Goal: Task Accomplishment & Management: Manage account settings

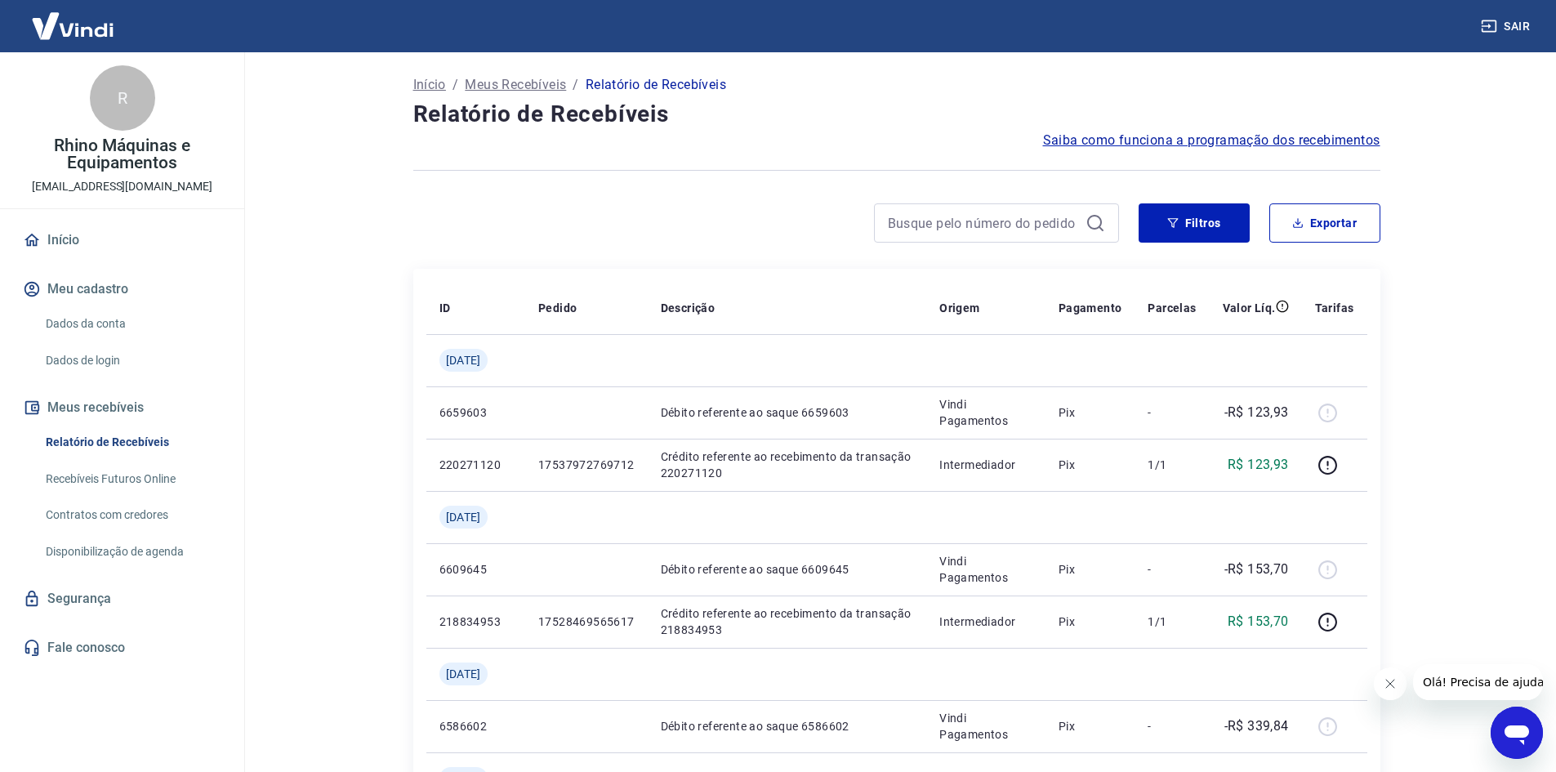
click at [1541, 726] on div "Abrir janela de mensagens" at bounding box center [1516, 732] width 49 height 49
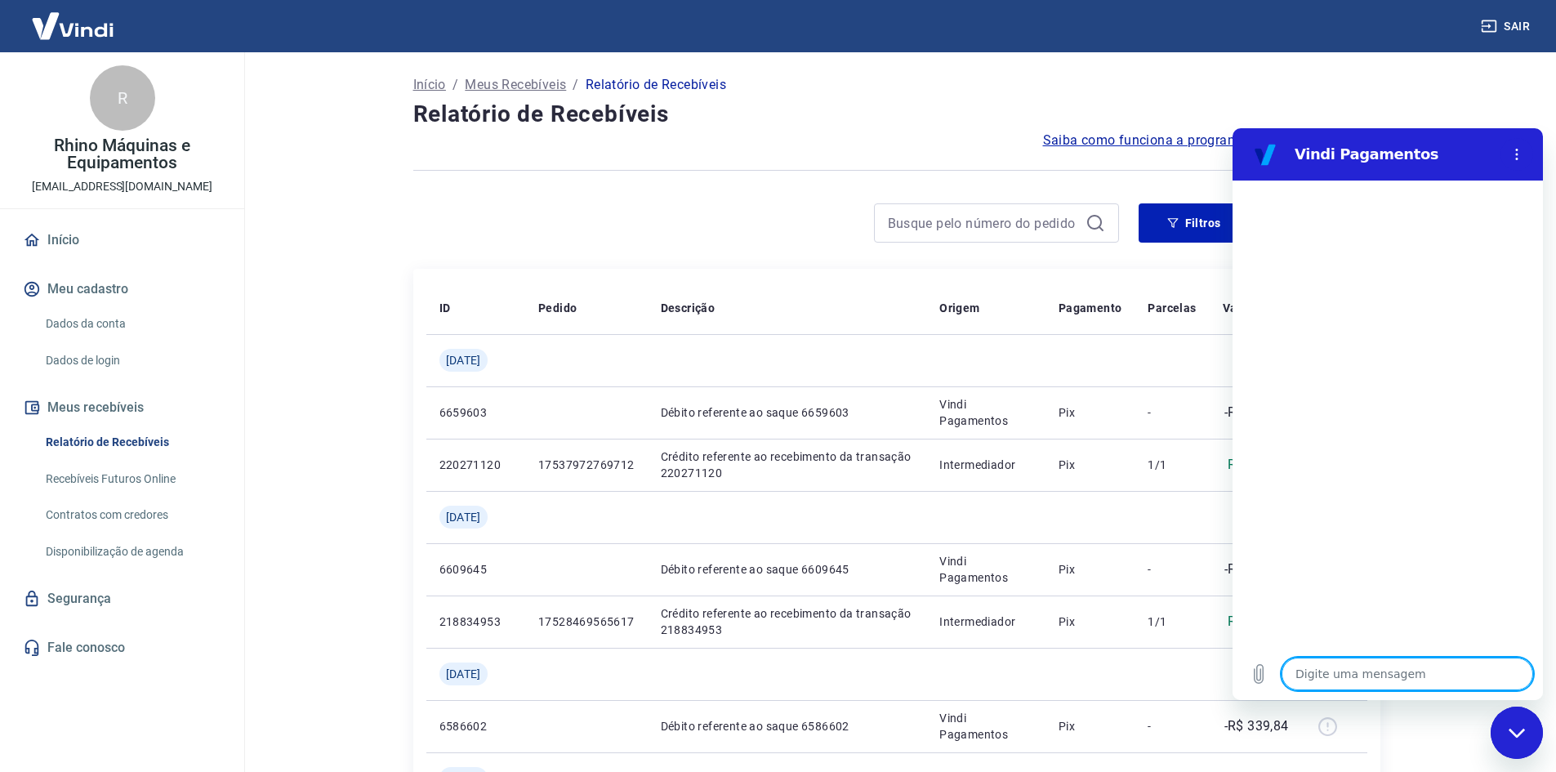
click at [1366, 671] on textarea at bounding box center [1408, 674] width 252 height 33
type textarea "A"
type textarea "x"
type textarea "Al"
type textarea "x"
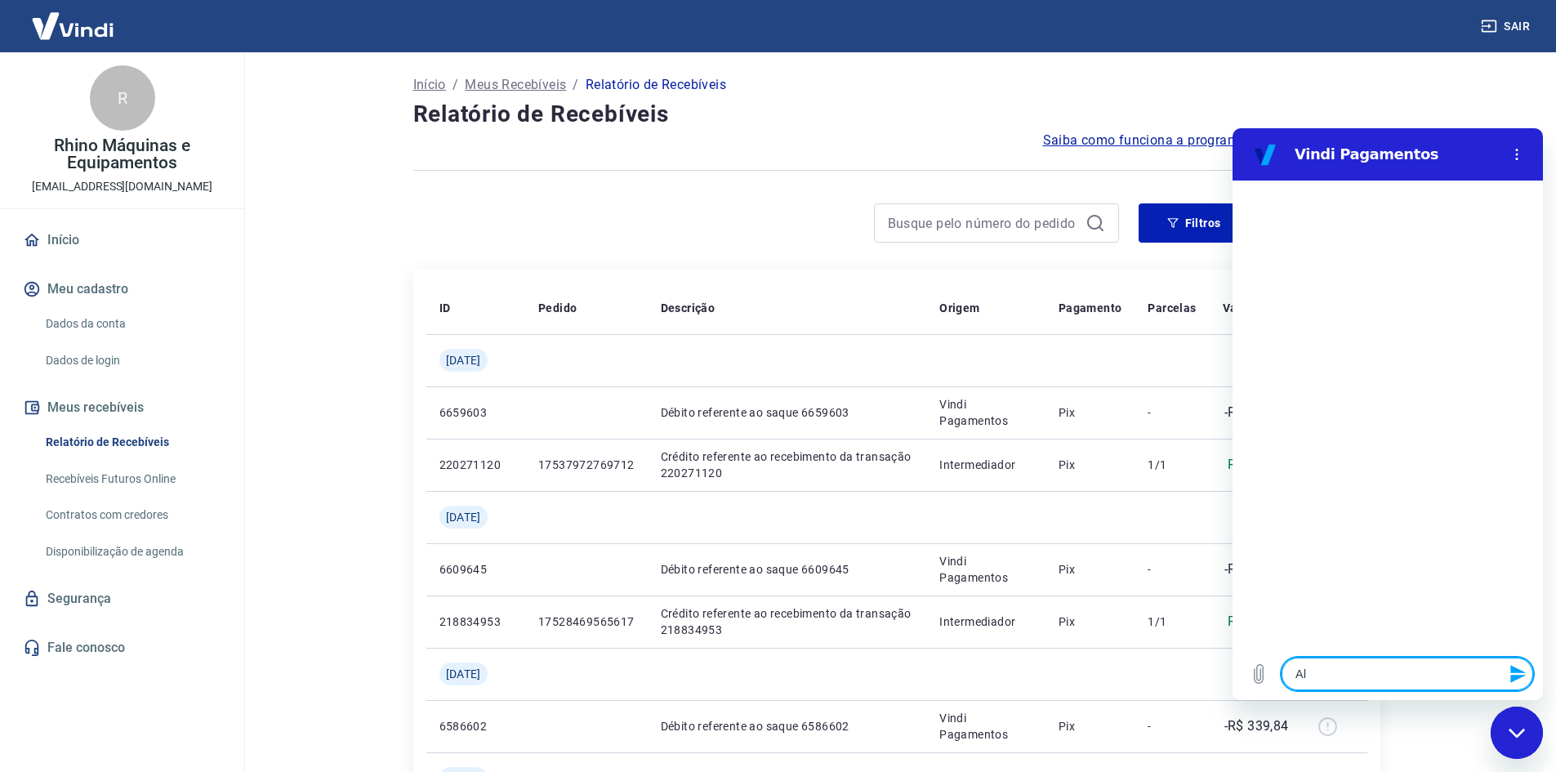
type textarea "Alt"
type textarea "x"
type textarea "Alte"
type textarea "x"
type textarea "Alter"
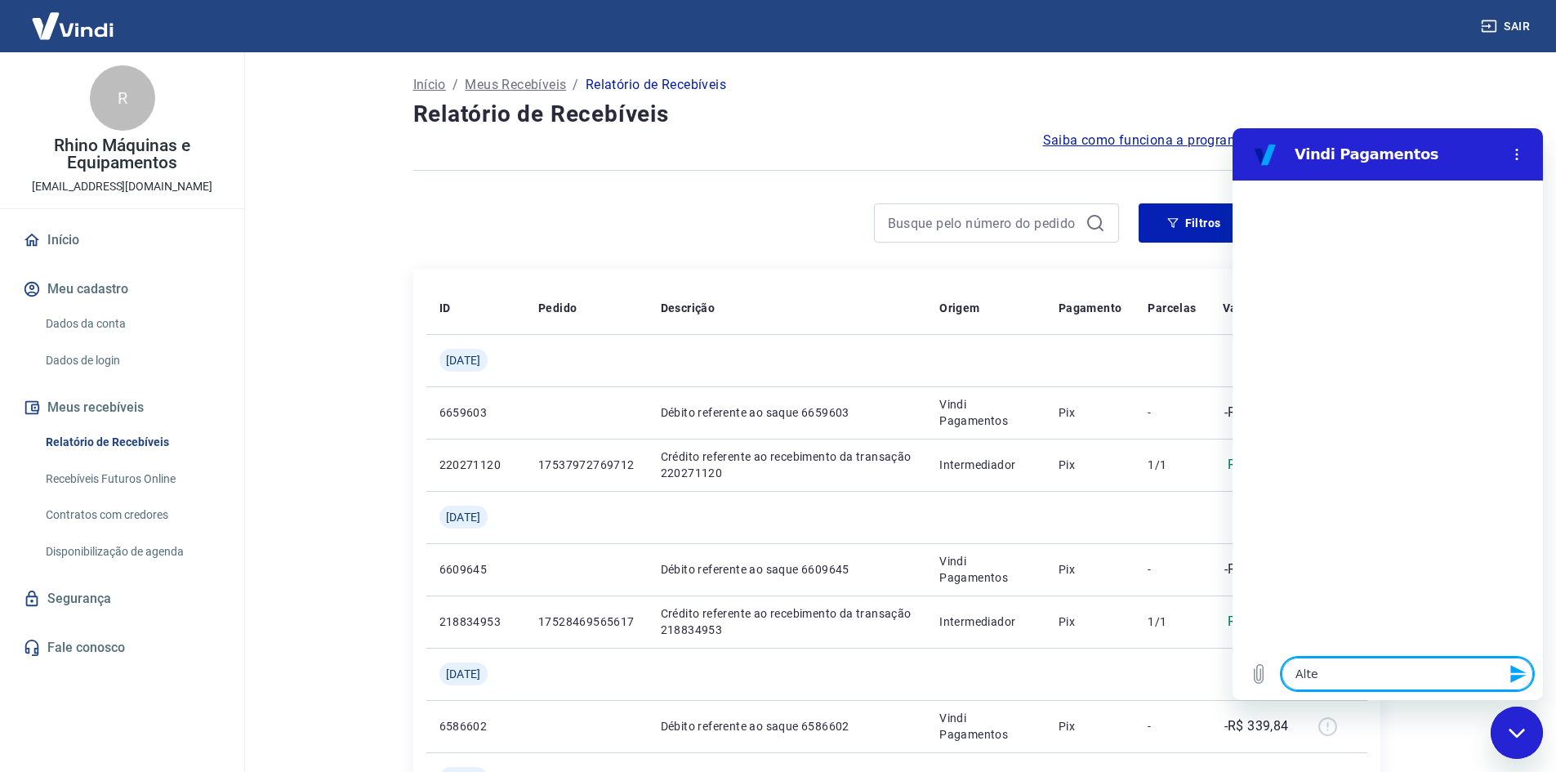
type textarea "x"
type textarea "Altera"
type textarea "x"
type textarea "Alterar"
type textarea "x"
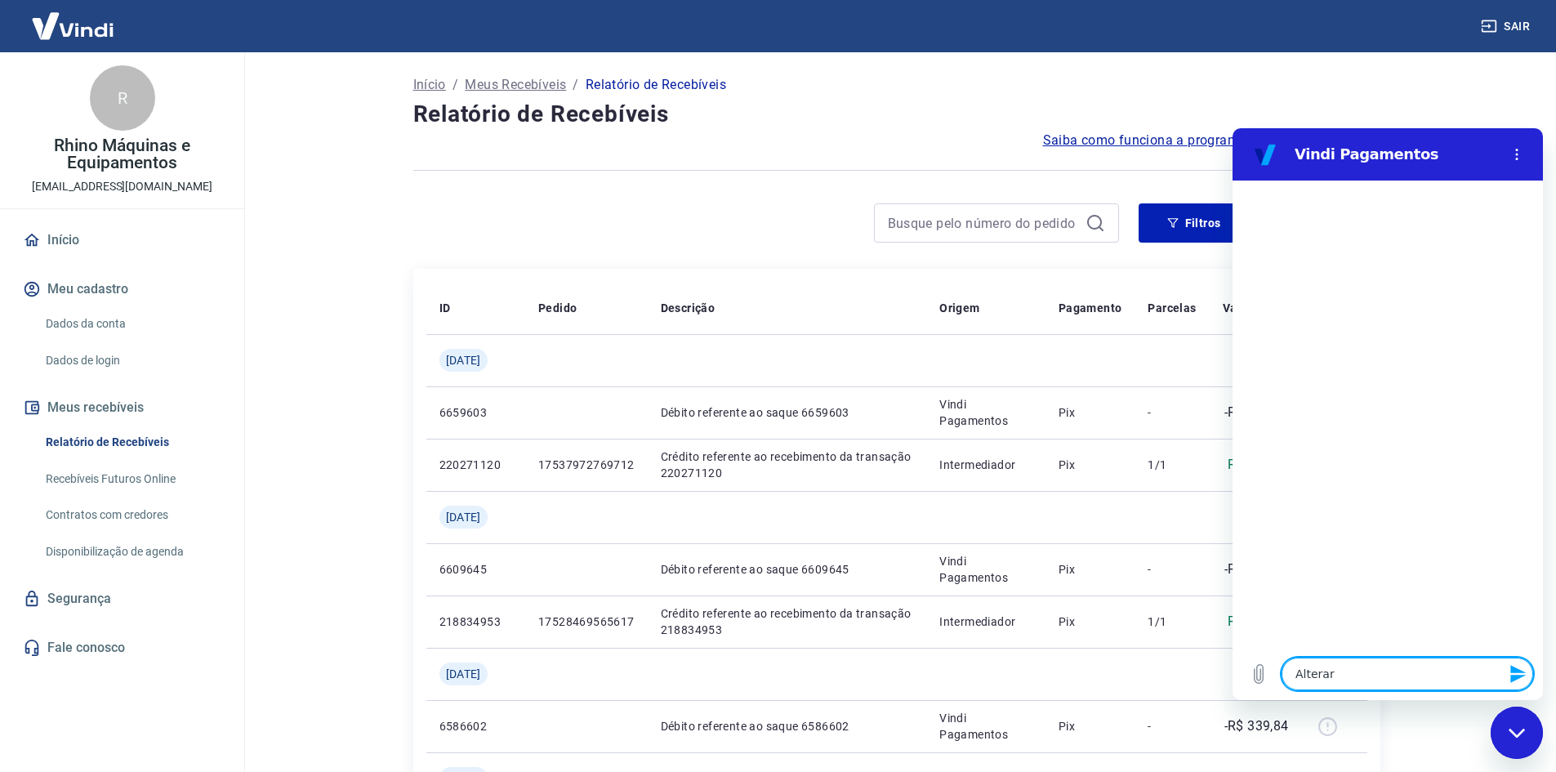
type textarea "Alterar"
type textarea "x"
type textarea "Alterar c"
type textarea "x"
type textarea "Alterar co"
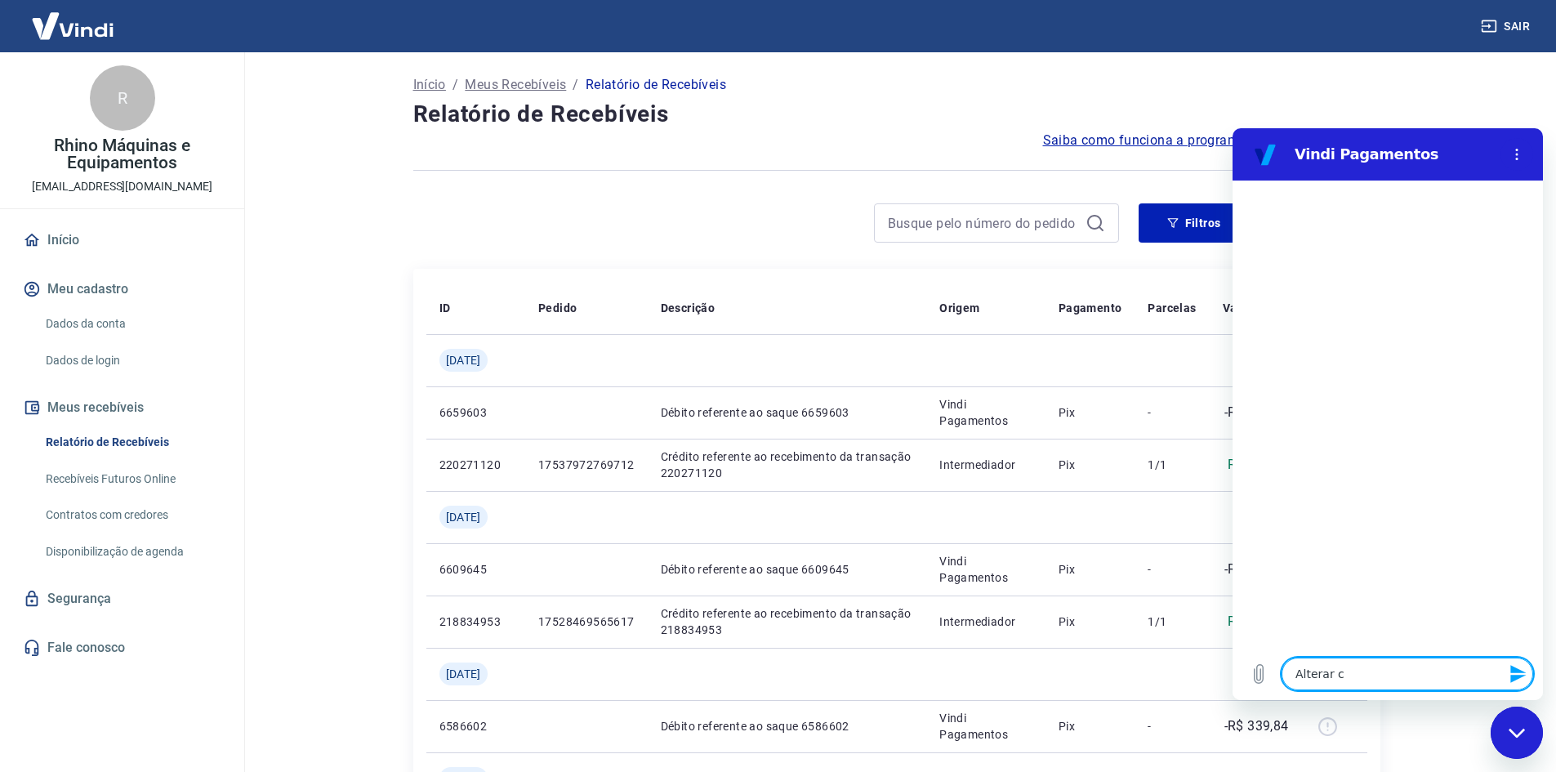
type textarea "x"
type textarea "Alterar con"
type textarea "x"
type textarea "Alterar cont"
type textarea "x"
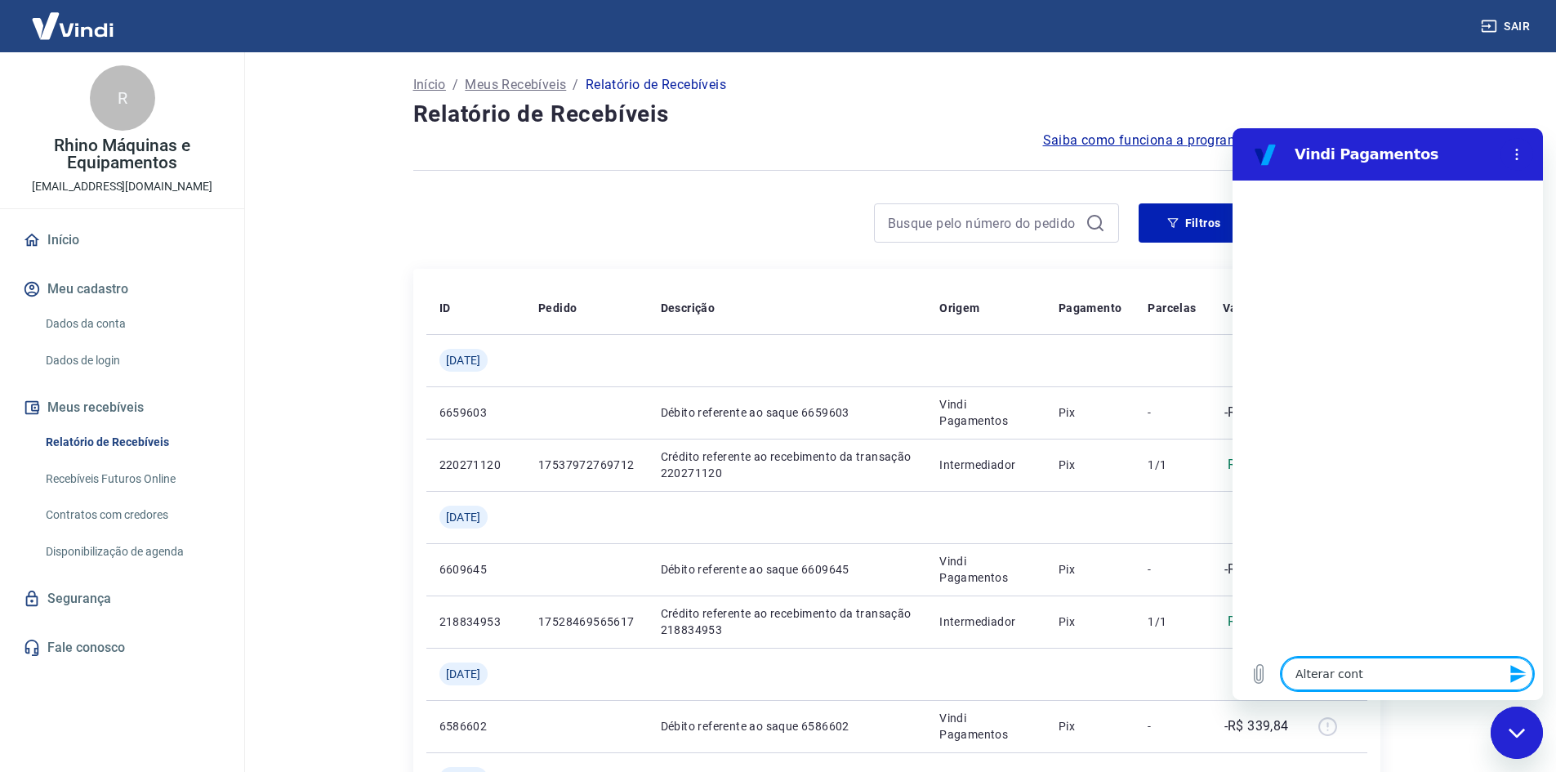
type textarea "Alterar conta"
type textarea "x"
type textarea "Alterar contat"
type textarea "x"
type textarea "Alterar contato"
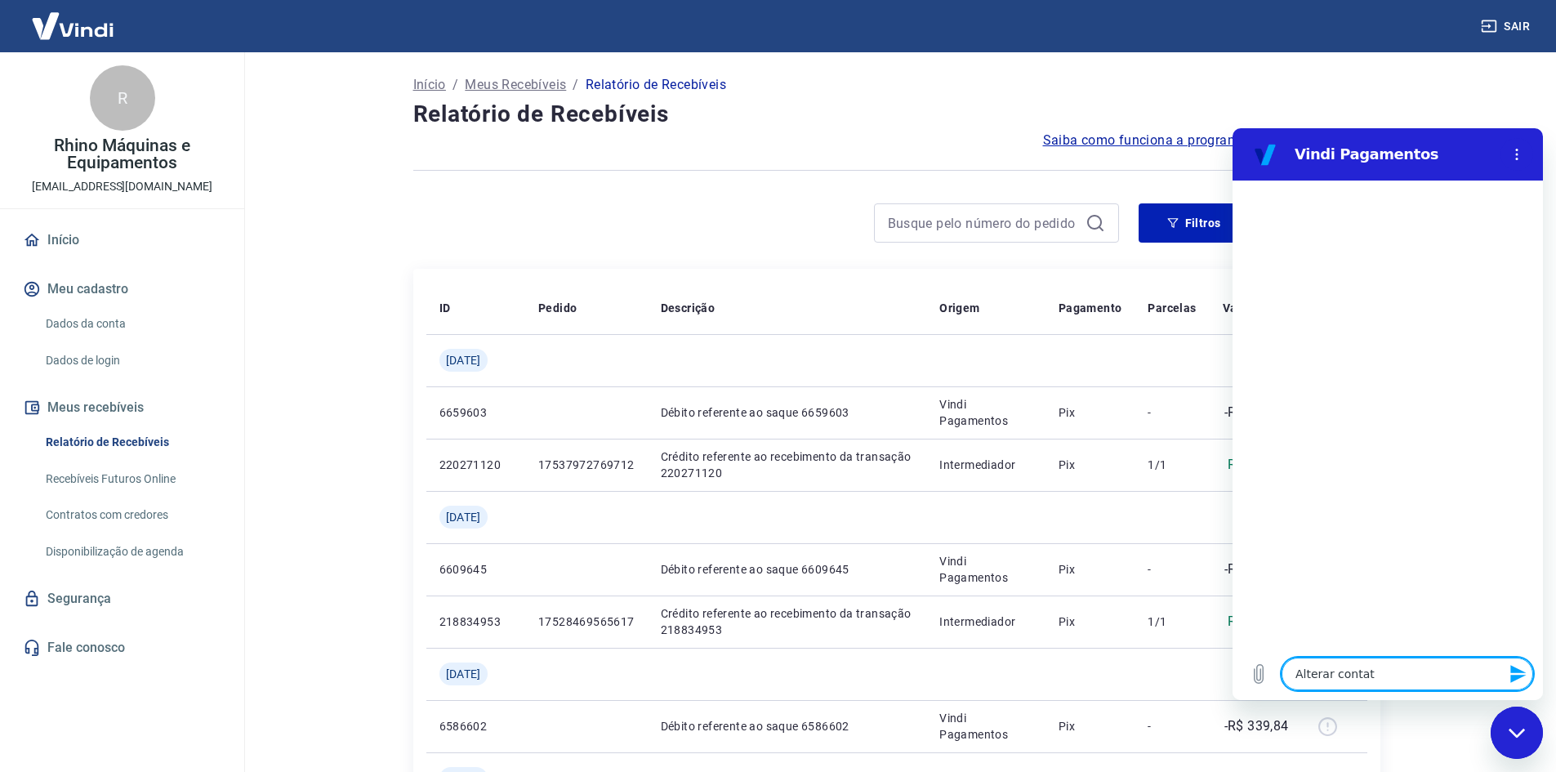
type textarea "x"
type textarea "Alterar contato"
type textarea "x"
type textarea "Alterar contato d"
type textarea "x"
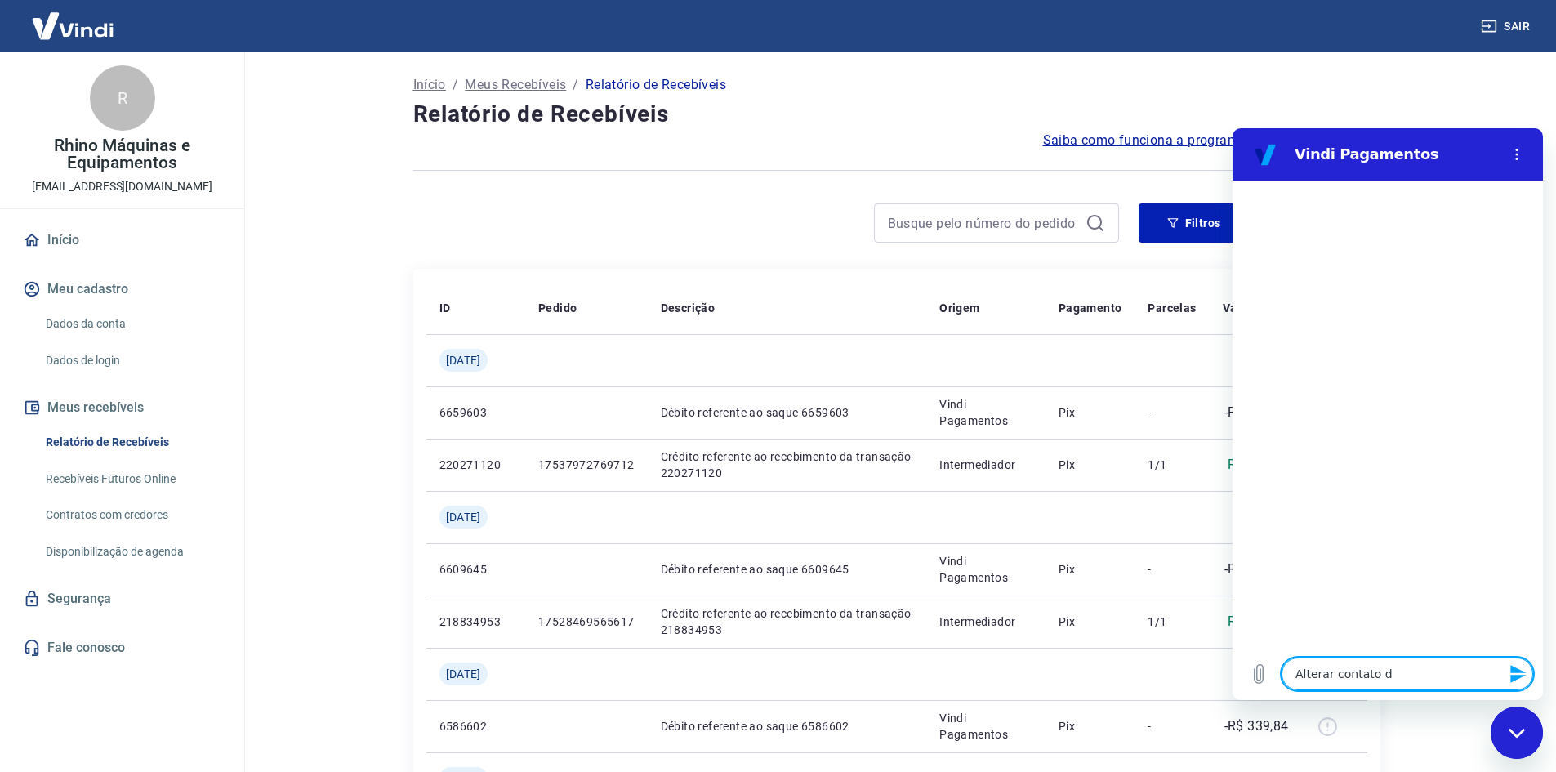
type textarea "Alterar contato de"
type textarea "x"
type textarea "Alterar contato de"
type textarea "x"
type textarea "Alterar contato de v"
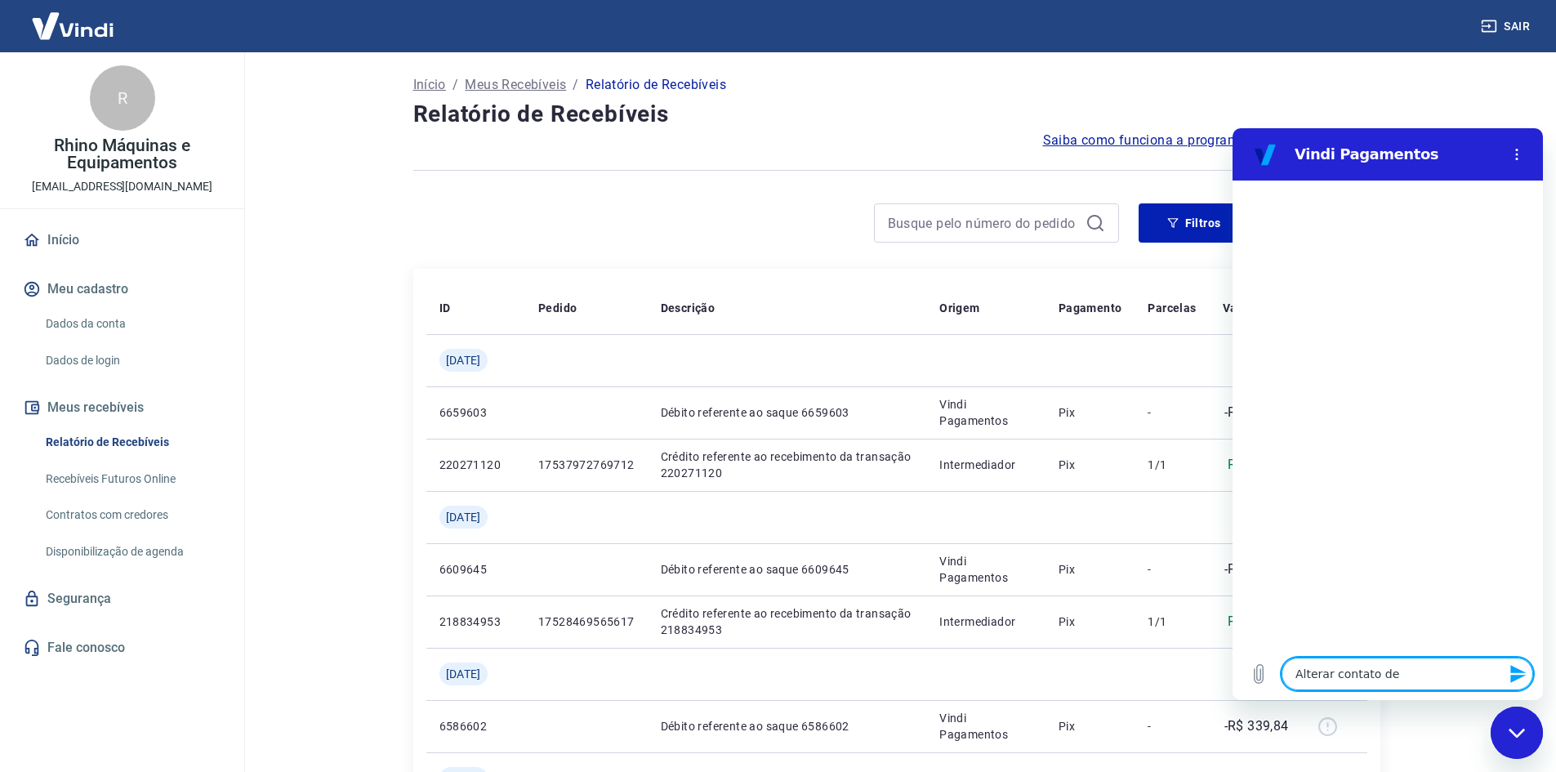
type textarea "x"
type textarea "Alterar contato de ve"
type textarea "x"
type textarea "Alterar contato de ver"
type textarea "x"
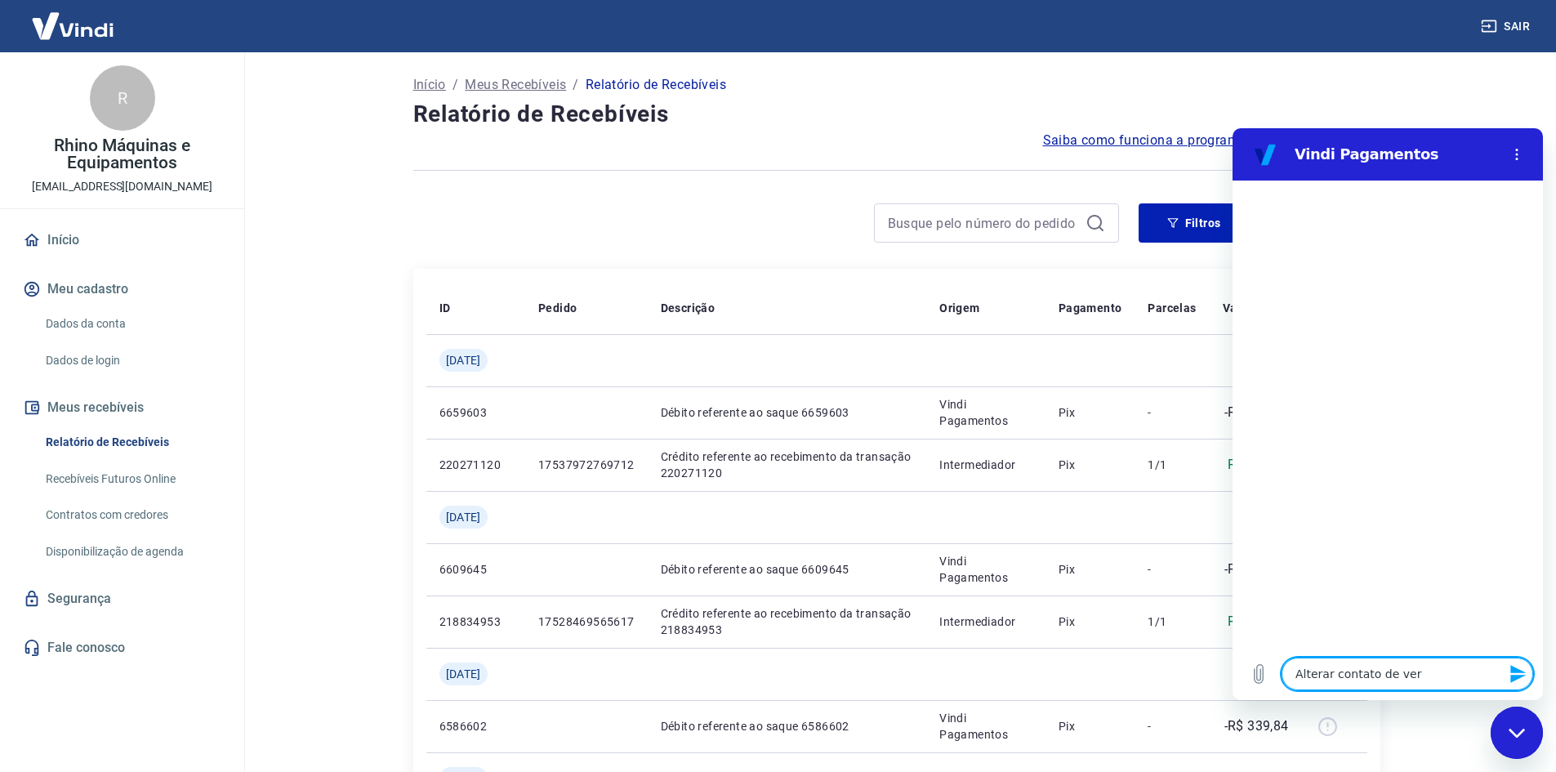
type textarea "Alterar contato de veri"
type textarea "x"
type textarea "Alterar contato de verif"
type textarea "x"
type textarea "Alterar contato de [PERSON_NAME]"
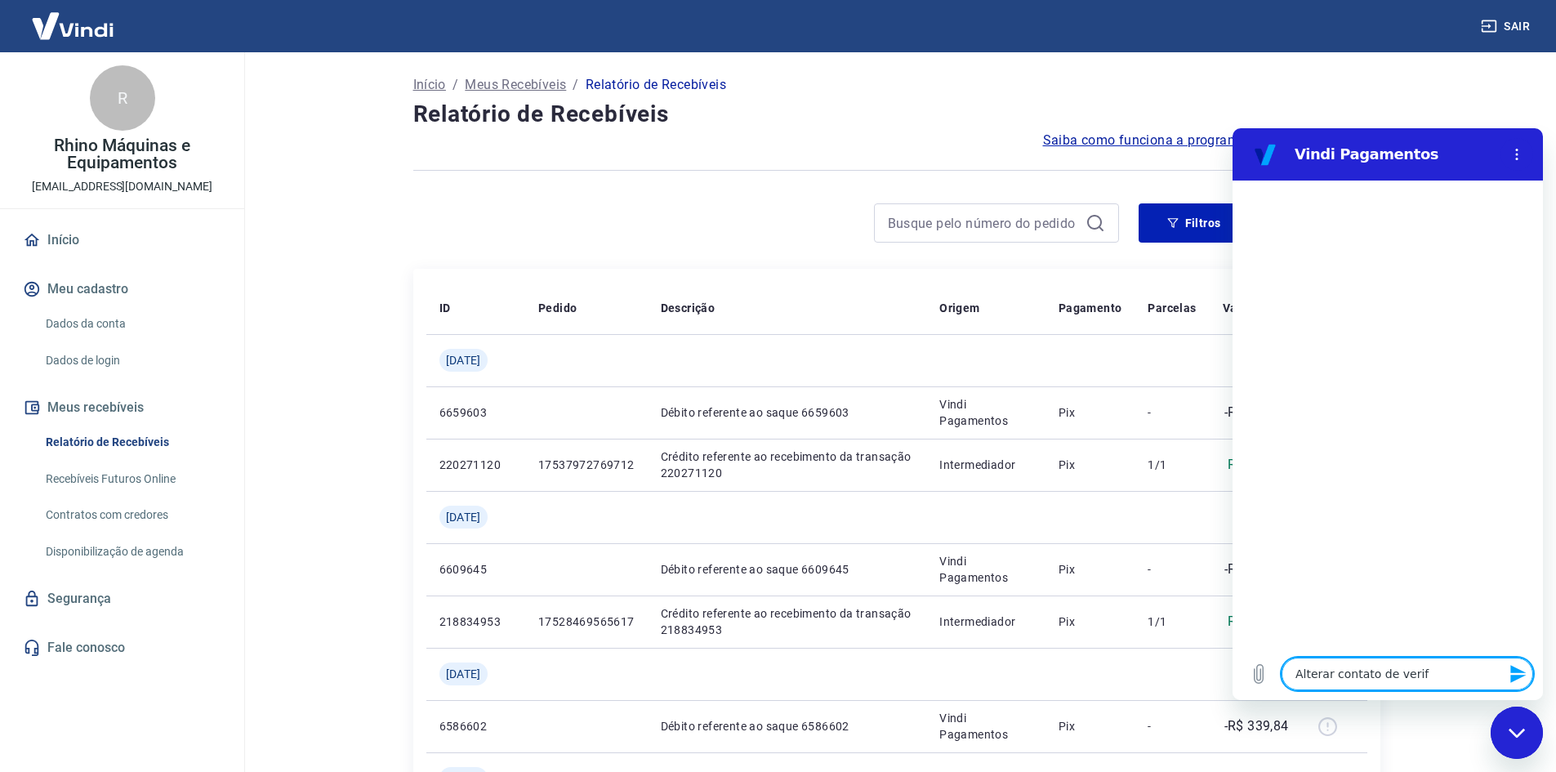
type textarea "x"
type textarea "Alterar contato de verific"
type textarea "x"
type textarea "Alterar contato de verifica"
type textarea "x"
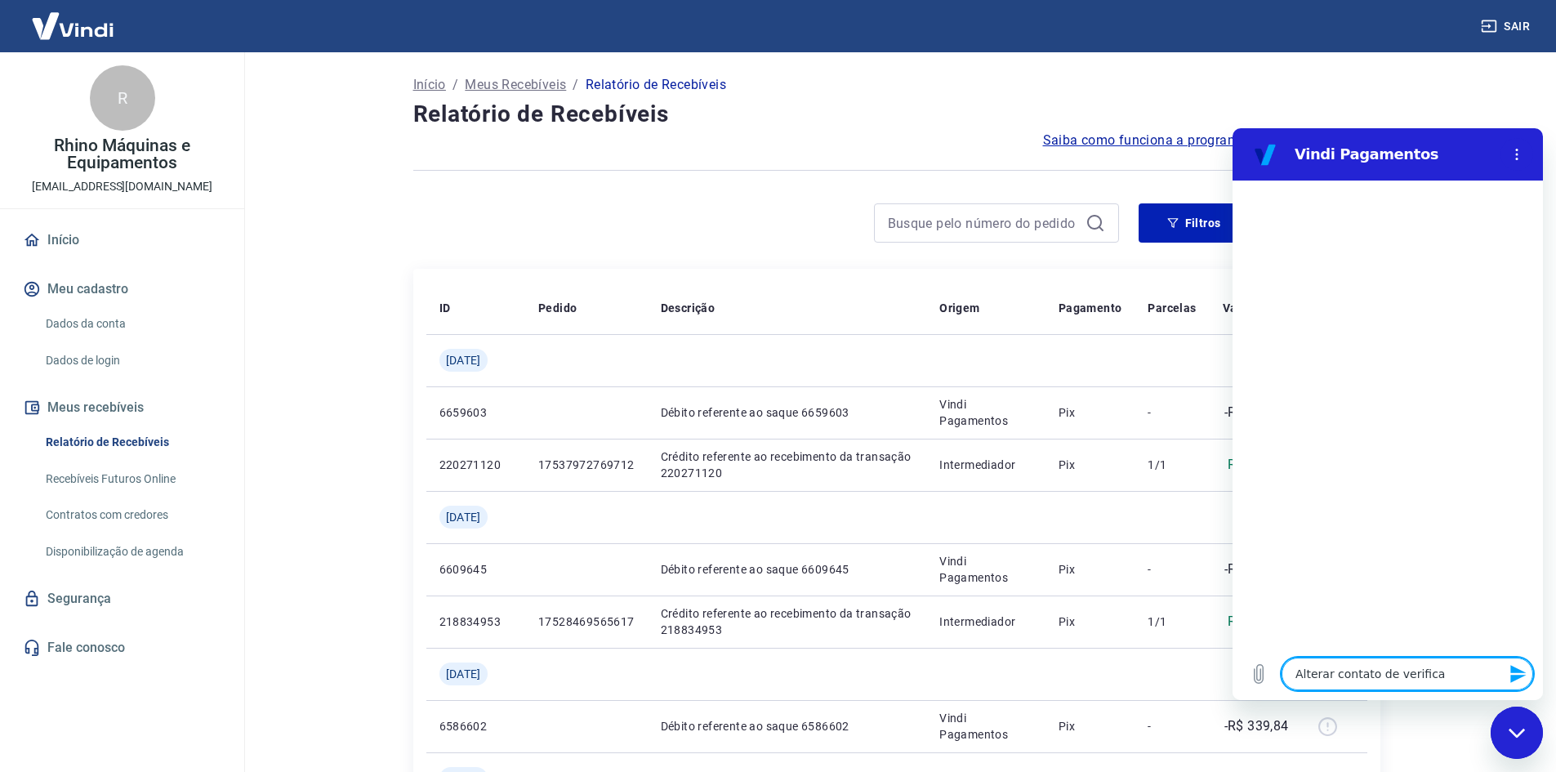
type textarea "Alterar contato de verificaç"
type textarea "x"
type textarea "Alterar contato de verificaçã"
type textarea "x"
type textarea "Alterar contato de verificação"
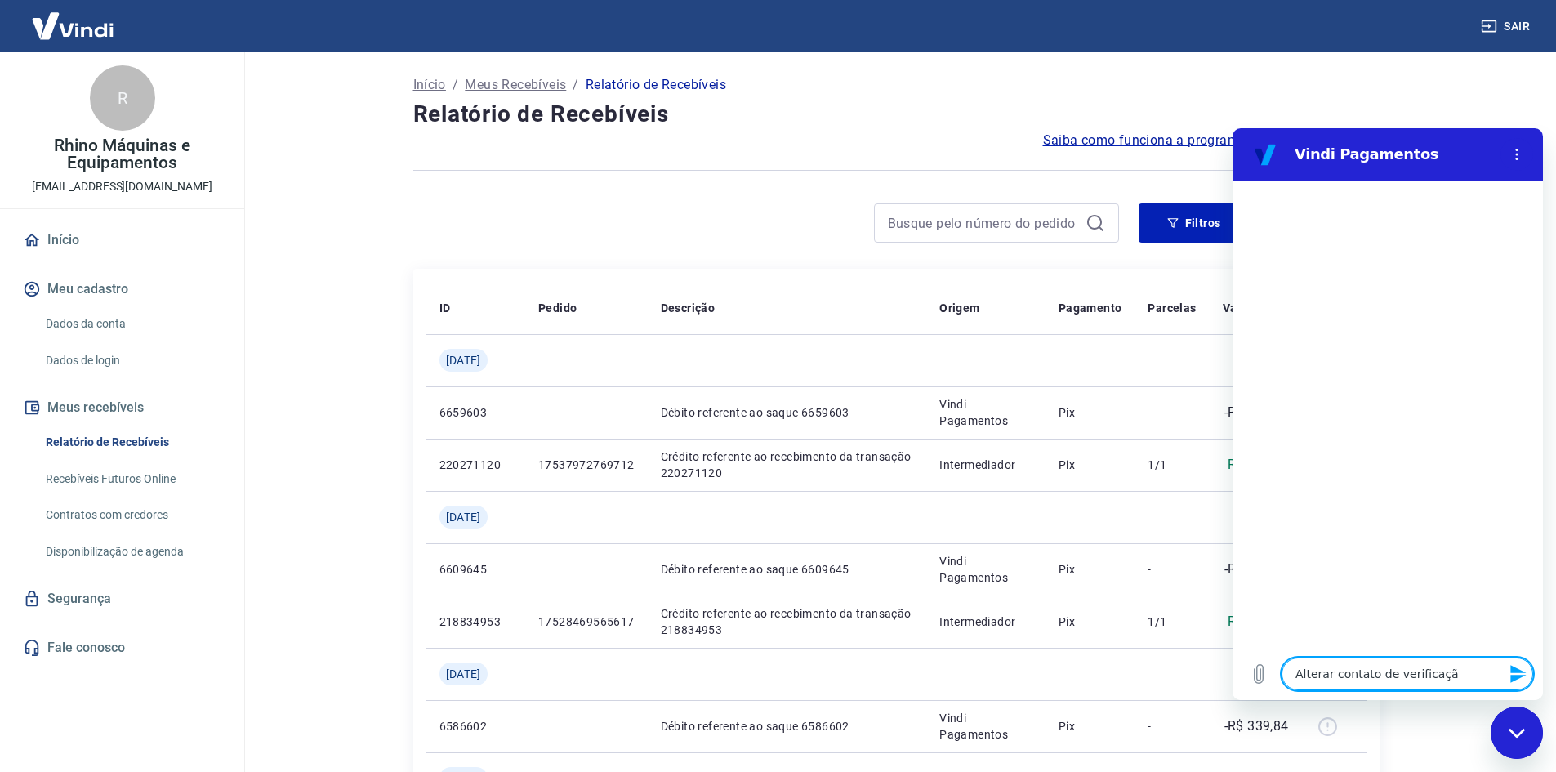
type textarea "x"
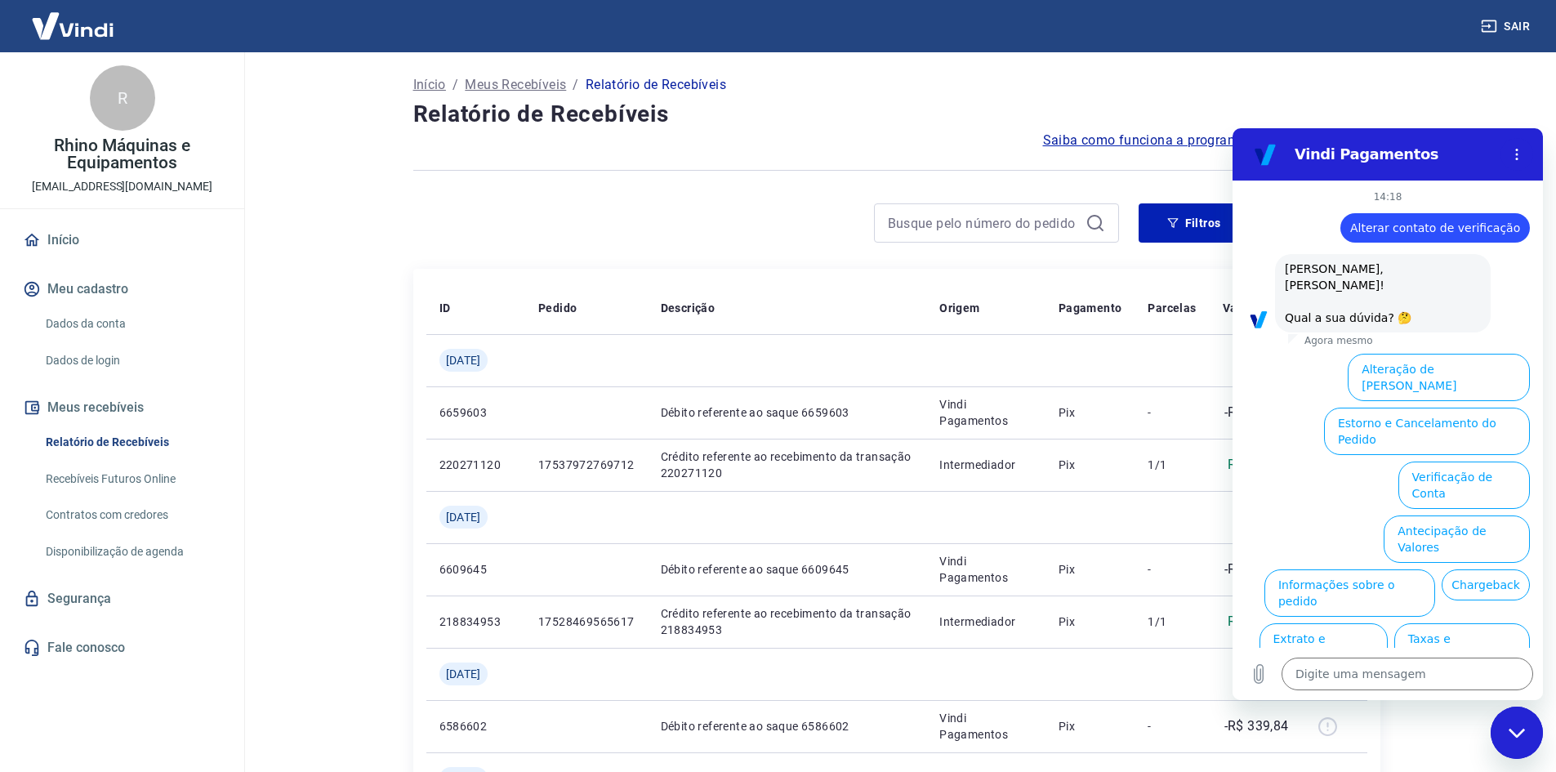
click at [1509, 677] on button "Alterar celular verificado" at bounding box center [1454, 700] width 151 height 47
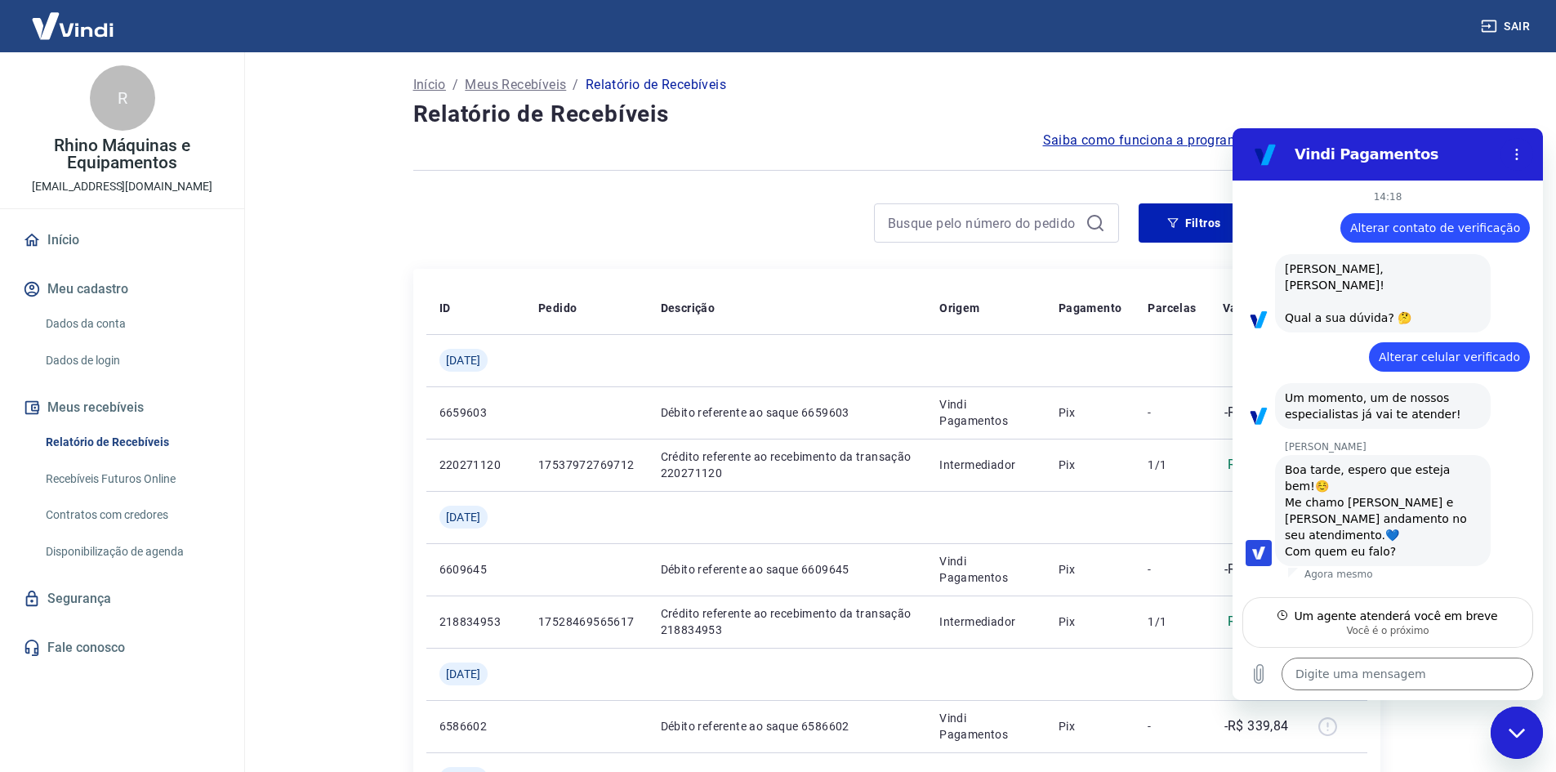
type textarea "x"
click at [1418, 672] on textarea at bounding box center [1408, 674] width 252 height 33
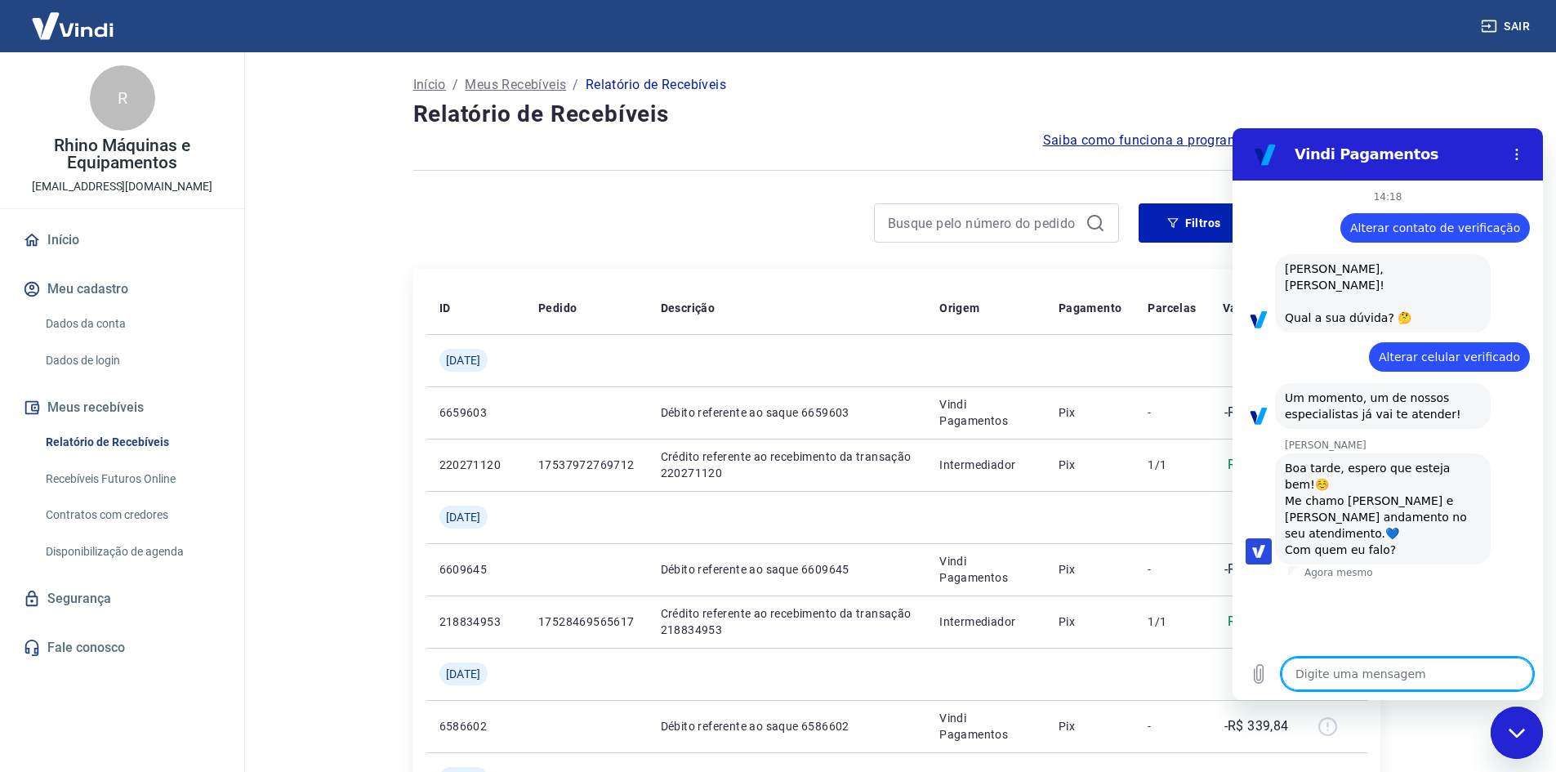
type textarea "C"
type textarea "x"
type textarea "Co"
type textarea "x"
type textarea "Com"
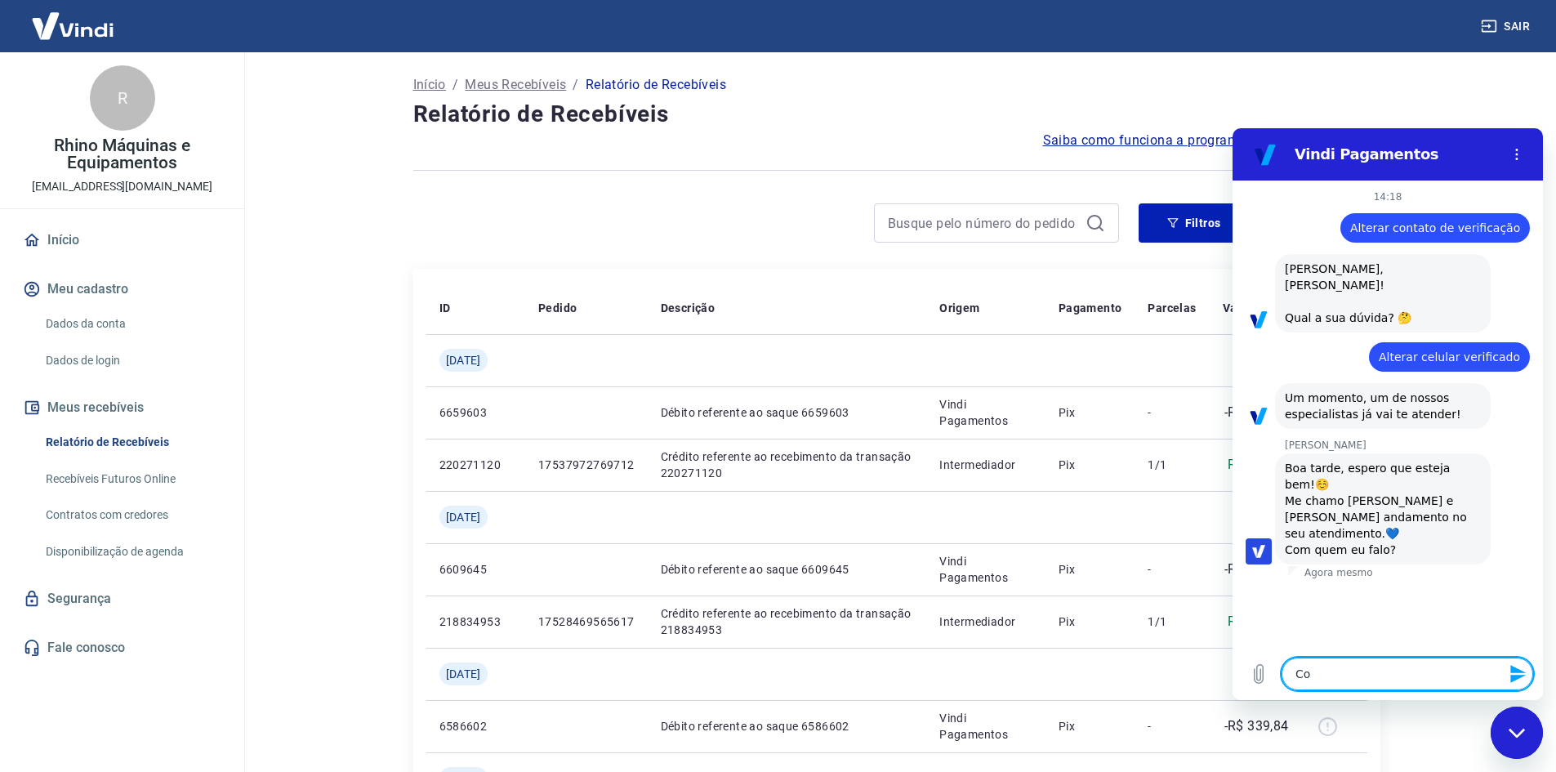
type textarea "x"
type textarea "Com"
type textarea "x"
type textarea "Com a"
type textarea "x"
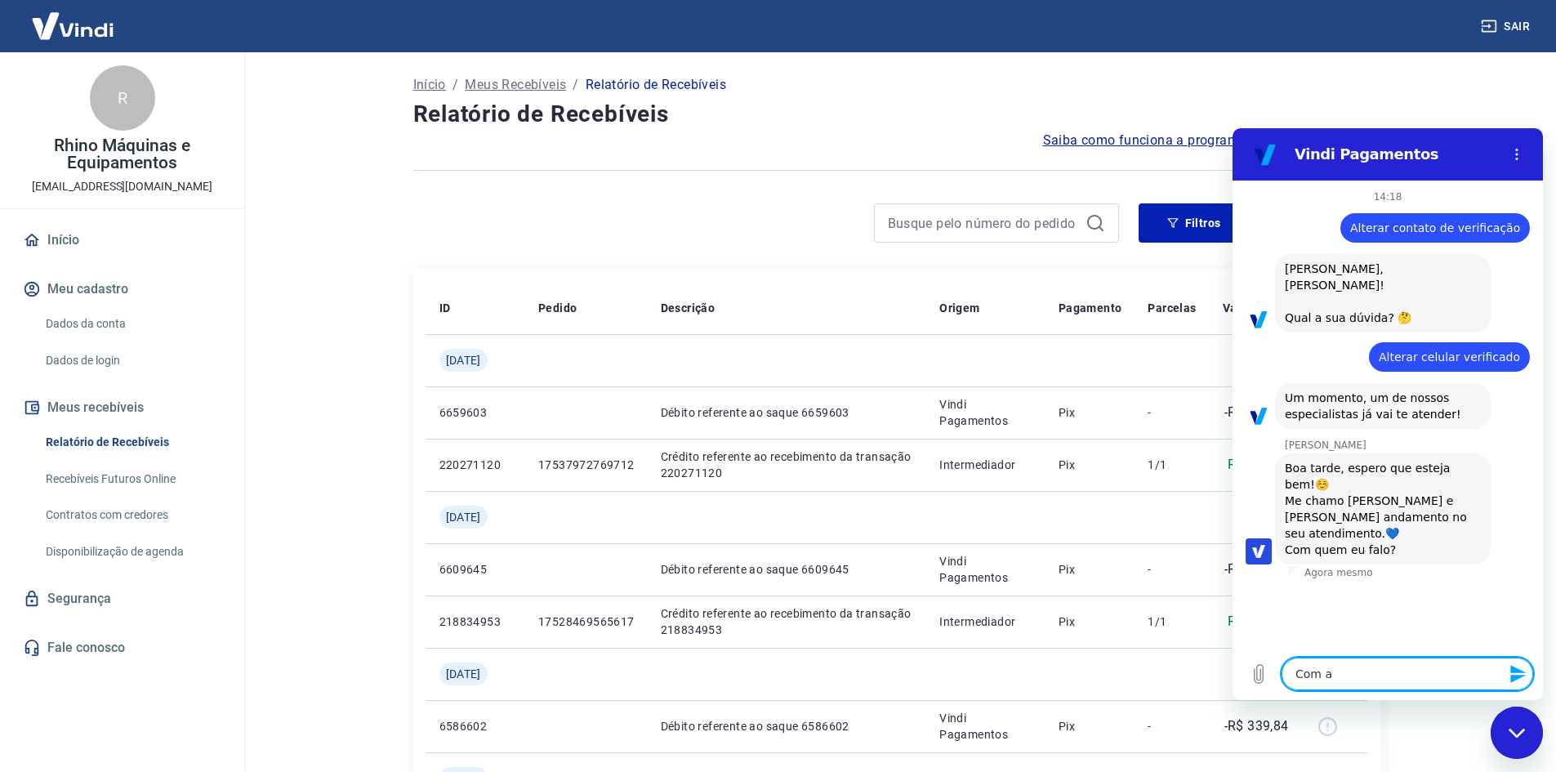
type textarea "Com a"
type textarea "x"
type textarea "Com a G"
type textarea "x"
type textarea "Com a Ga"
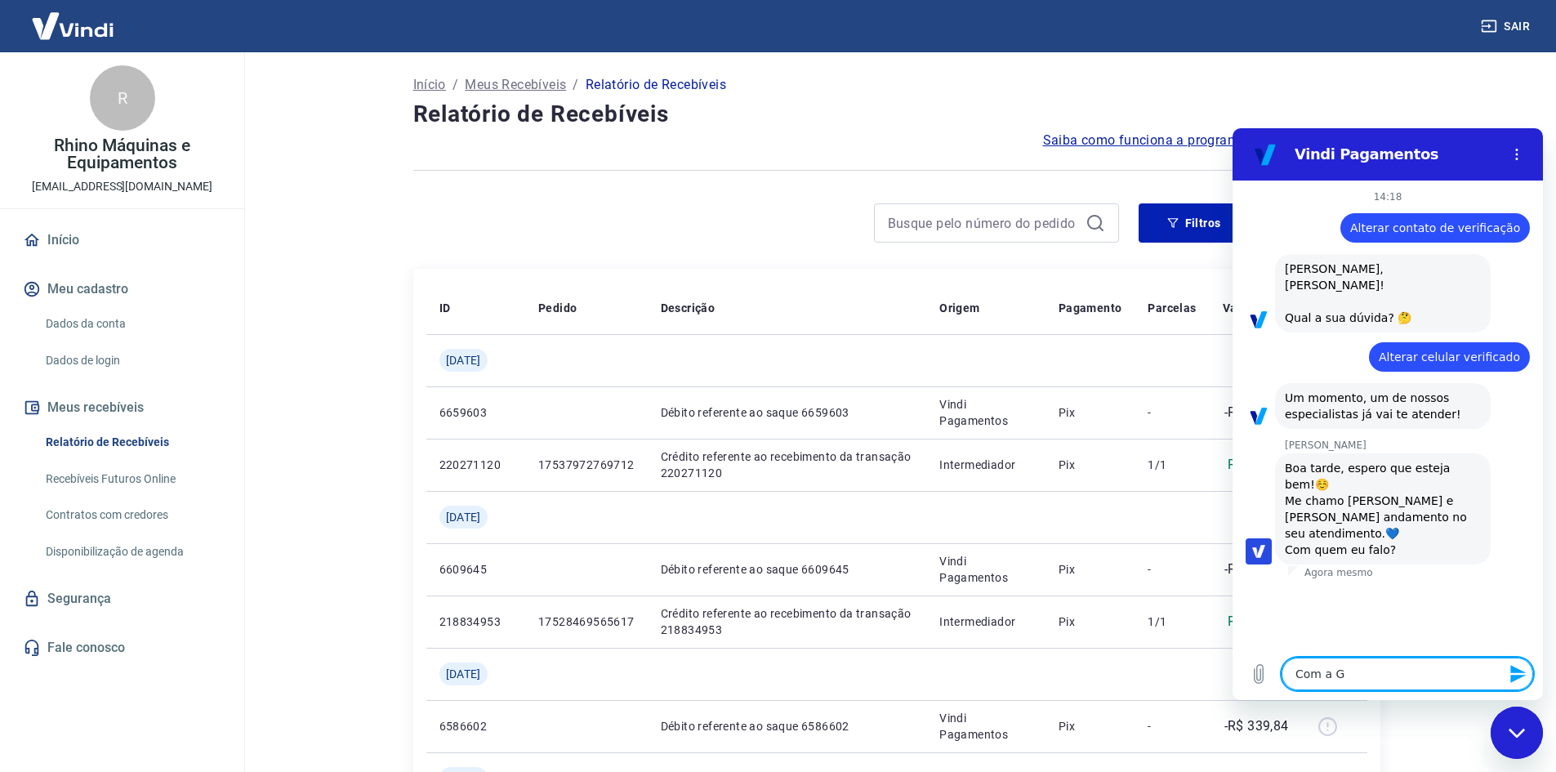
type textarea "x"
type textarea "Com a Gab"
type textarea "x"
type textarea "Com a Gabr"
type textarea "x"
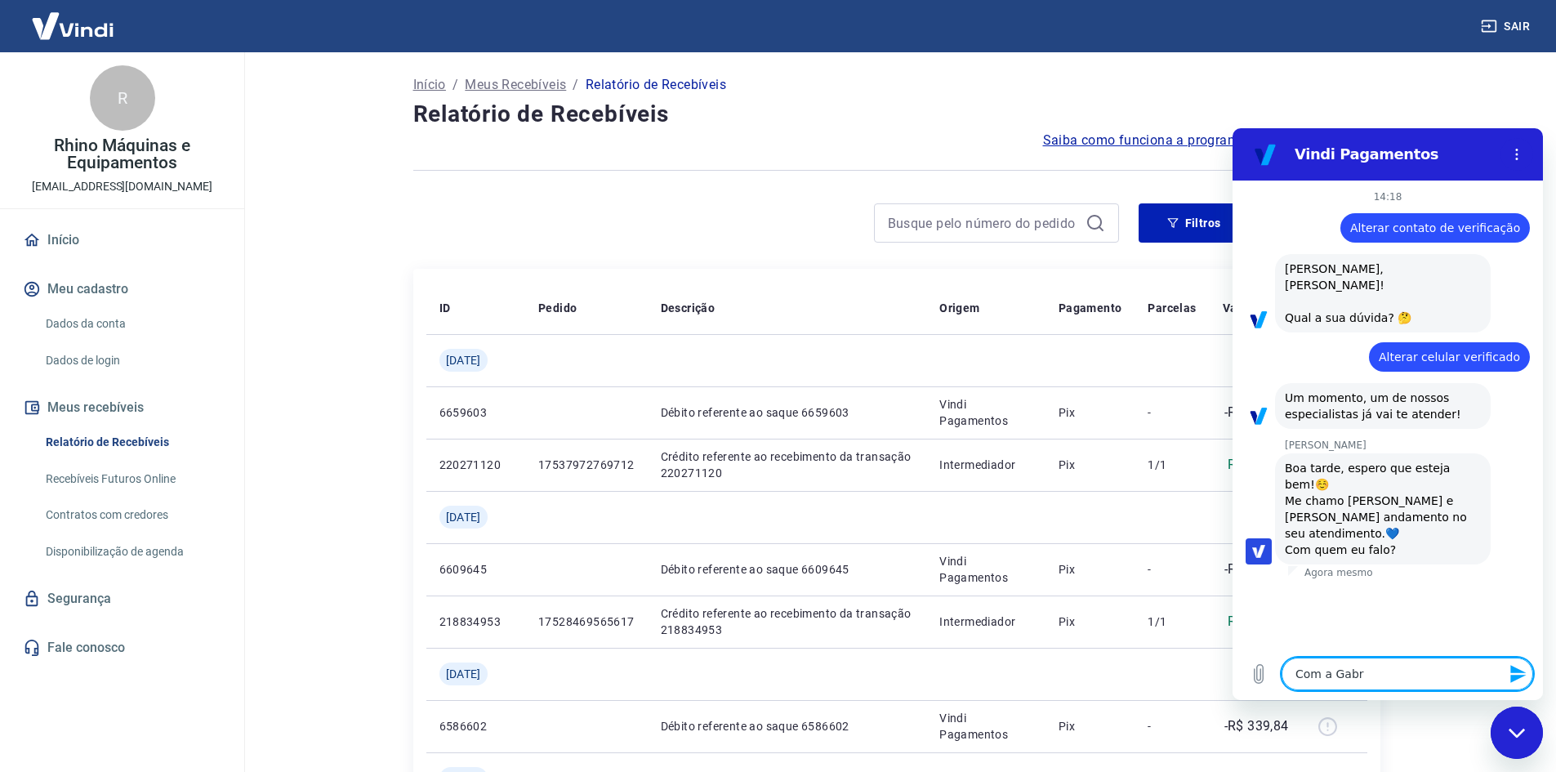
type textarea "Com a Gabri"
type textarea "x"
type textarea "Com a Gabrie"
type textarea "x"
type textarea "Com a Gabriel"
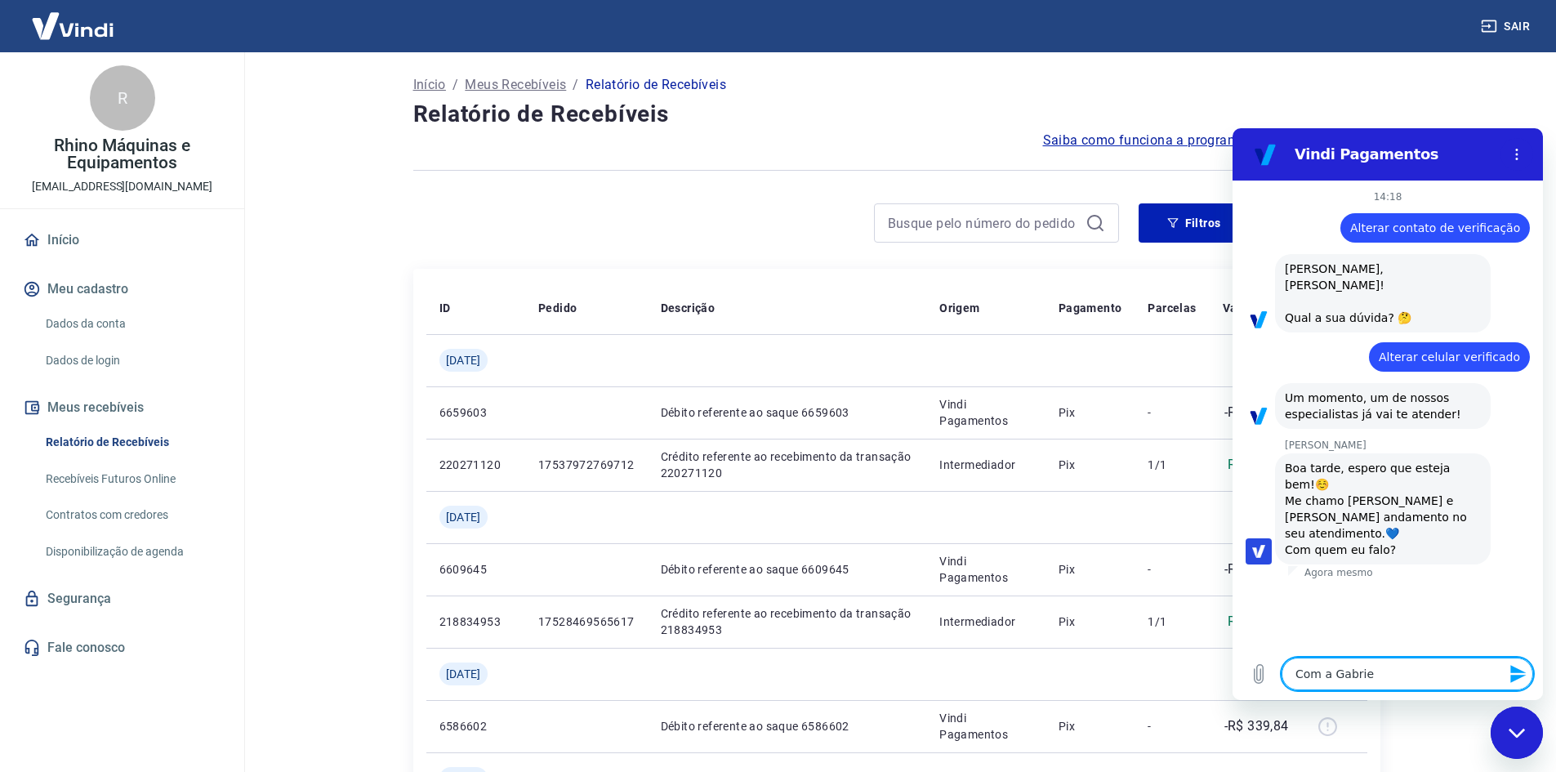
type textarea "x"
type textarea "Com a Gabriell"
type textarea "x"
type textarea "Com a [PERSON_NAME]"
type textarea "x"
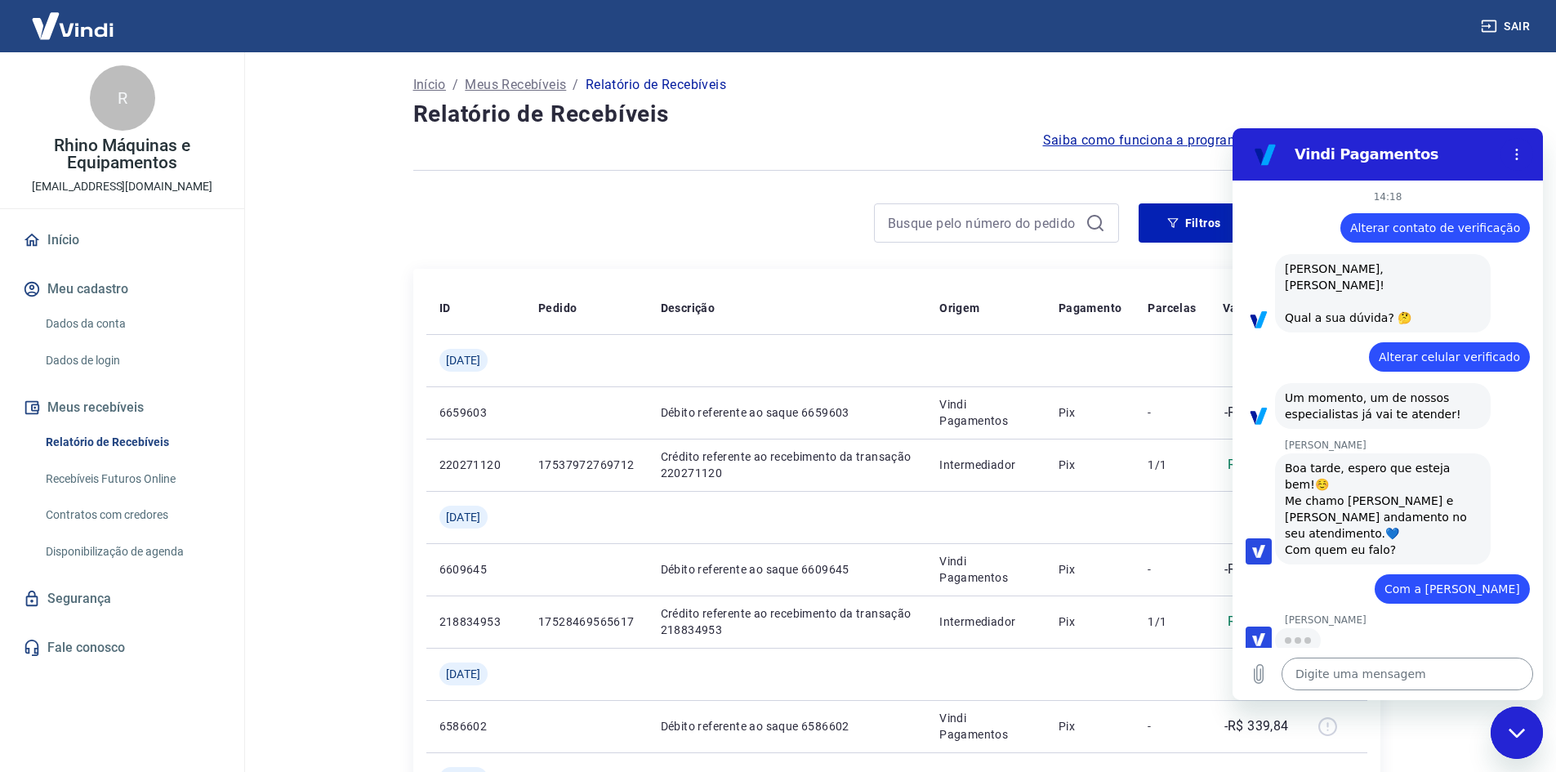
click at [1437, 656] on div "Digite uma mensagem x" at bounding box center [1388, 674] width 310 height 52
click at [1438, 665] on textarea at bounding box center [1408, 674] width 252 height 33
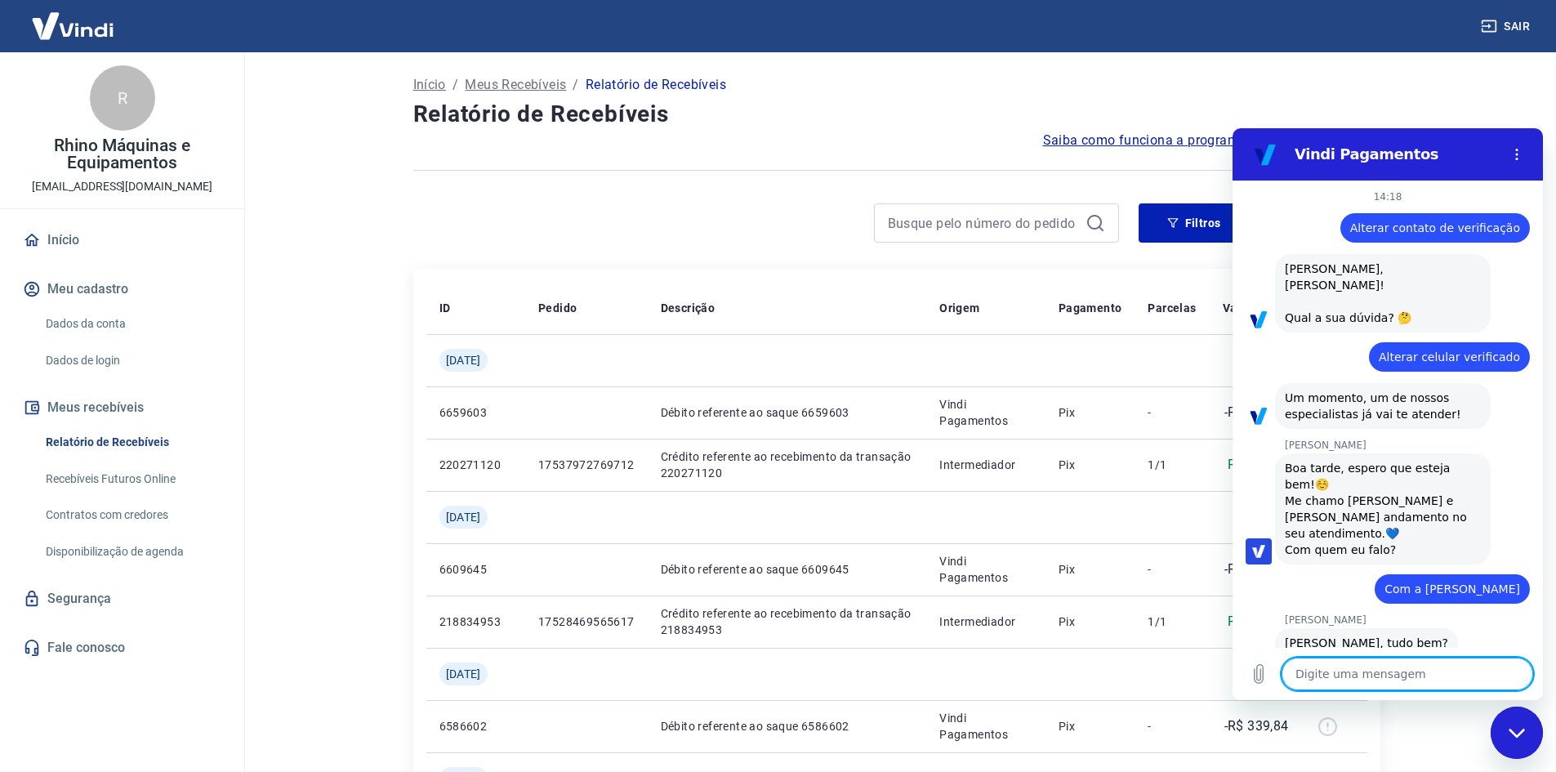
type textarea "x"
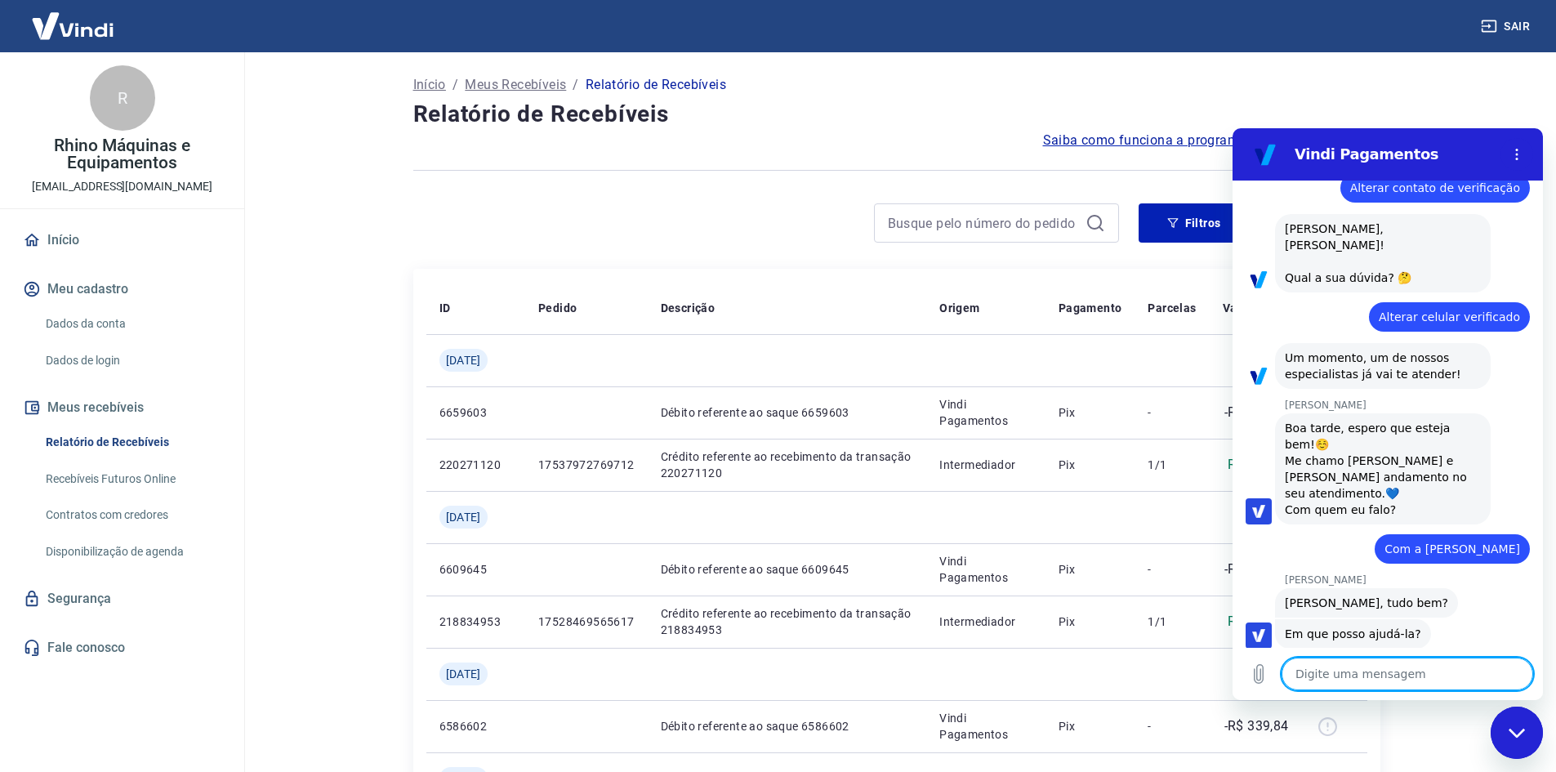
scroll to position [43, 0]
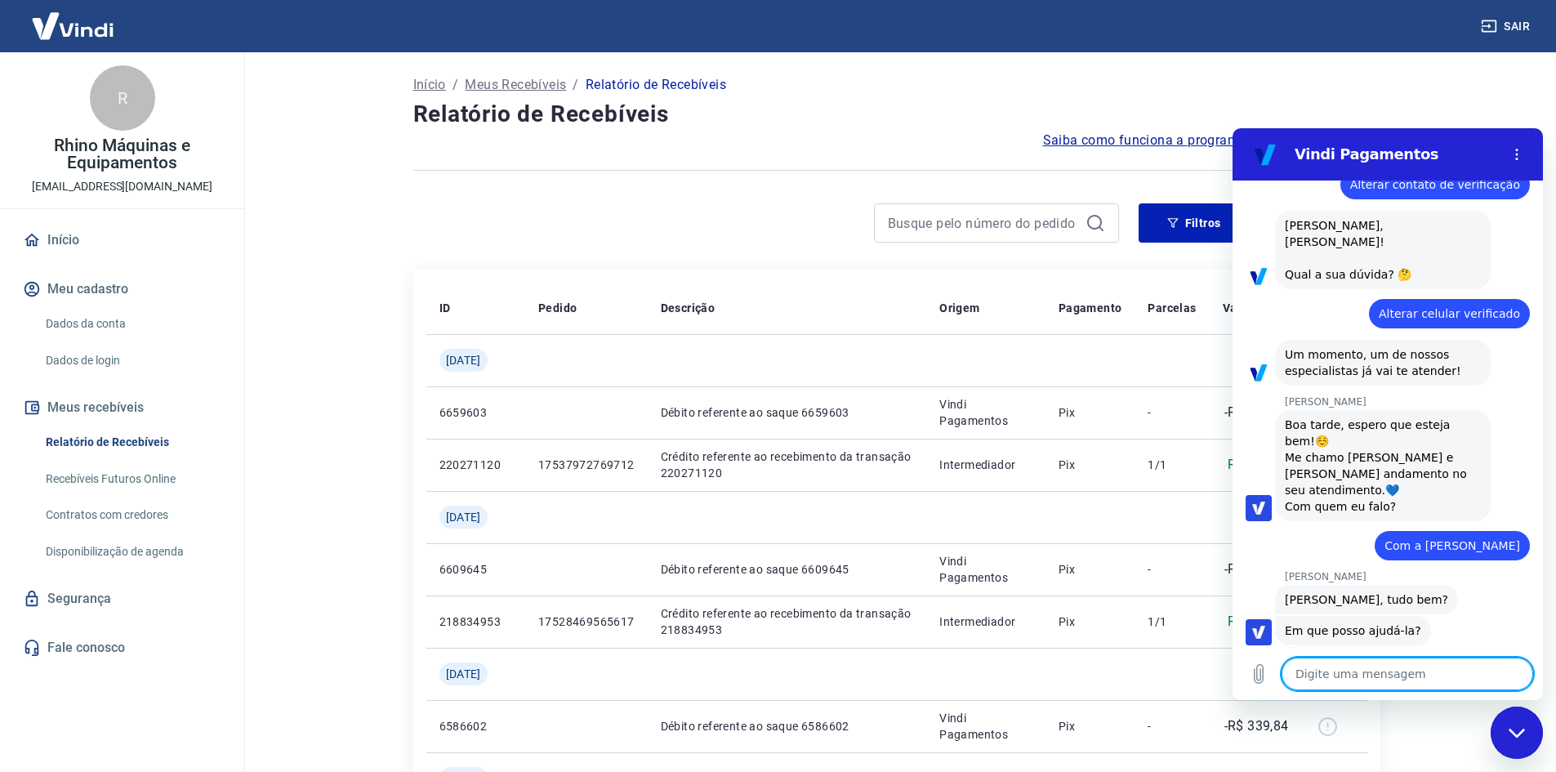
click at [1397, 679] on textarea at bounding box center [1408, 674] width 252 height 33
type textarea "T"
type textarea "x"
type textarea "Tu"
type textarea "x"
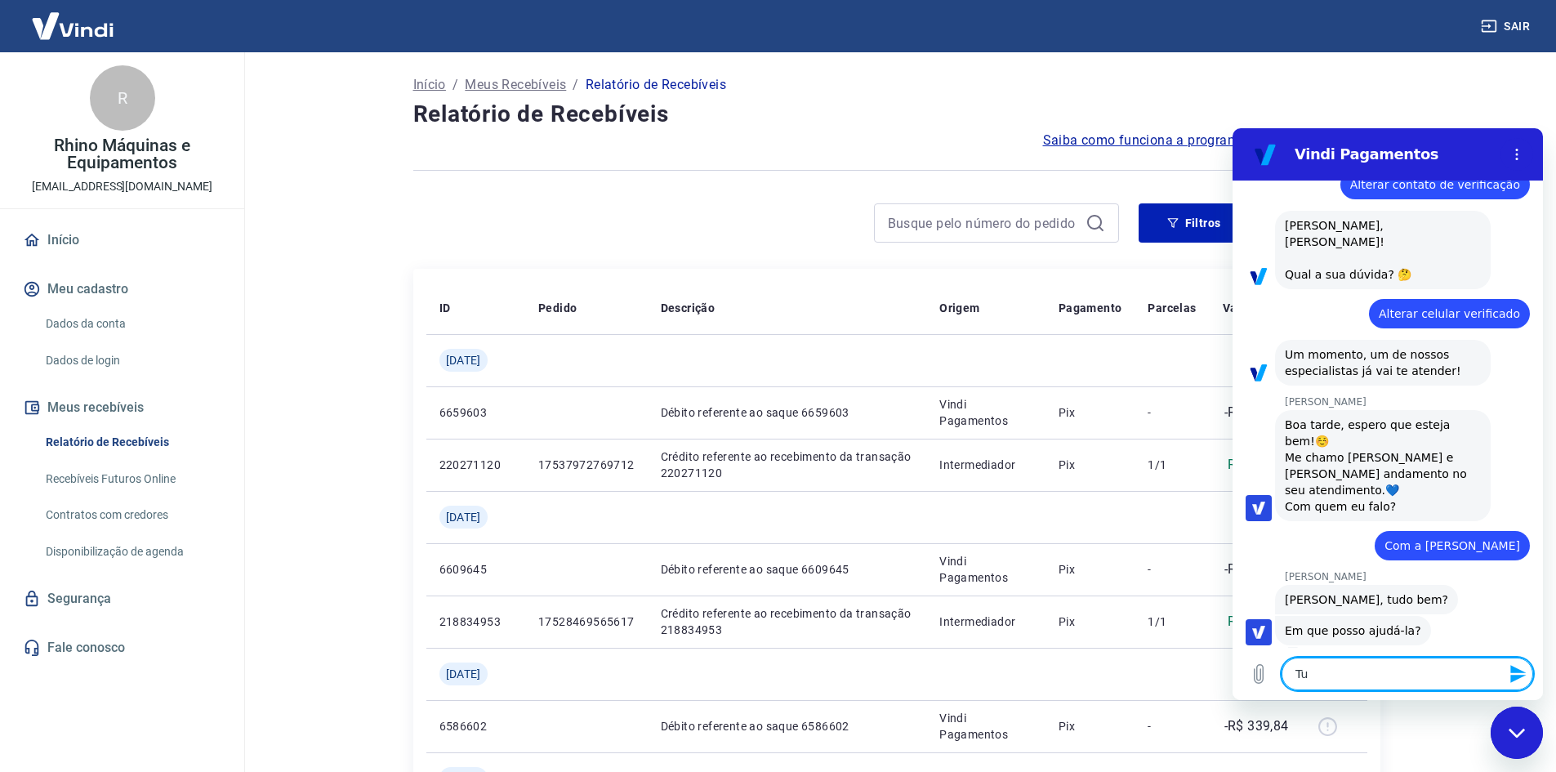
type textarea "Tud"
type textarea "x"
type textarea "Tudo"
type textarea "x"
type textarea "Tudo"
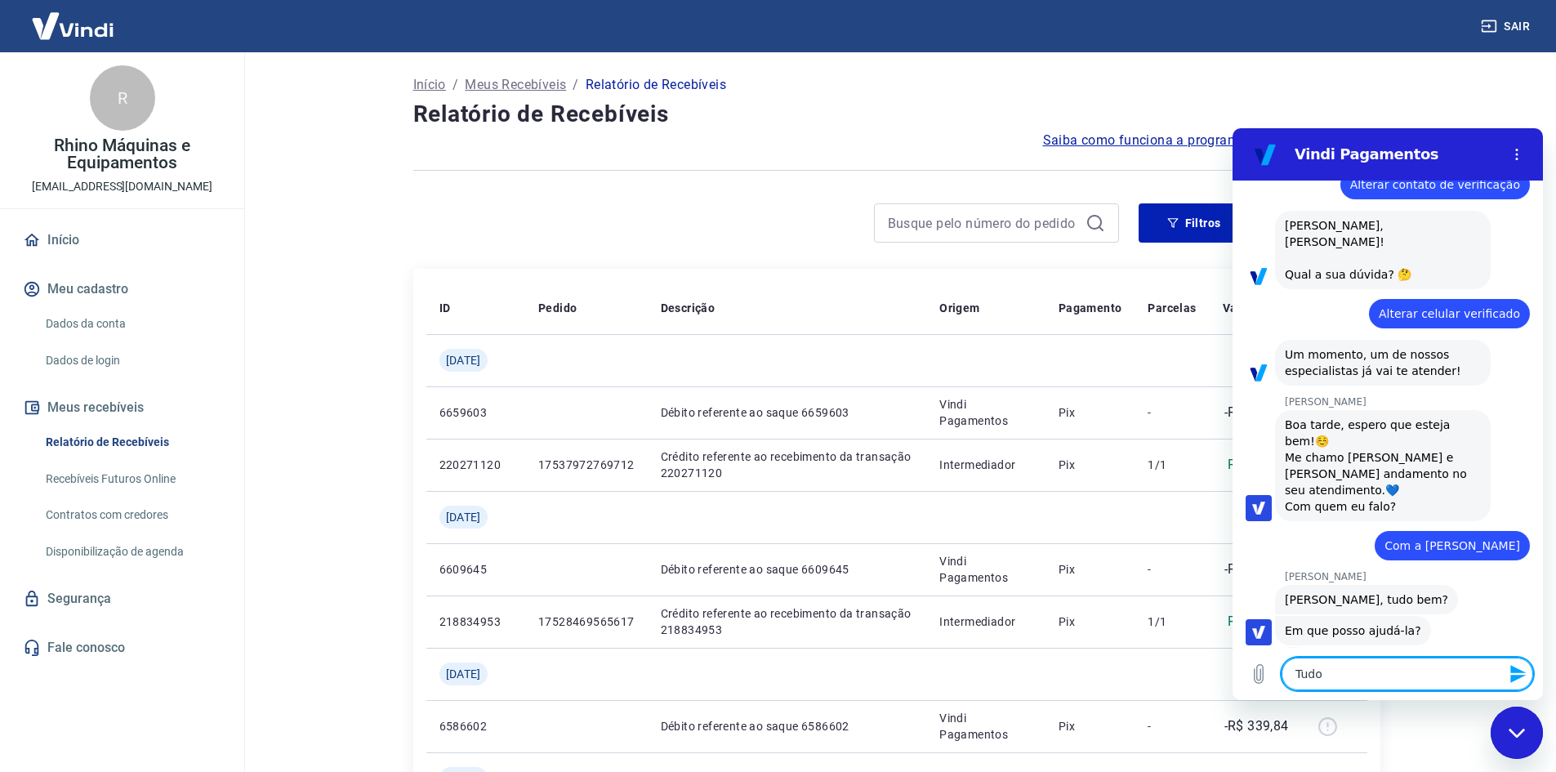
type textarea "x"
type textarea "Tudo c"
type textarea "x"
type textarea "Tudo ce"
type textarea "x"
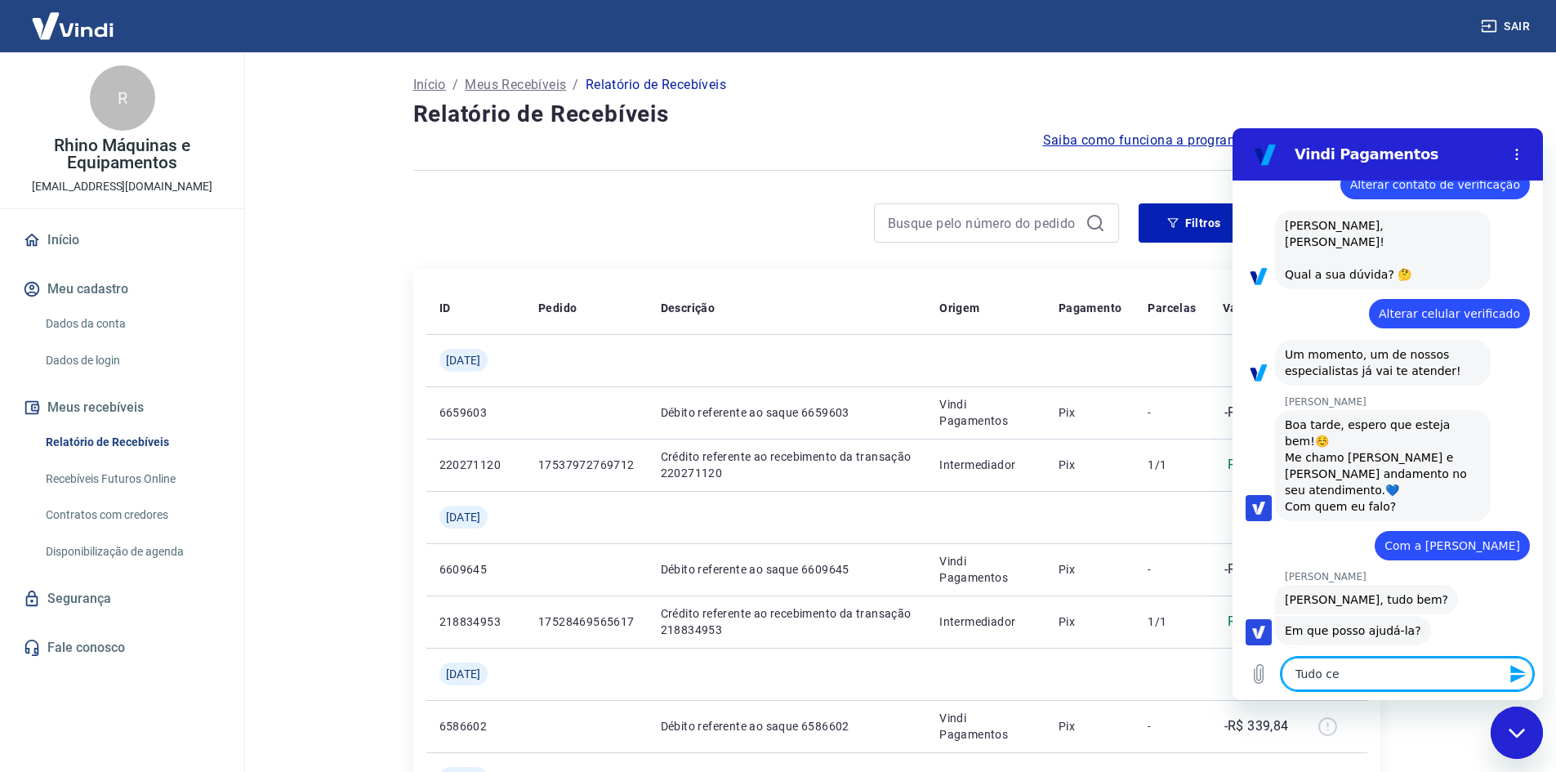
type textarea "Tudo cer"
type textarea "x"
type textarea "Tudo cert"
type textarea "x"
type textarea "Tudo certo"
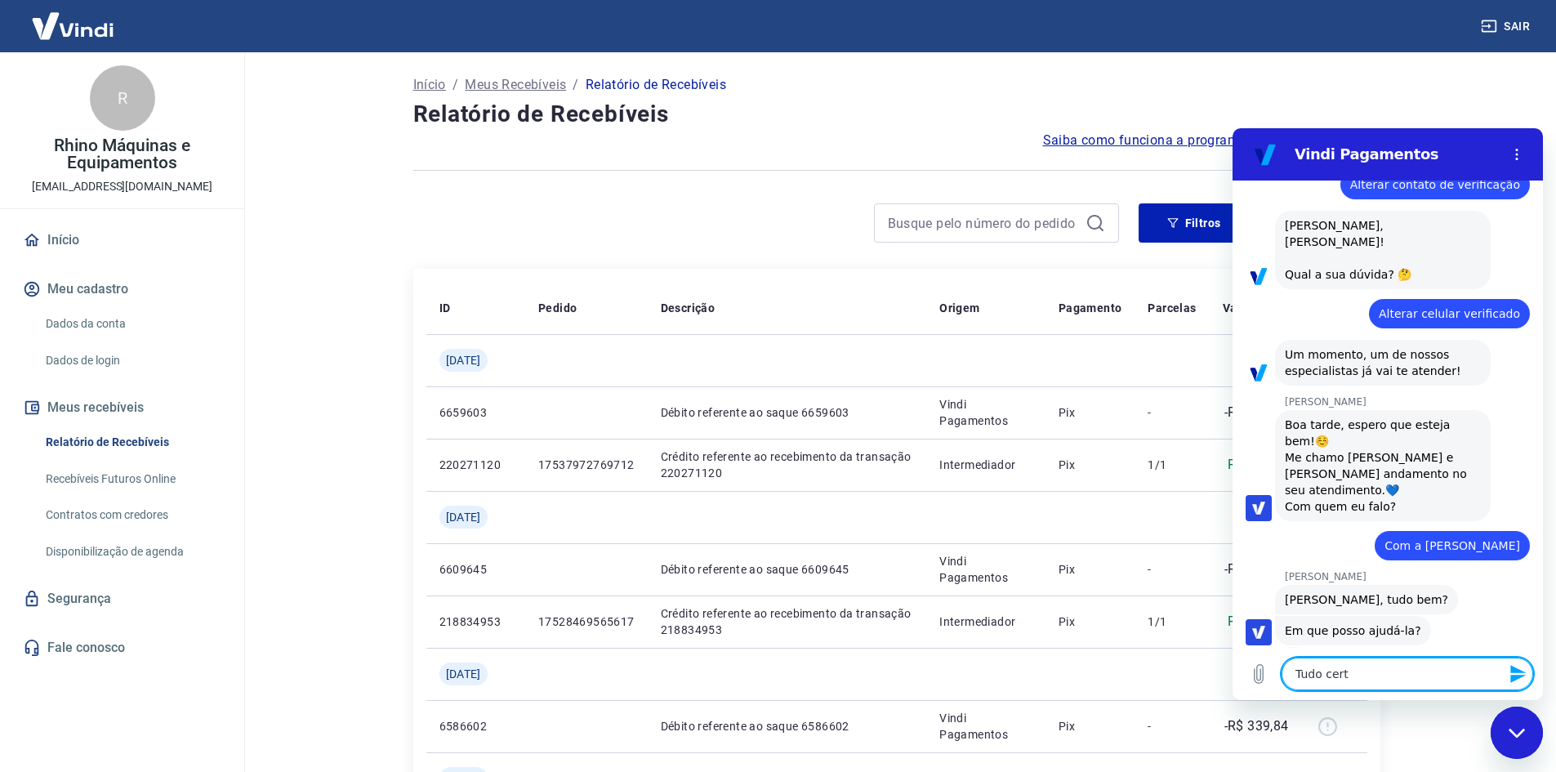
type textarea "x"
type textarea "Tudo certo,"
type textarea "x"
type textarea "Tudo certo,"
type textarea "x"
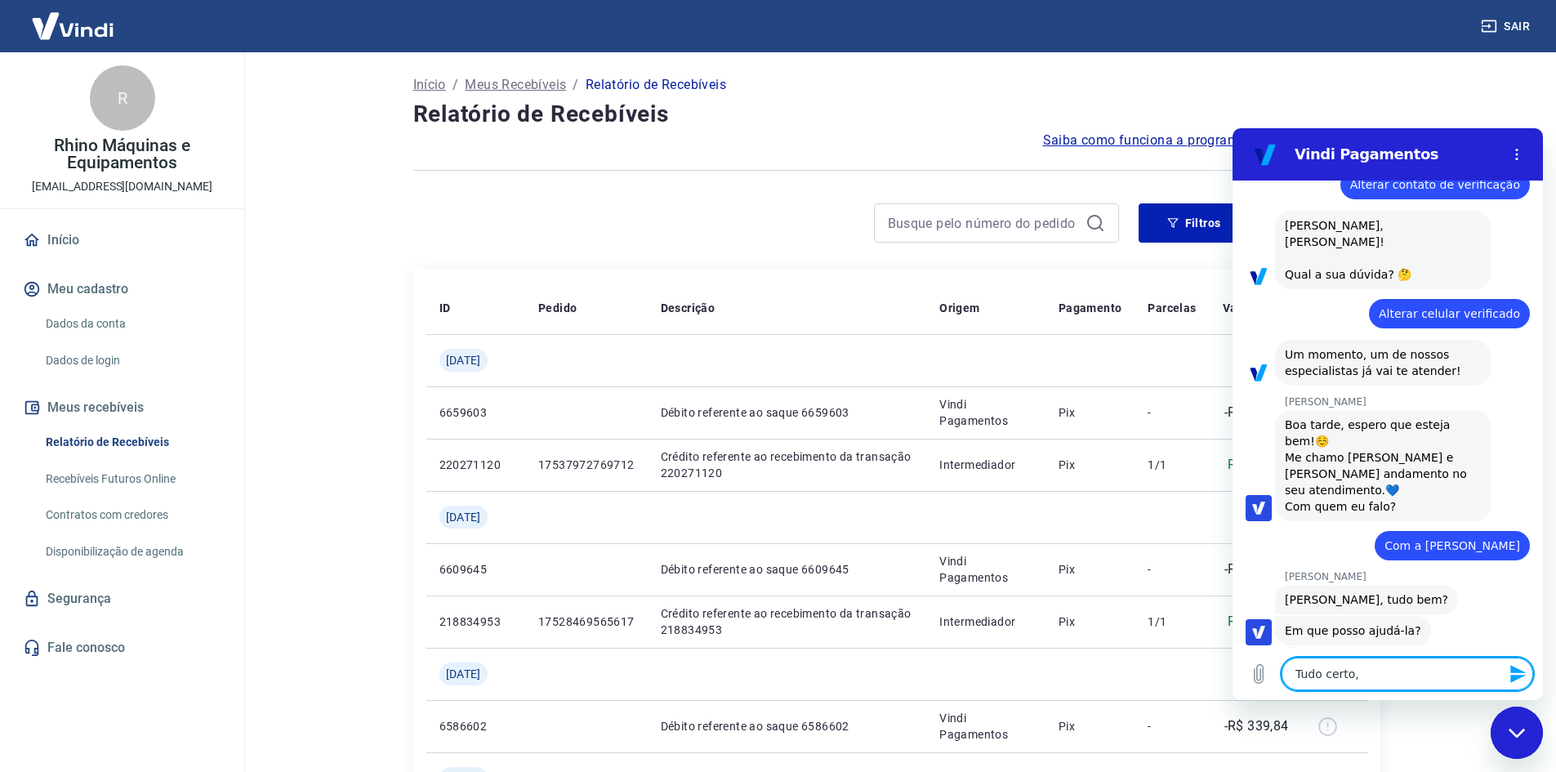
type textarea "Tudo certo, g"
type textarea "x"
type textarea "Tudo certo, go"
type textarea "x"
type textarea "Tudo certo, gos"
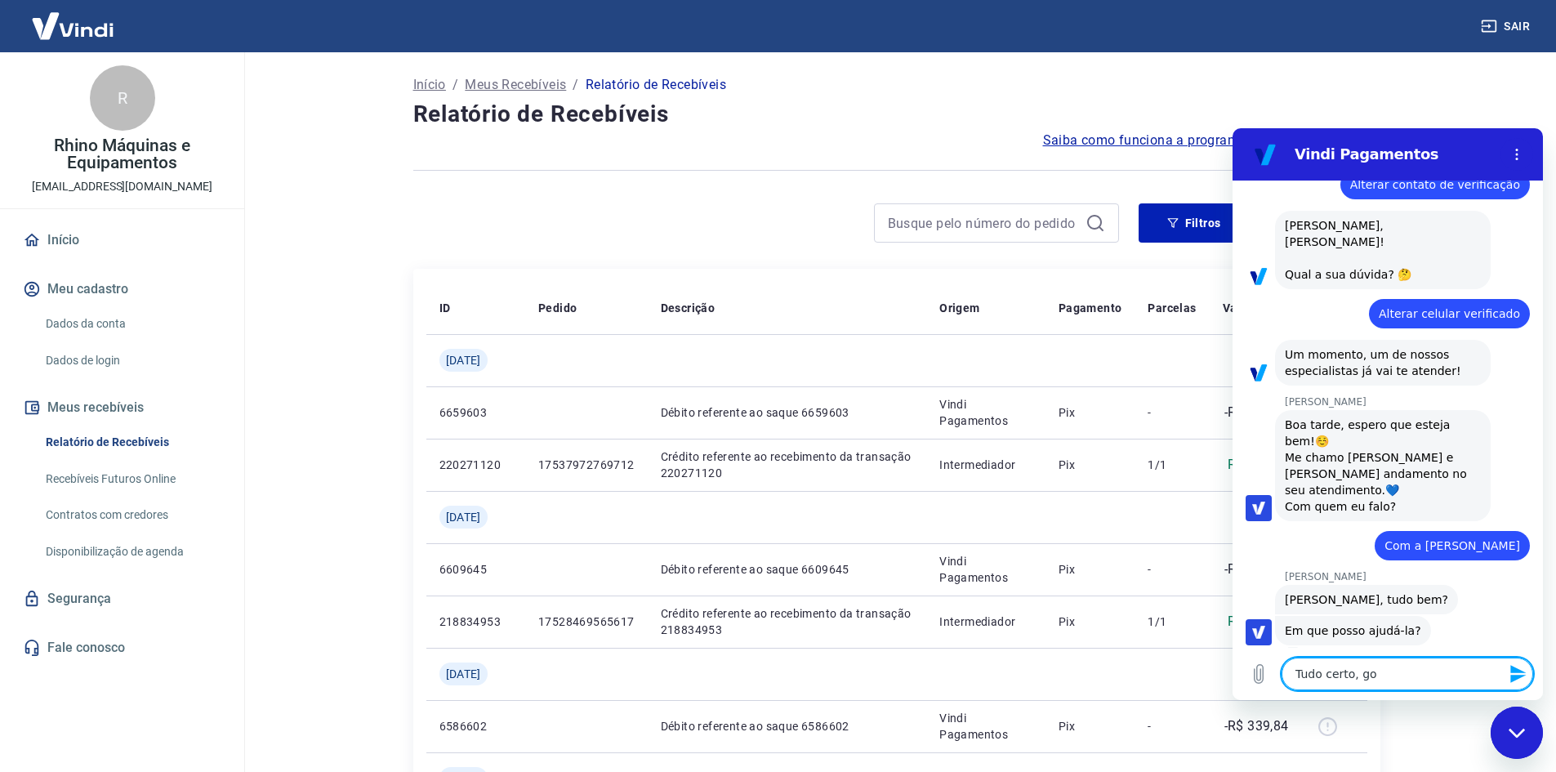
type textarea "x"
type textarea "Tudo certo, gost"
type textarea "x"
type textarea "Tudo certo, gosta"
type textarea "x"
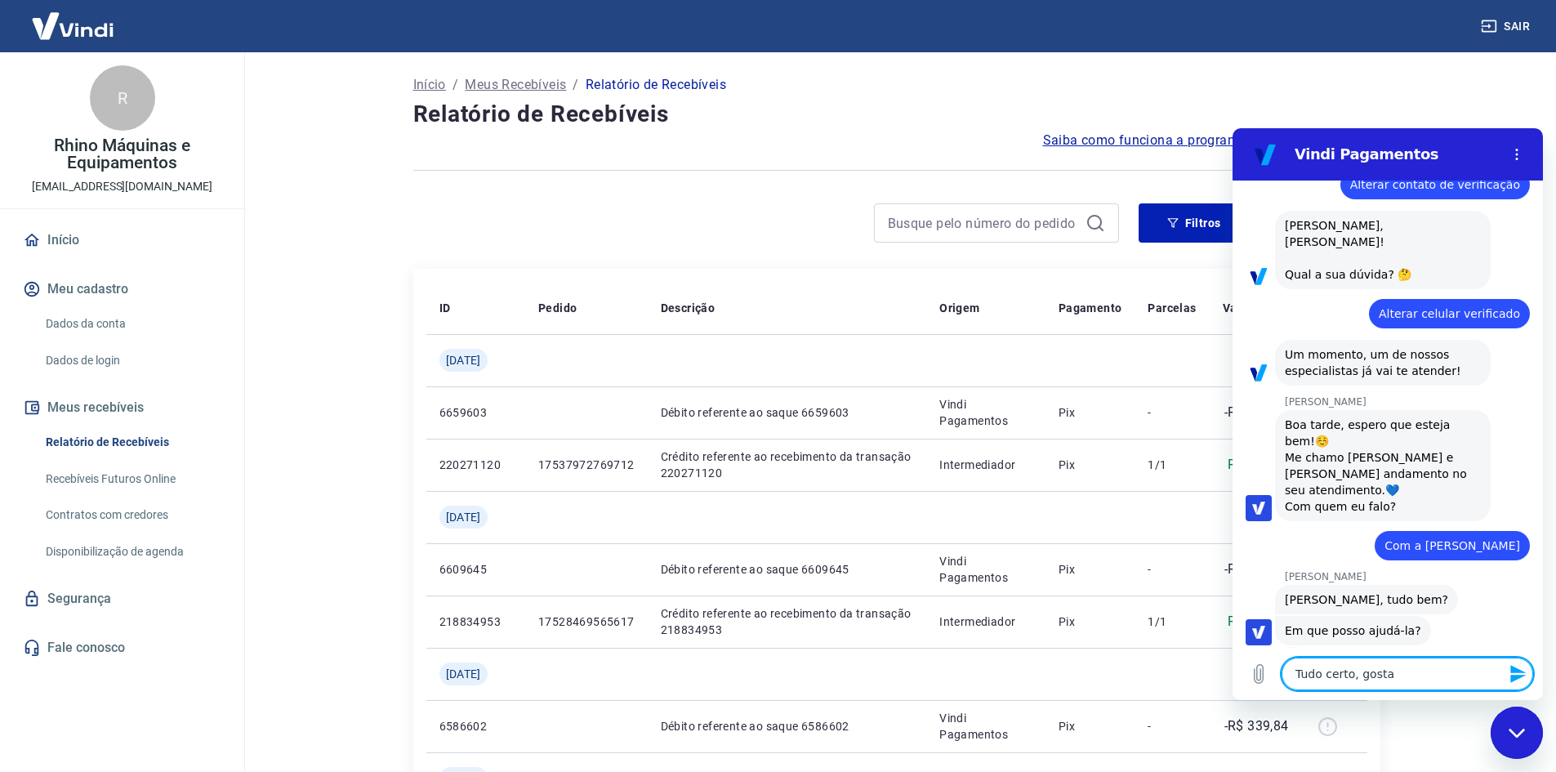
type textarea "Tudo certo, gostar"
type textarea "x"
type textarea "Tudo certo, gostari"
type textarea "x"
type textarea "Tudo certo, gostaria"
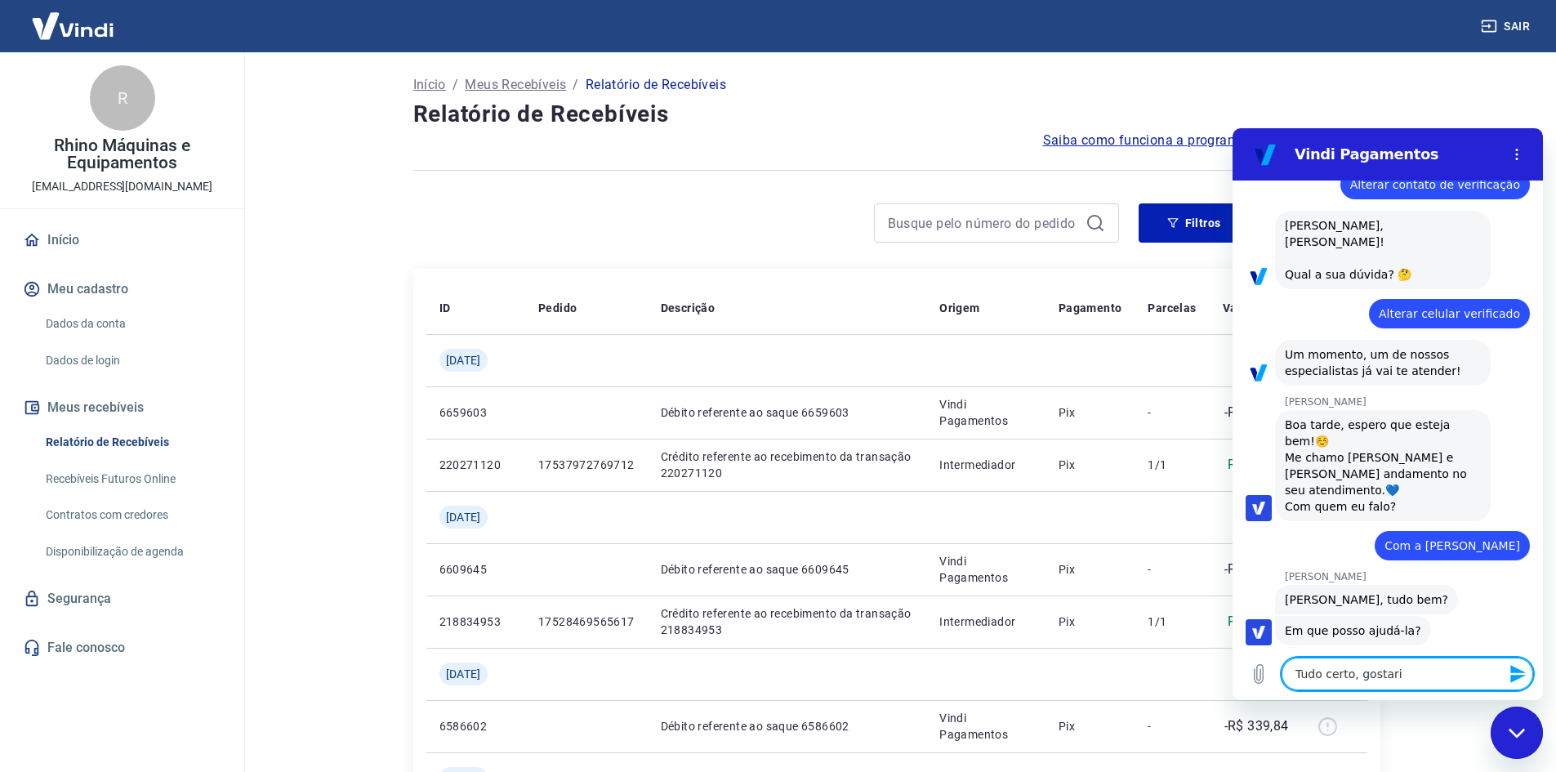
type textarea "x"
type textarea "Tudo certo, gostaria"
type textarea "x"
type textarea "Tudo certo, gostaria d"
type textarea "x"
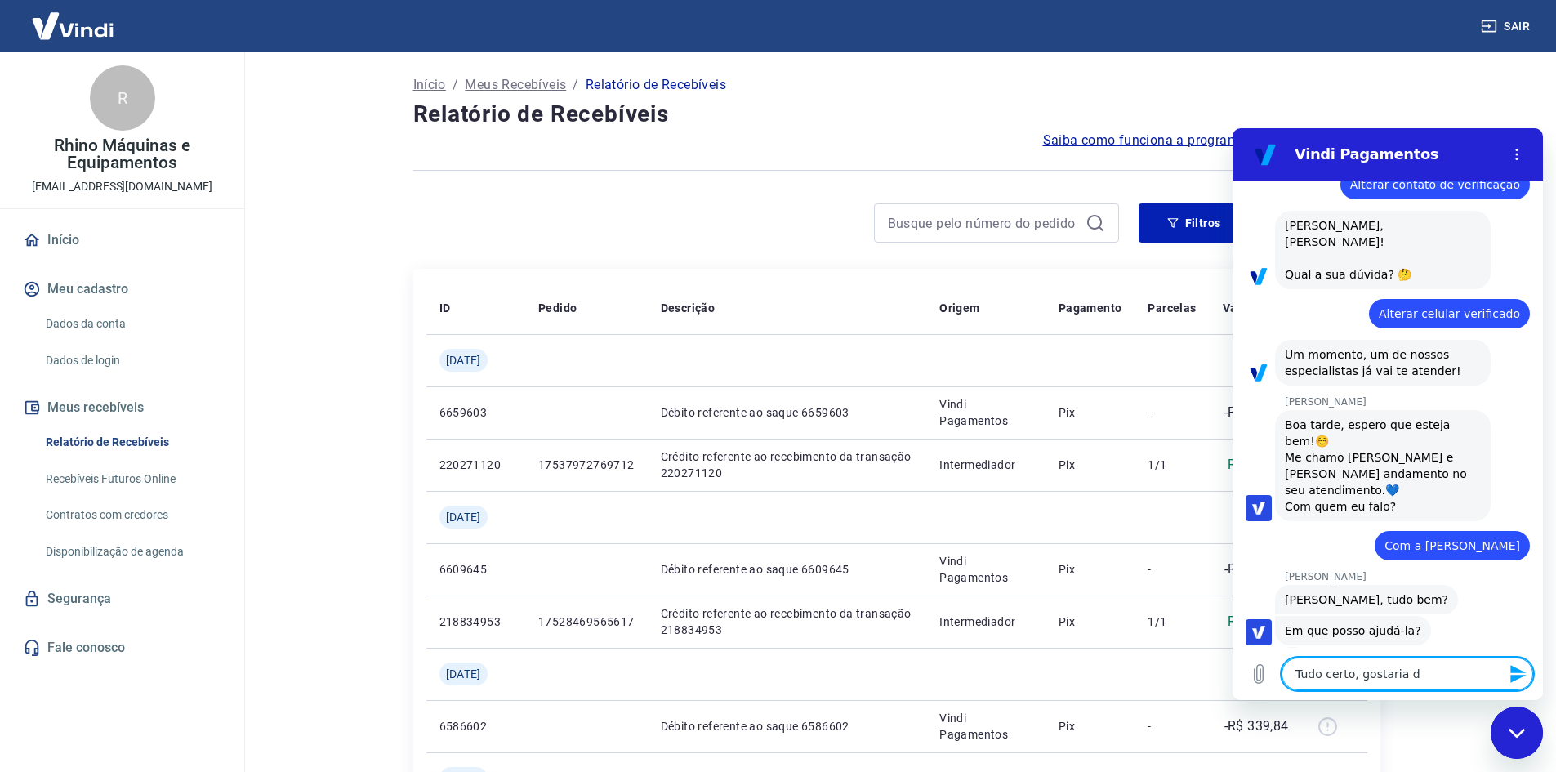
type textarea "Tudo certo, gostaria de"
type textarea "x"
type textarea "Tudo certo, gostaria de"
type textarea "x"
type textarea "Tudo certo, gostaria de a"
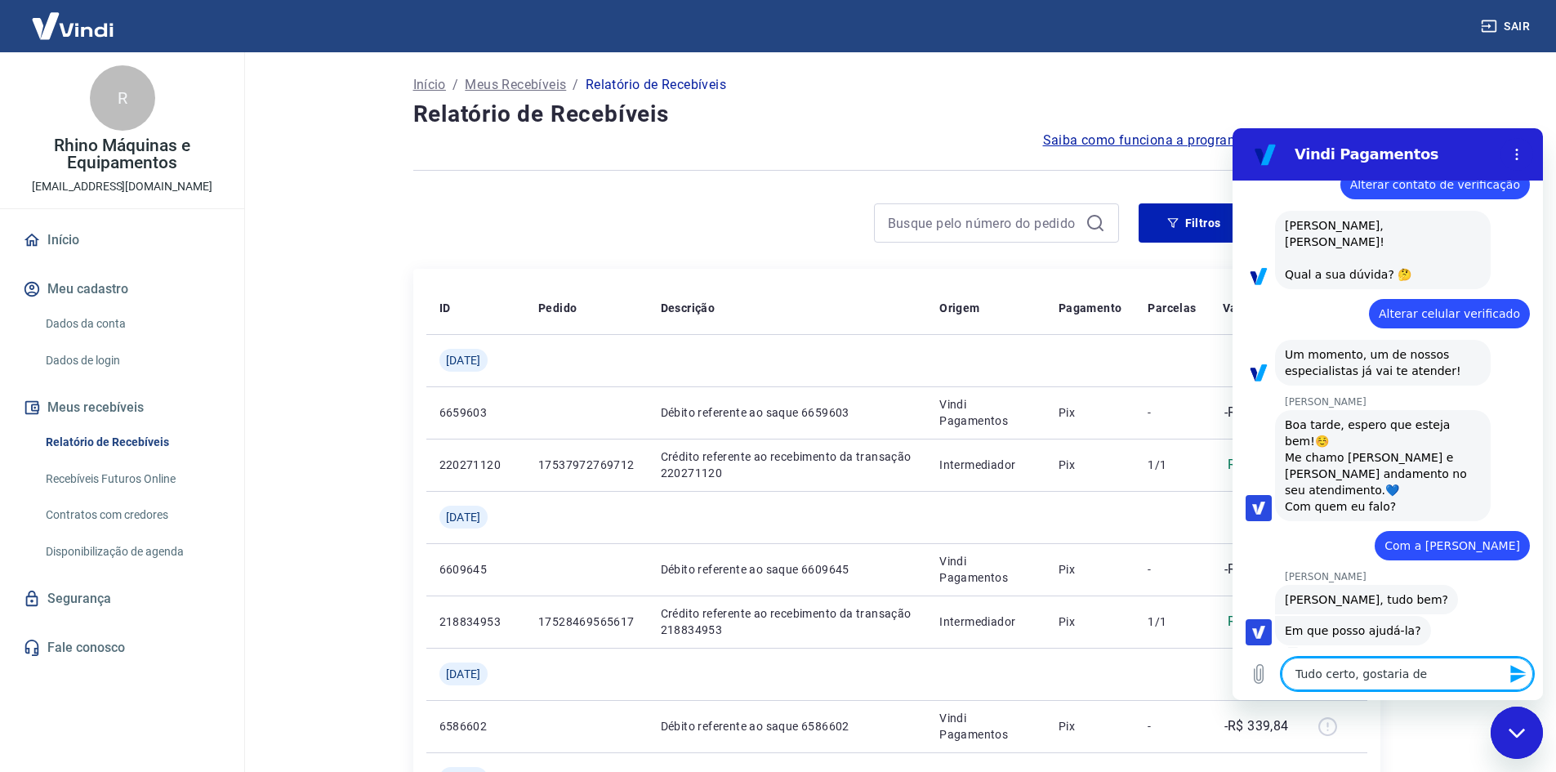
type textarea "x"
type textarea "Tudo certo, gostaria de al"
type textarea "x"
type textarea "Tudo certo, gostaria de alt"
type textarea "x"
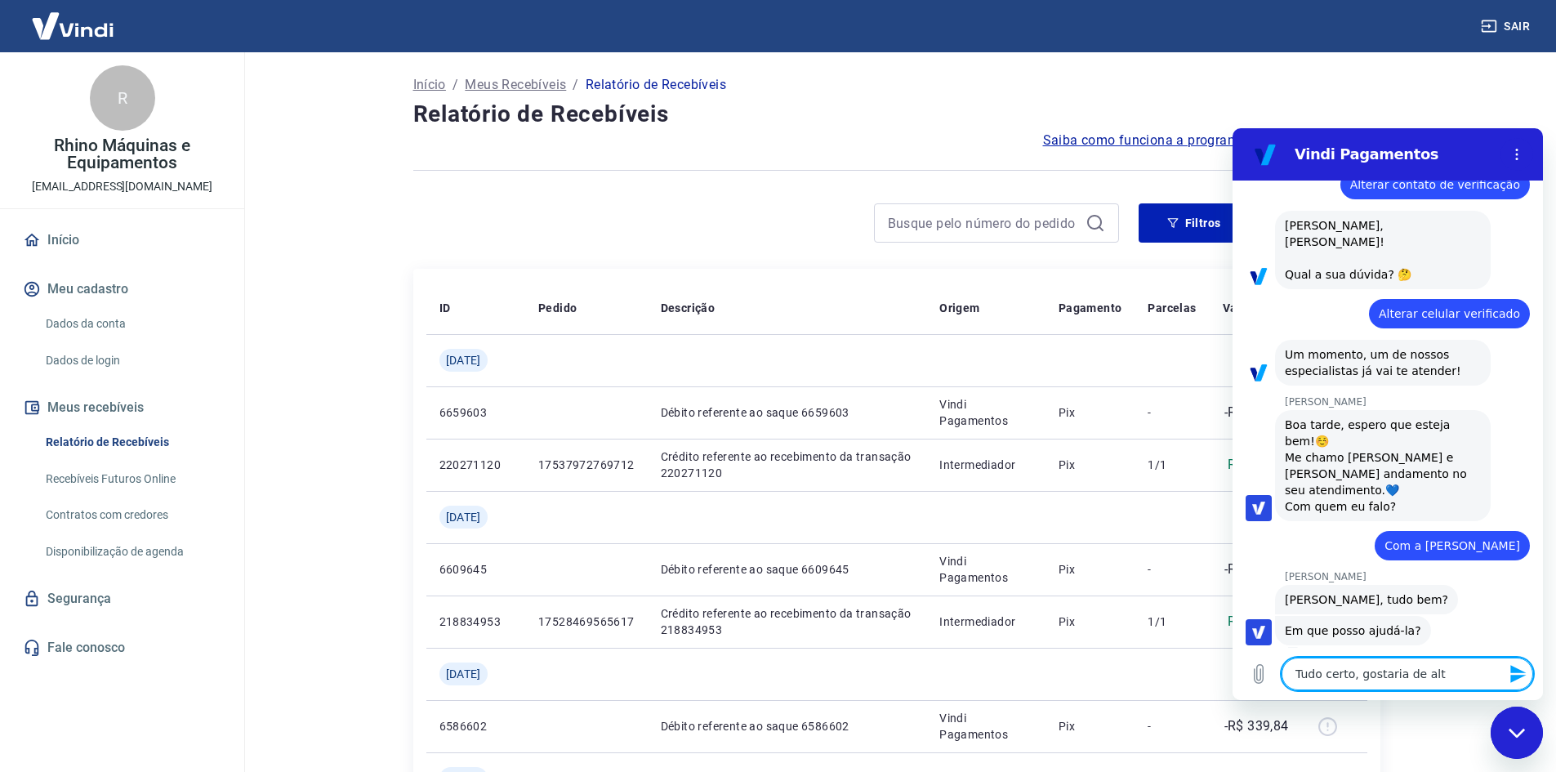
type textarea "Tudo certo, gostaria de alte"
type textarea "x"
type textarea "Tudo certo, gostaria de alter"
type textarea "x"
type textarea "Tudo certo, gostaria de altera"
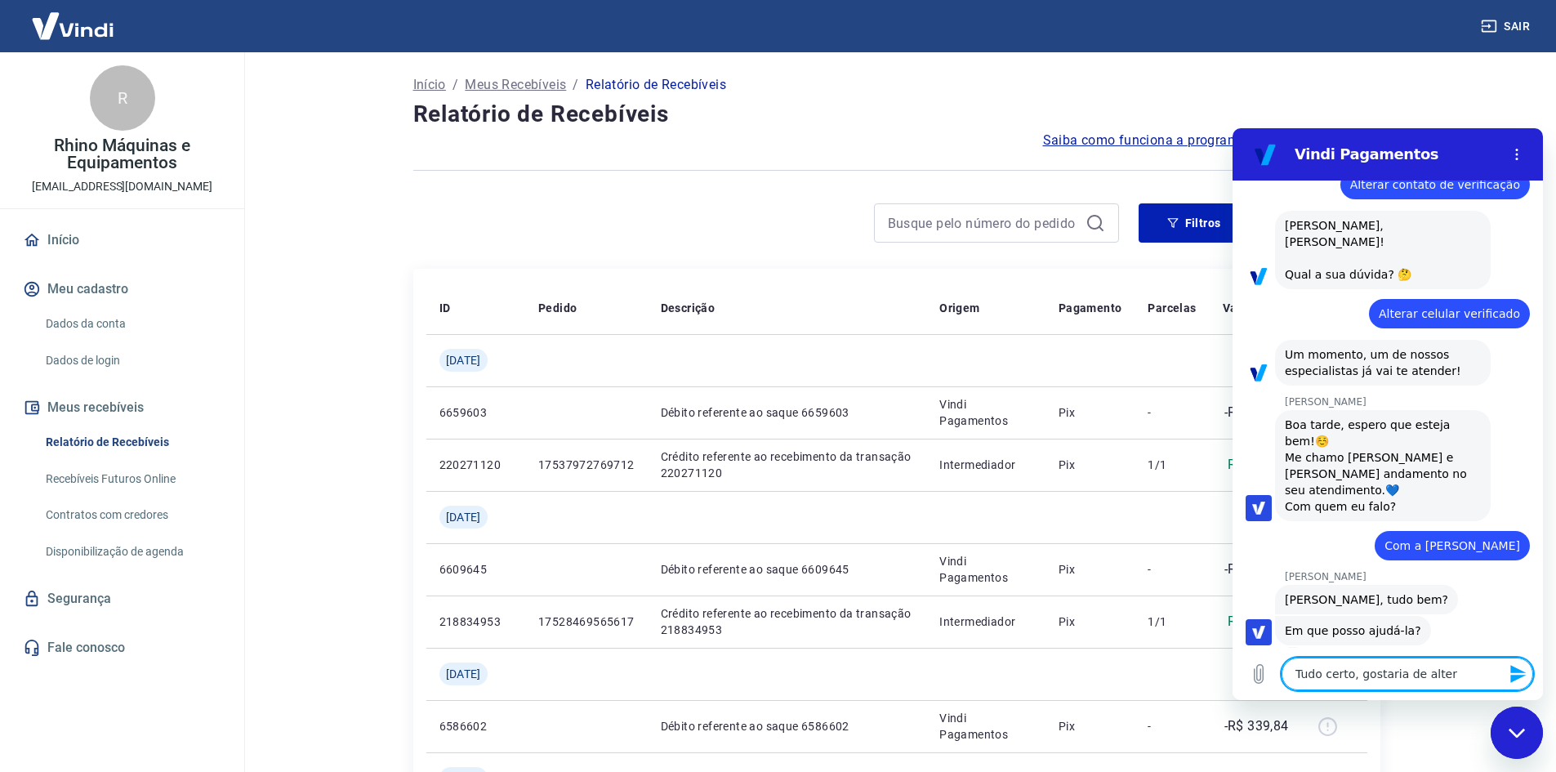
type textarea "x"
type textarea "Tudo certo, gostaria de alterar"
type textarea "x"
type textarea "Tudo certo, gostaria de alterar"
type textarea "x"
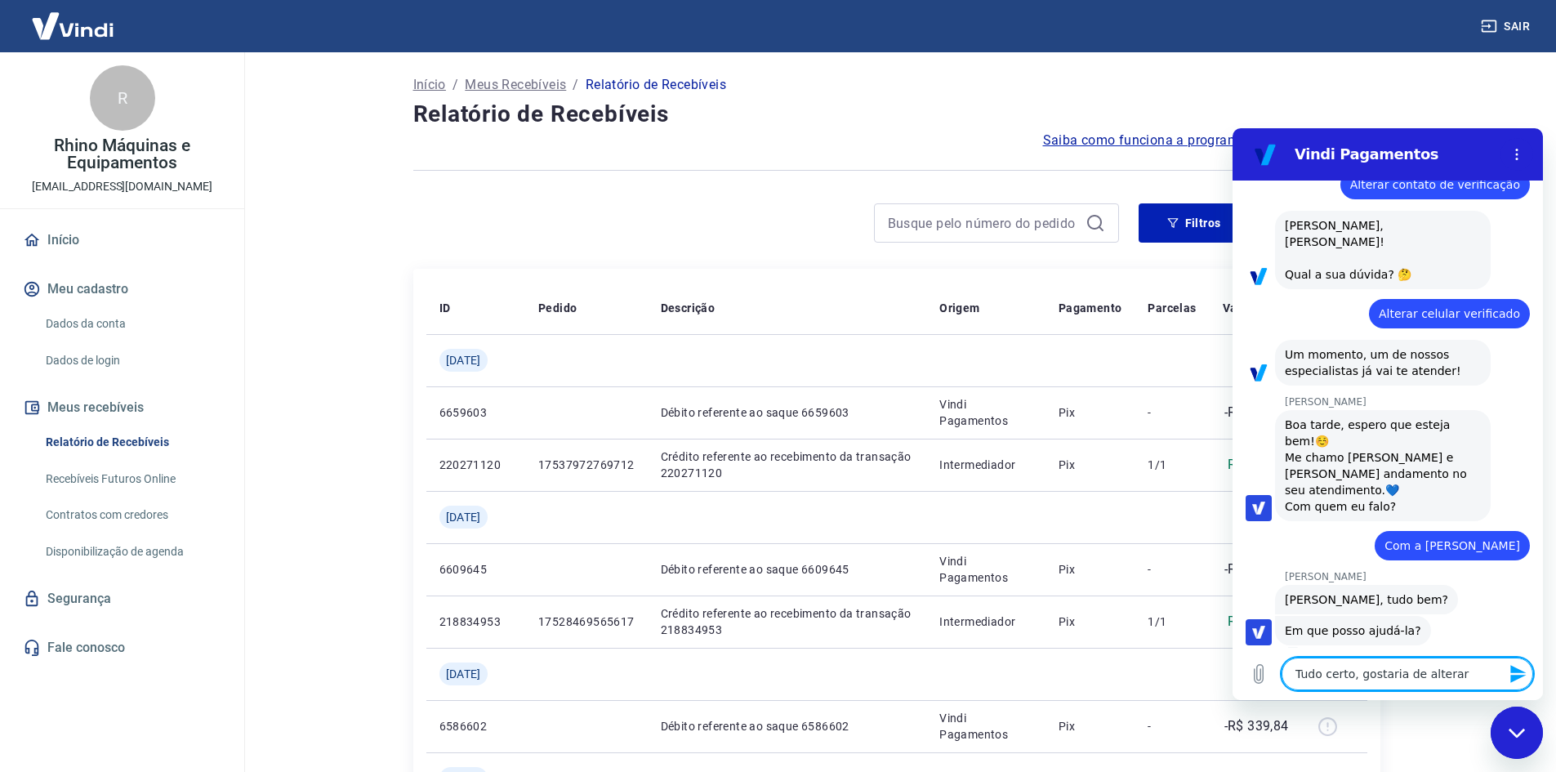
type textarea "Tudo certo, gostaria de alterar o"
type textarea "x"
type textarea "Tudo certo, gostaria de alterar o"
type textarea "x"
type textarea "Tudo certo, gostaria de alterar o n"
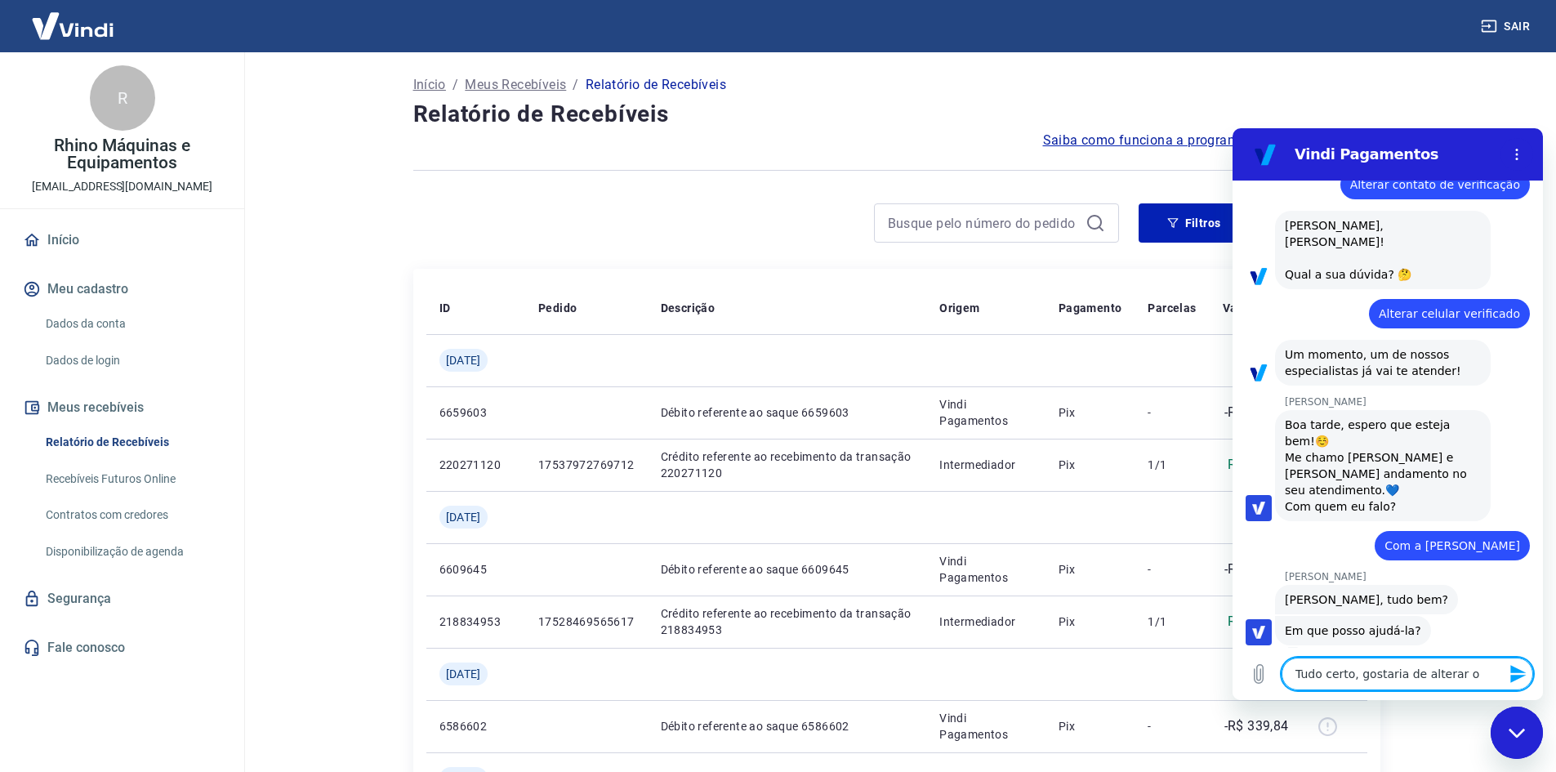
type textarea "x"
type textarea "Tudo certo, gostaria de alterar o"
type textarea "x"
type textarea "Tudo certo, gostaria de alterar o c"
type textarea "x"
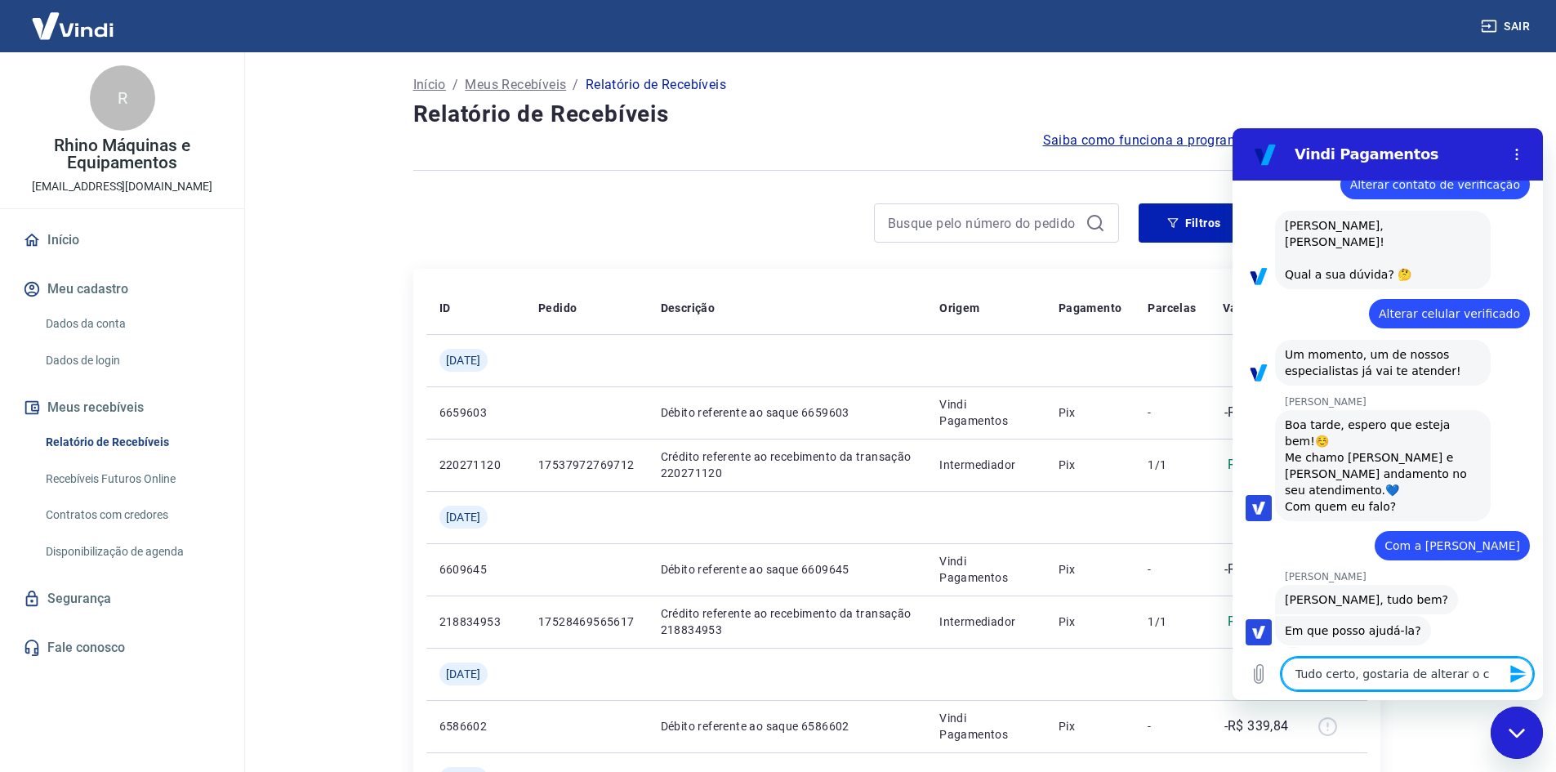
type textarea "Tudo certo, gostaria de alterar o ce"
type textarea "x"
type textarea "Tudo certo, gostaria de alterar o cel"
type textarea "x"
type textarea "Tudo certo, gostaria de alterar o celu"
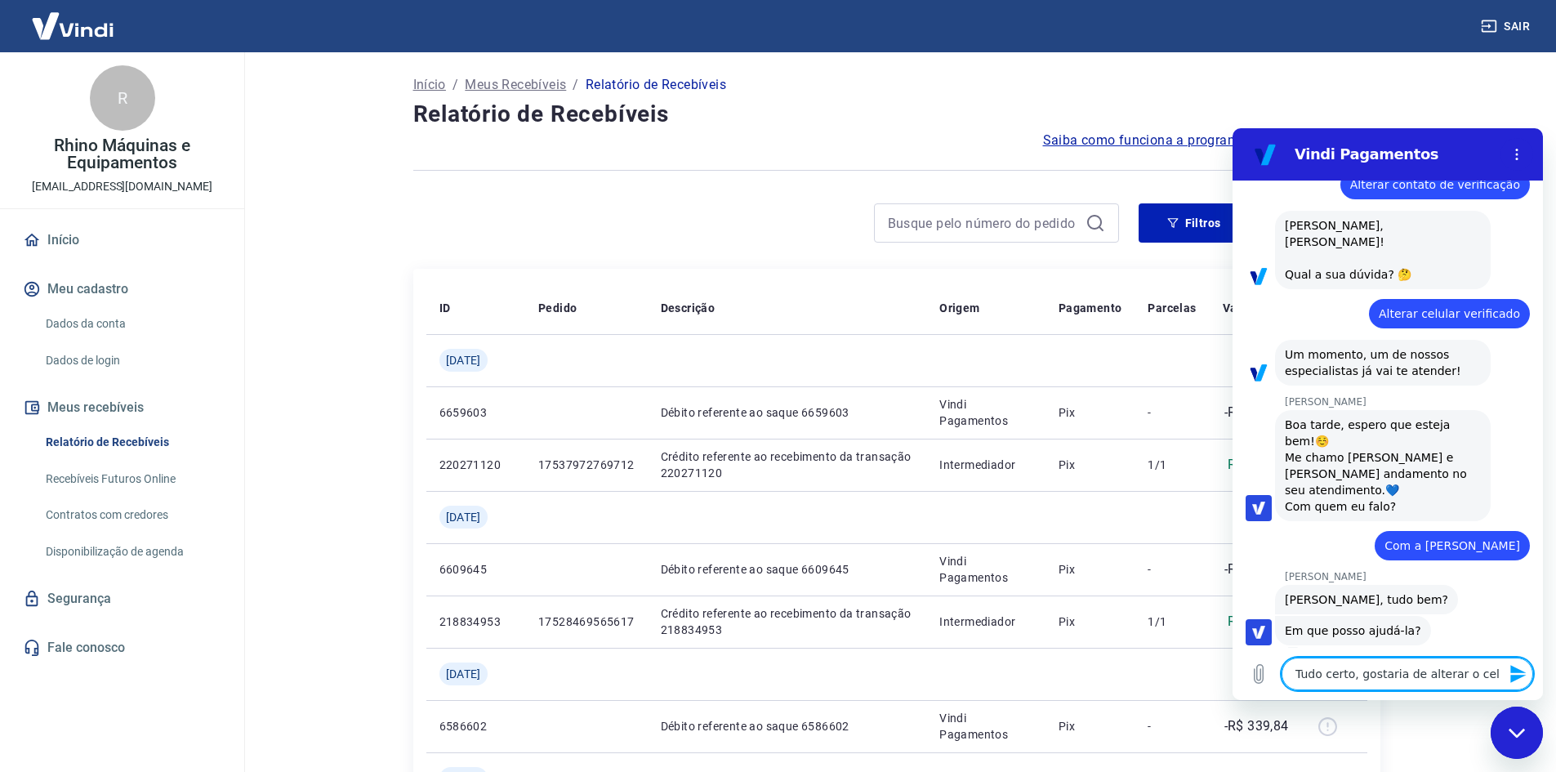
type textarea "x"
type textarea "Tudo certo, gostaria de alterar o celul"
type textarea "x"
type textarea "Tudo certo, gostaria de alterar o celula"
type textarea "x"
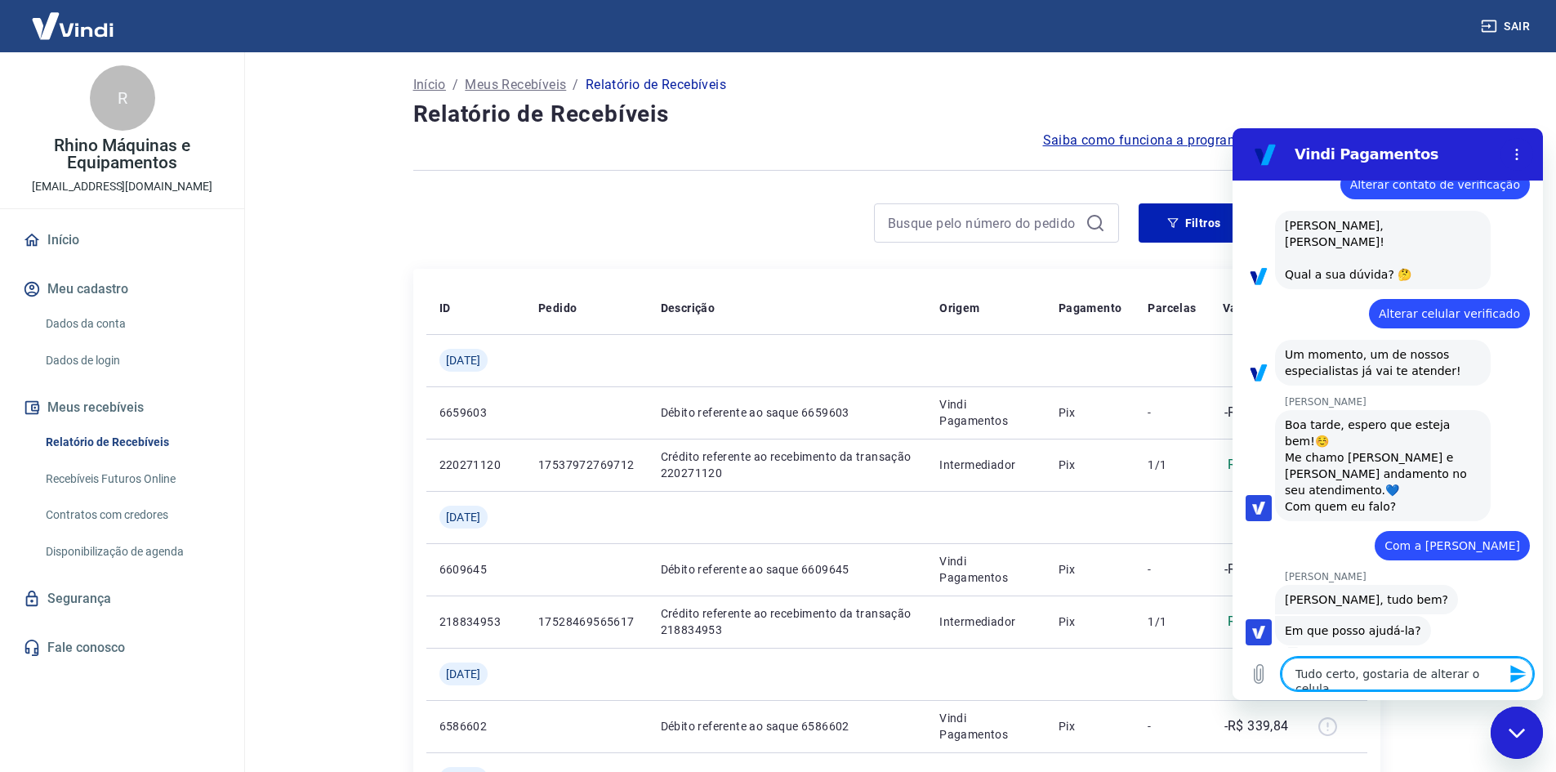
type textarea "Tudo certo, gostaria de alterar o celular"
type textarea "x"
type textarea "Tudo certo, gostaria de alterar o celular"
type textarea "x"
type textarea "Tudo certo, gostaria de alterar o celular d"
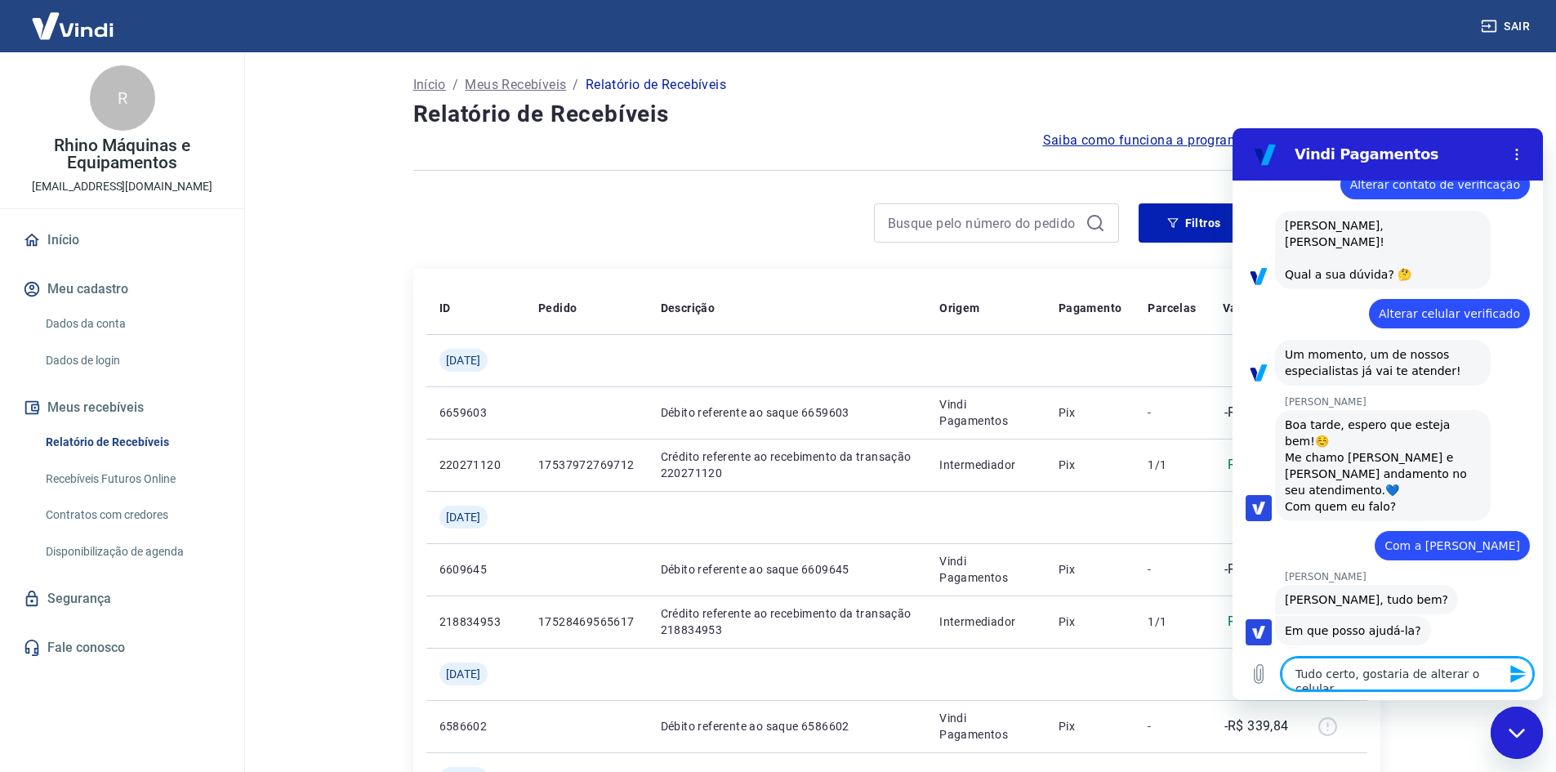
type textarea "x"
type textarea "Tudo certo, gostaria de alterar o celular de"
type textarea "x"
type textarea "Tudo certo, gostaria de alterar o celular de"
type textarea "x"
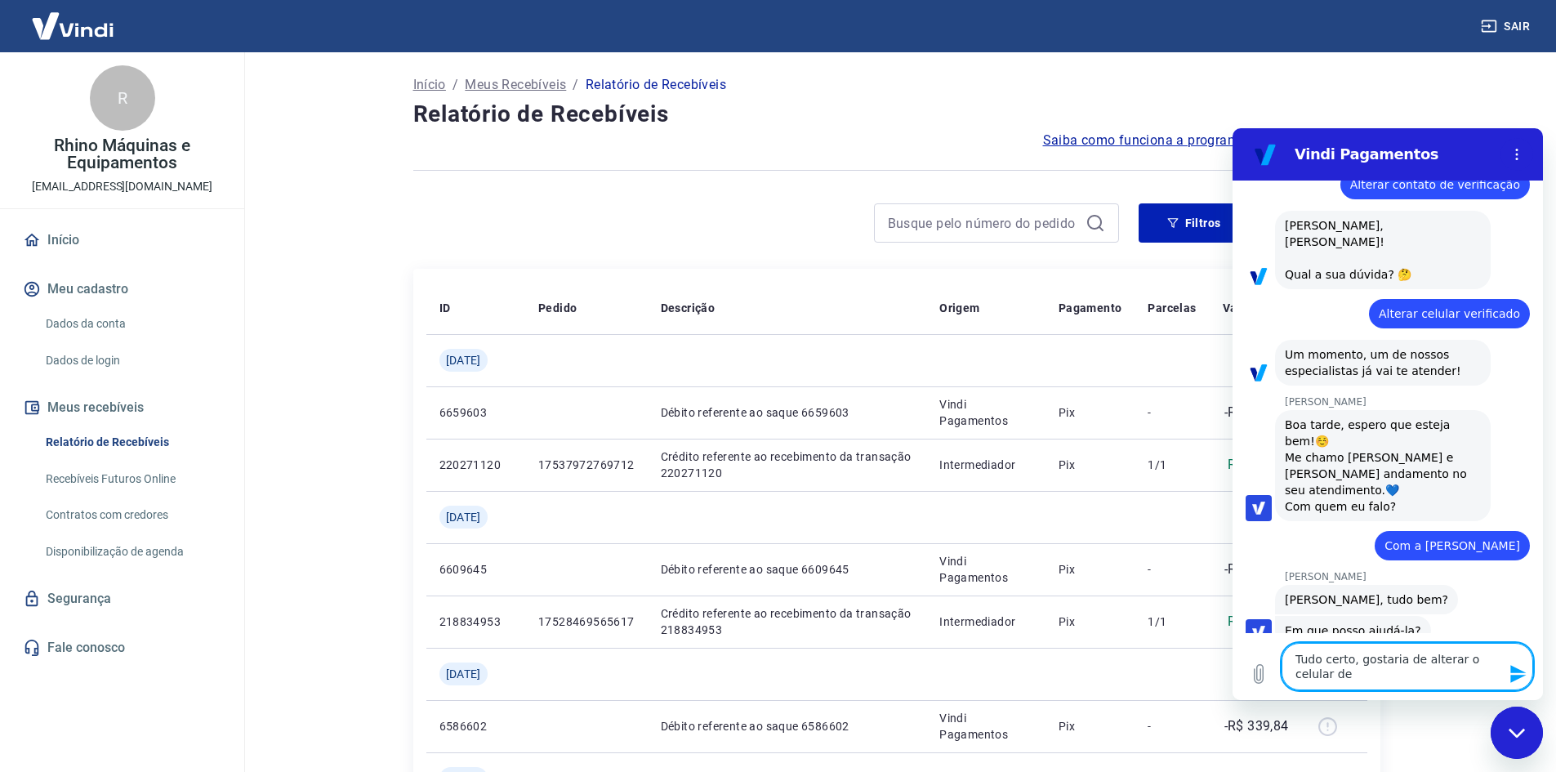
type textarea "Tudo certo, gostaria de alterar o celular de v"
type textarea "x"
type textarea "Tudo certo, gostaria de alterar o celular de ve"
type textarea "x"
type textarea "Tudo certo, gostaria de alterar o celular de ver"
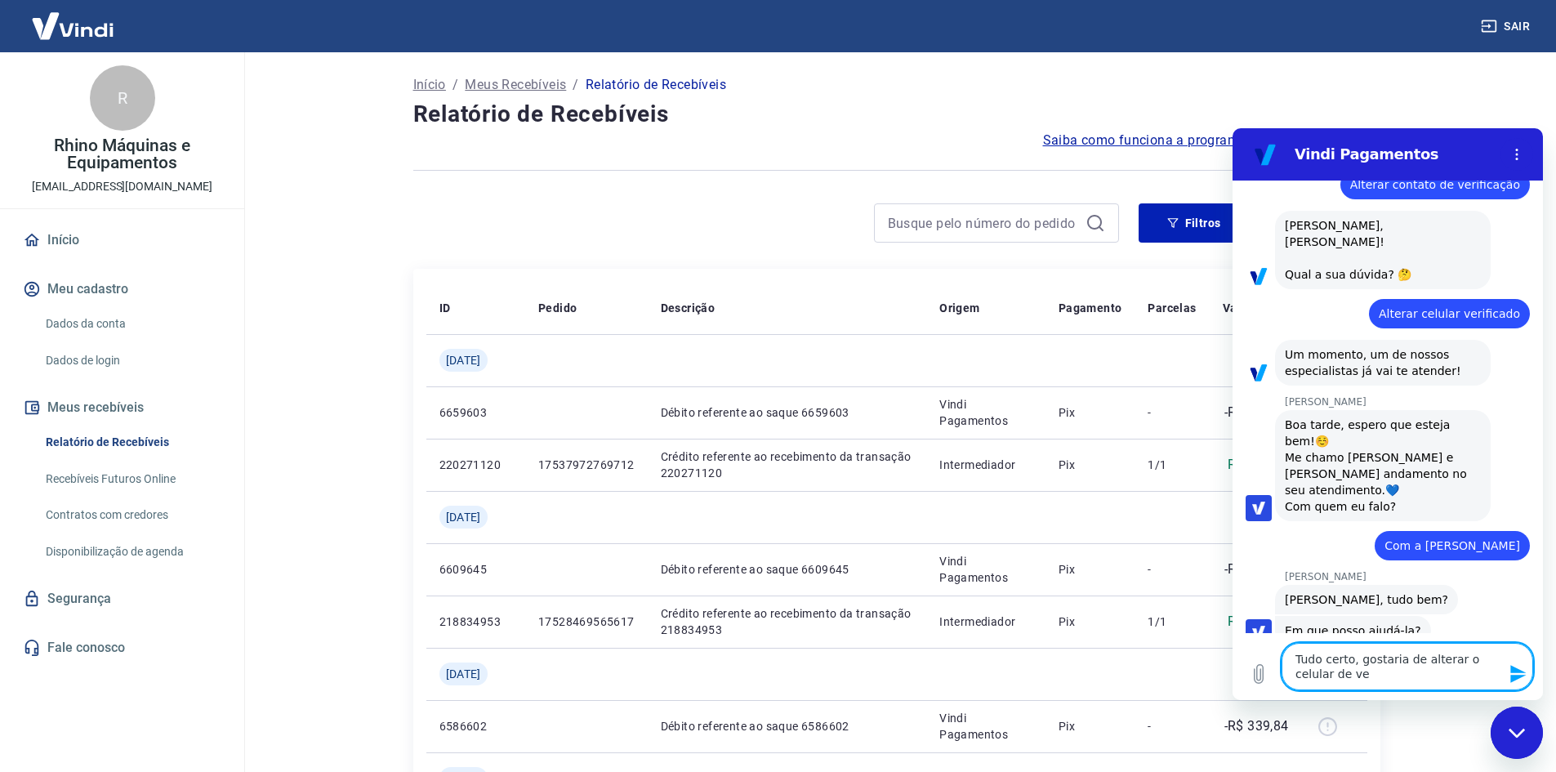
type textarea "x"
type textarea "Tudo certo, gostaria de alterar o celular de veri"
type textarea "x"
type textarea "Tudo certo, gostaria de alterar o celular de verif"
type textarea "x"
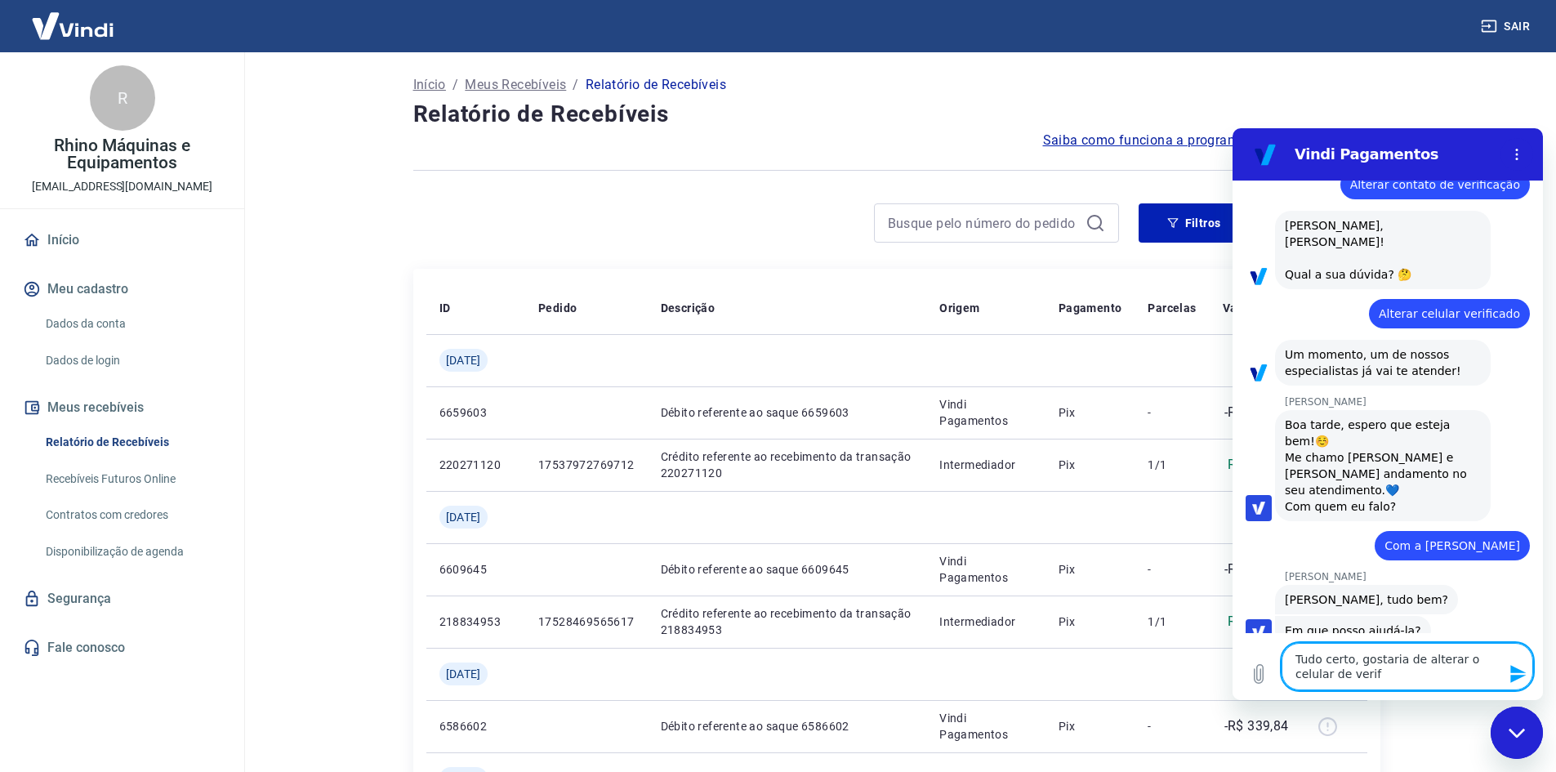
type textarea "Tudo certo, gostaria de alterar o celular de verifi"
type textarea "x"
click at [1516, 676] on icon "Enviar mensagem" at bounding box center [1518, 674] width 16 height 18
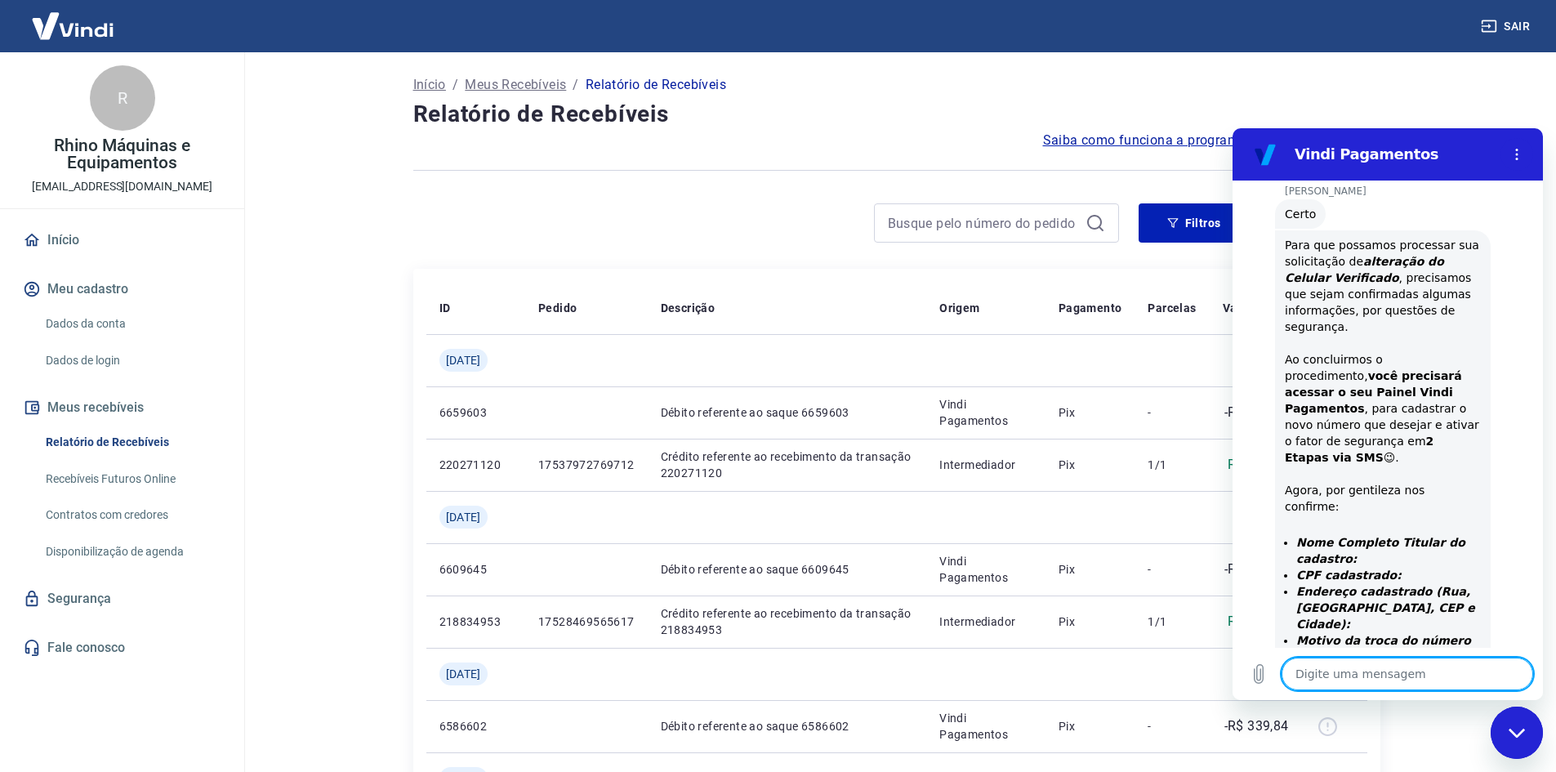
scroll to position [651, 0]
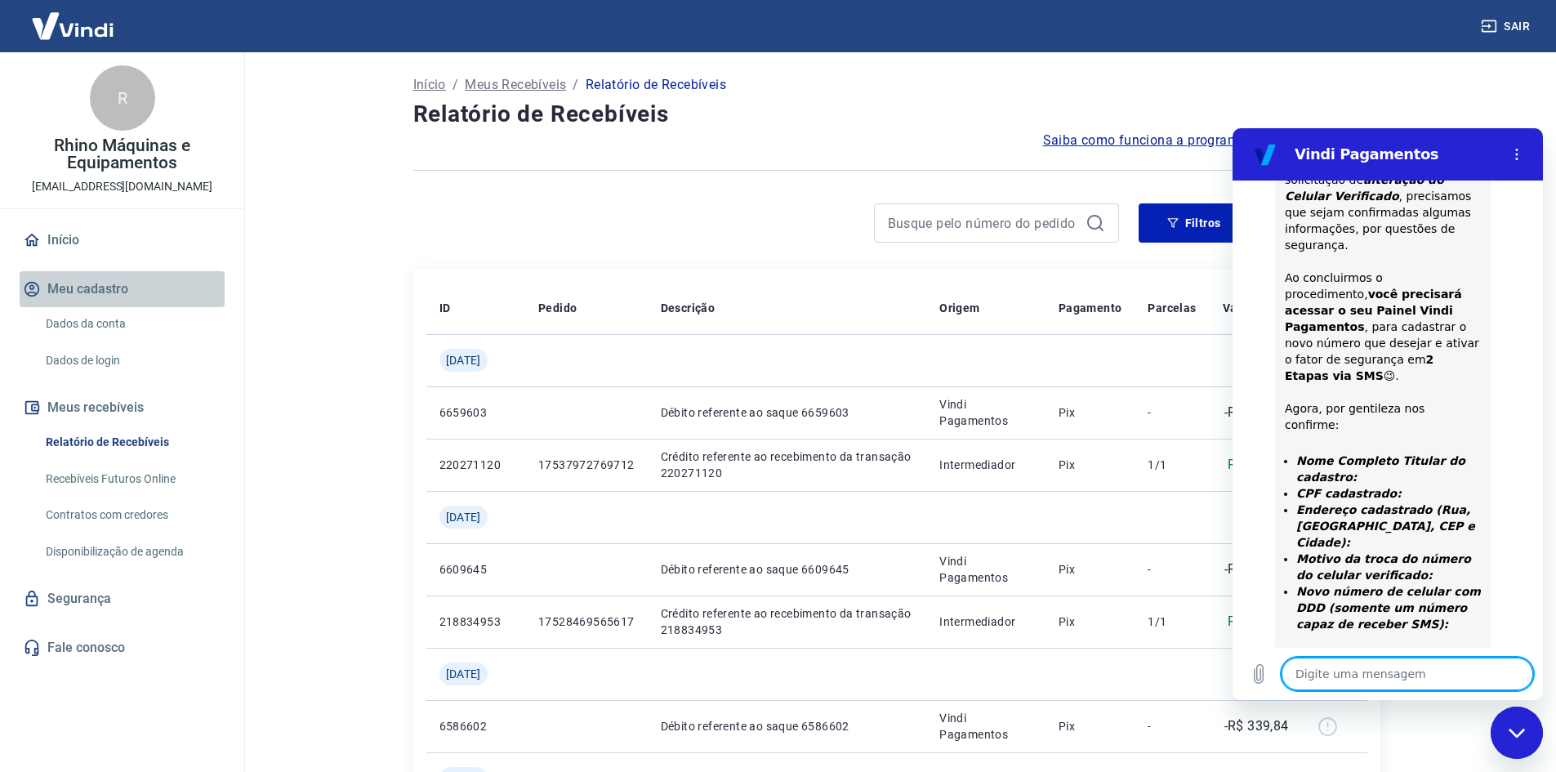
click at [104, 294] on button "Meu cadastro" at bounding box center [122, 289] width 205 height 36
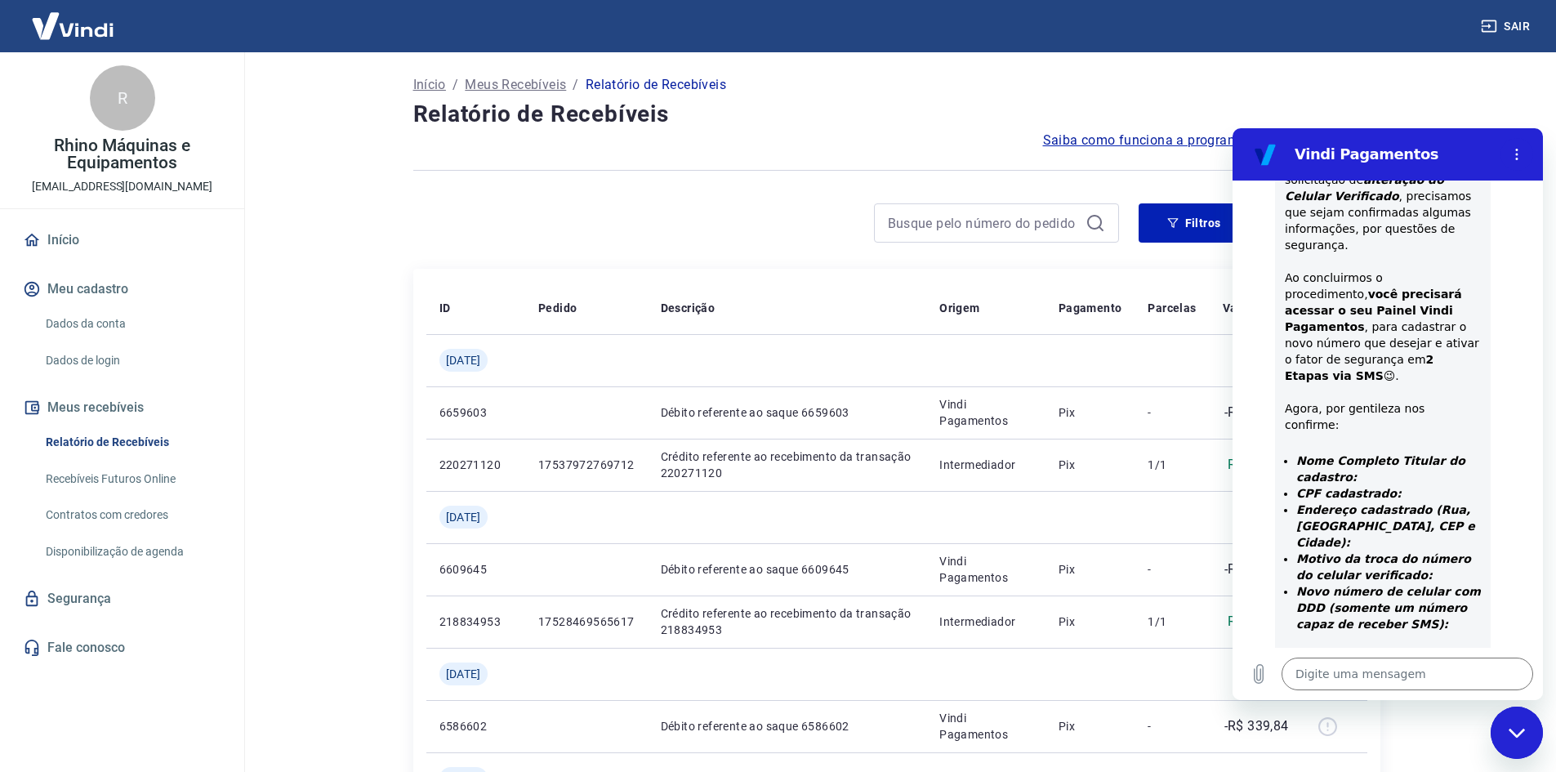
click at [109, 327] on link "Dados da conta" at bounding box center [131, 323] width 185 height 33
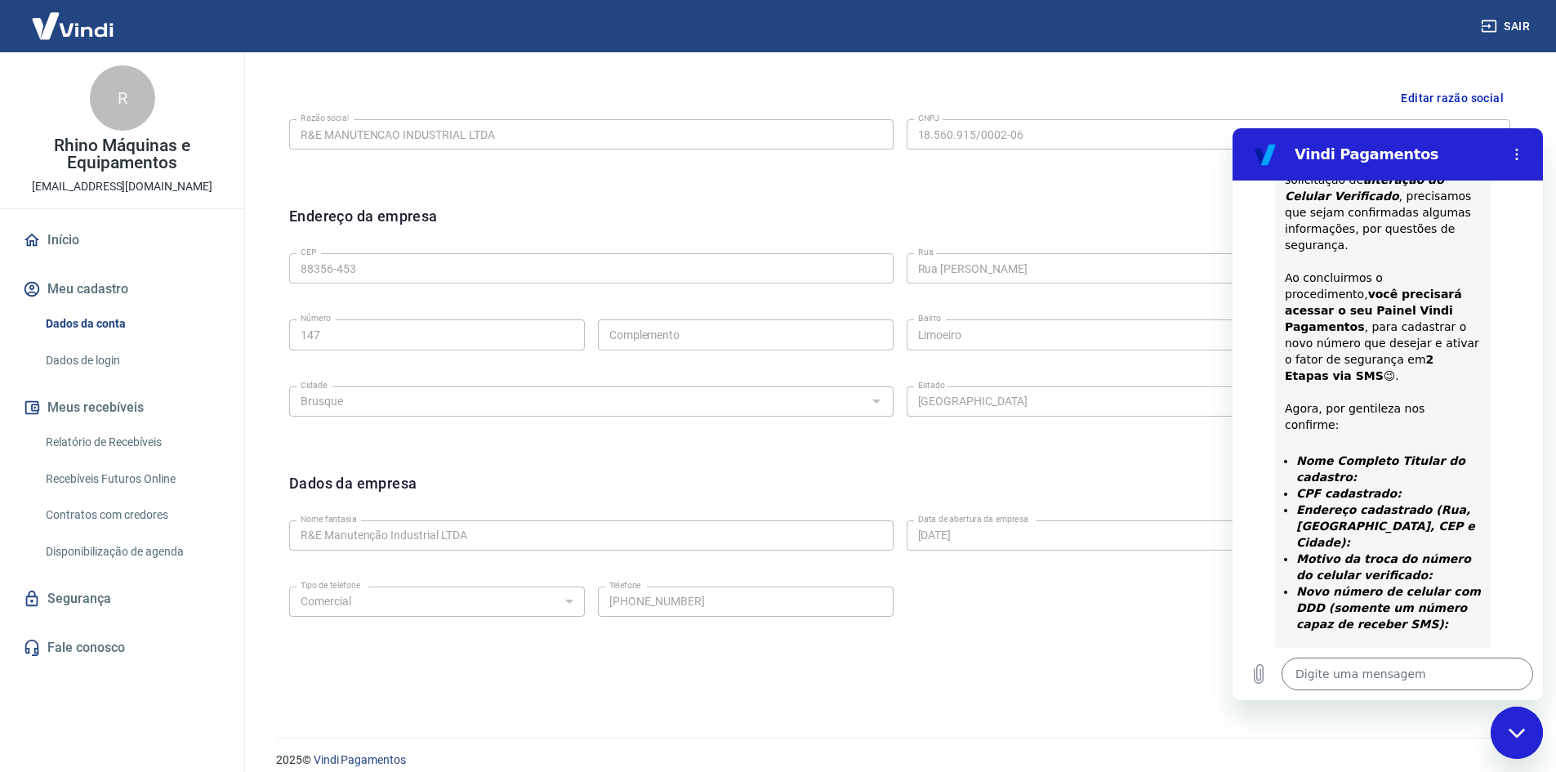
scroll to position [406, 0]
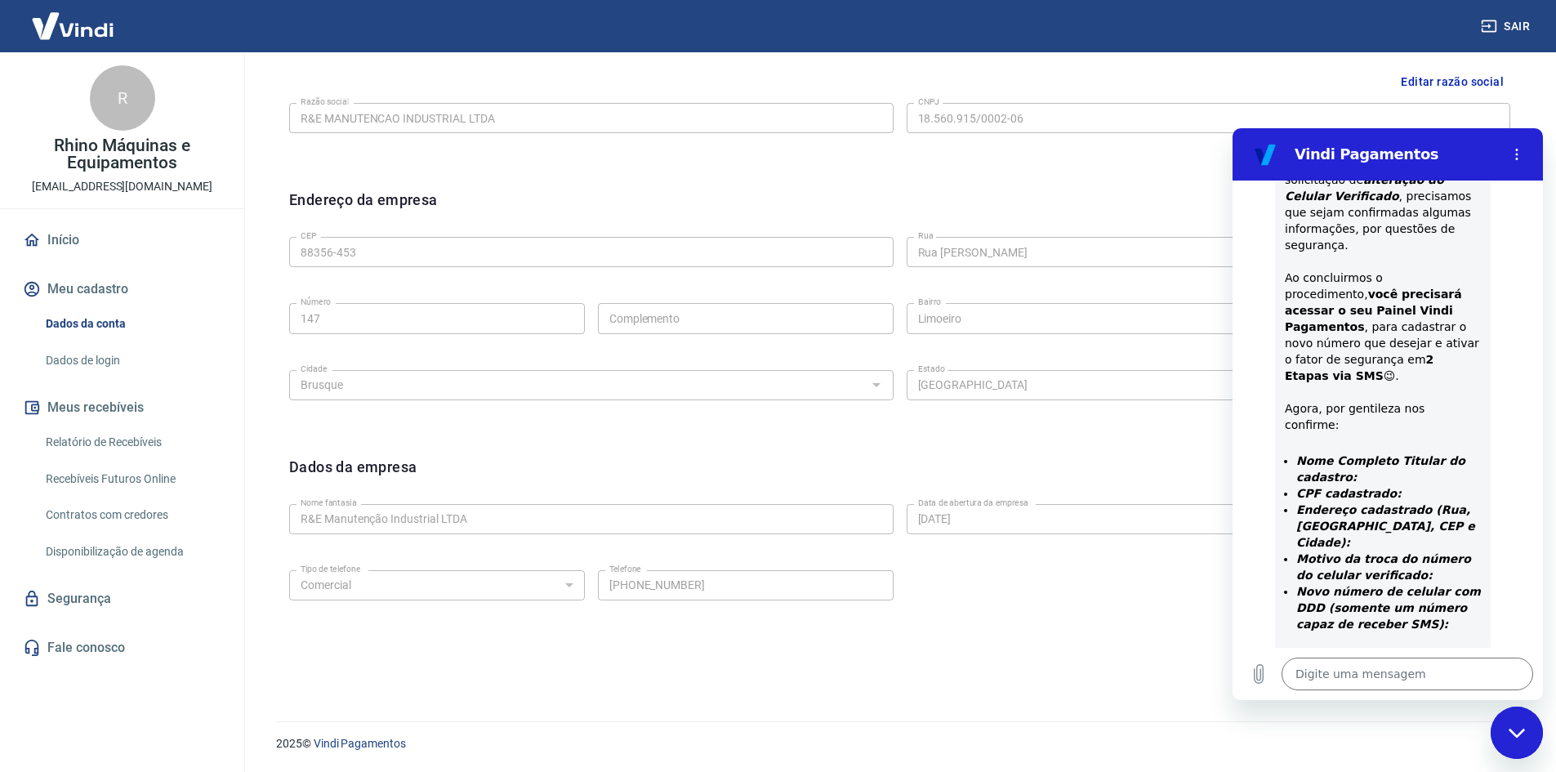
click at [104, 355] on link "Dados de login" at bounding box center [131, 360] width 185 height 33
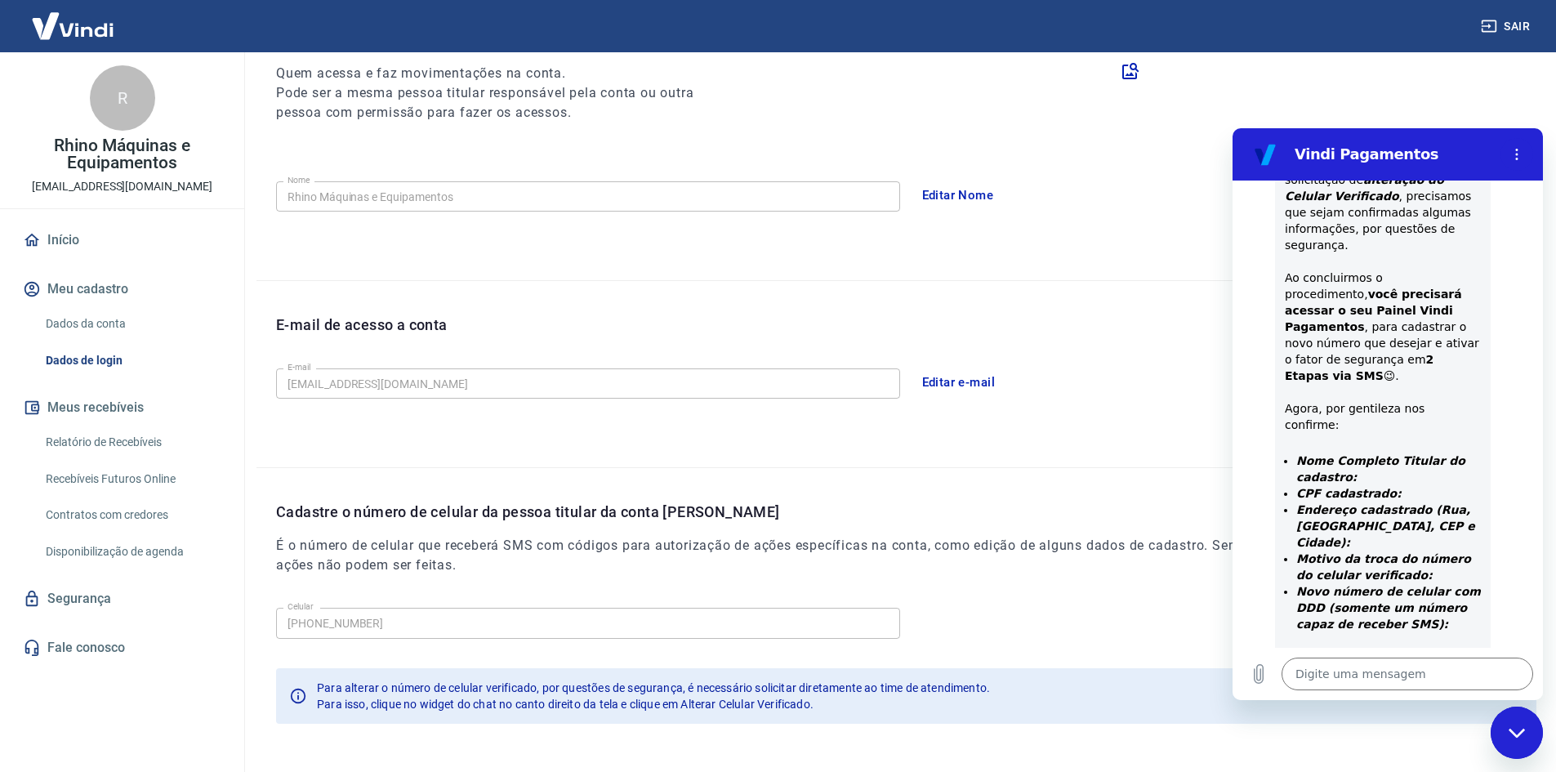
scroll to position [274, 0]
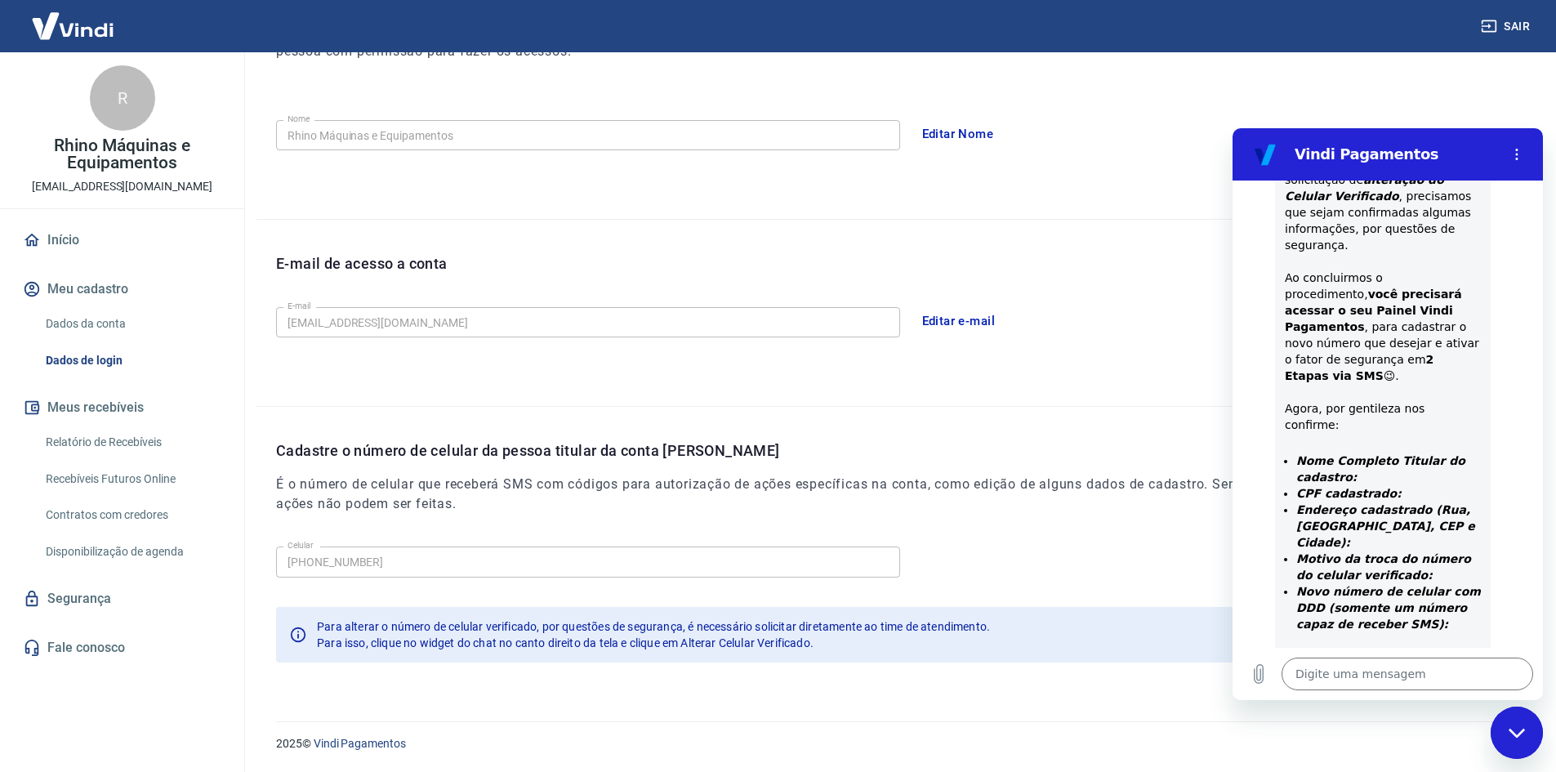
click at [1140, 658] on div "Para alterar o número de celular verificado, por questões de segurança, é neces…" at bounding box center [906, 635] width 1260 height 56
click at [87, 291] on button "Meu cadastro" at bounding box center [122, 289] width 205 height 36
click at [97, 327] on link "Dados da conta" at bounding box center [131, 323] width 185 height 33
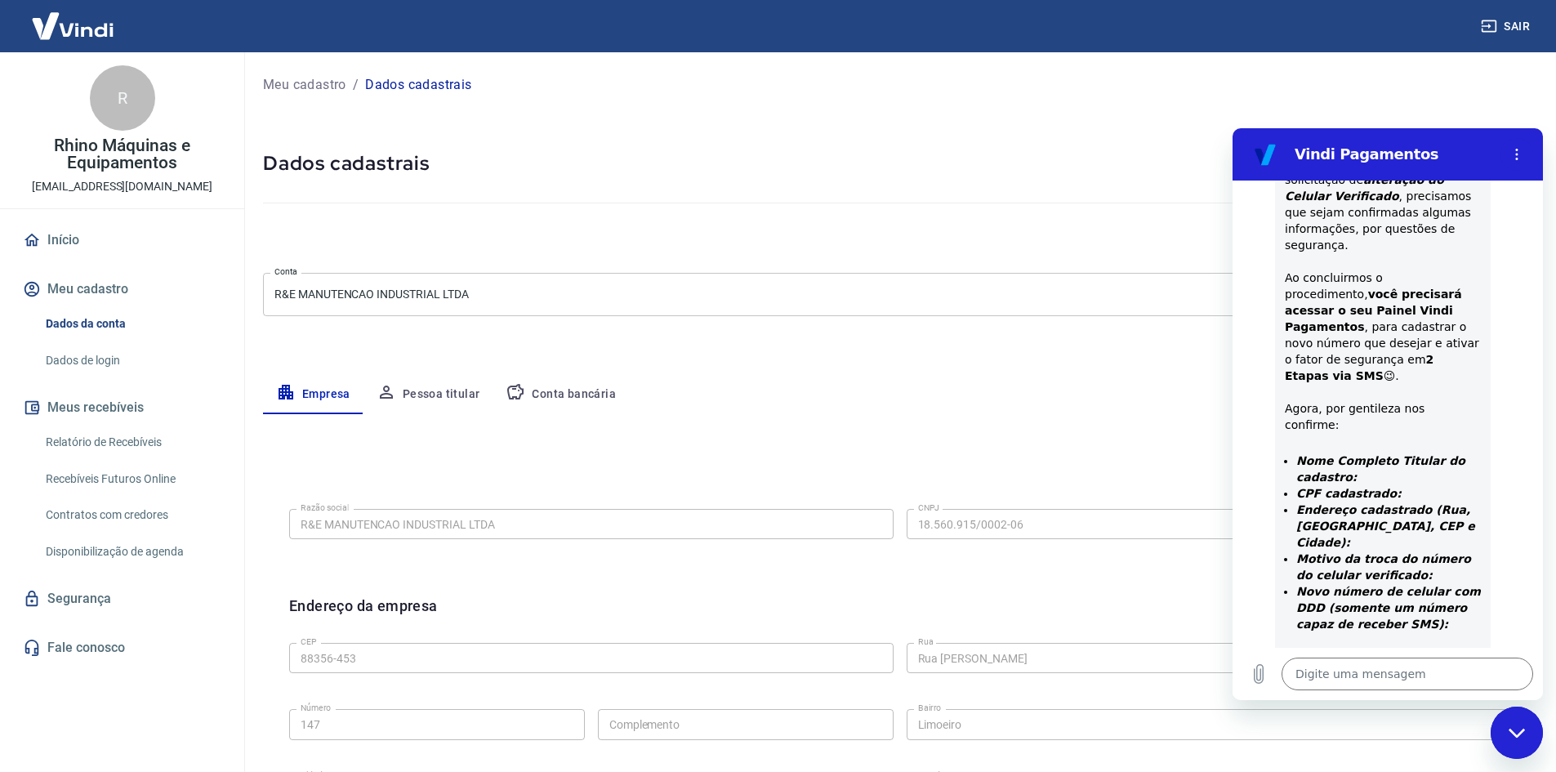
click at [426, 398] on button "Pessoa titular" at bounding box center [429, 394] width 130 height 39
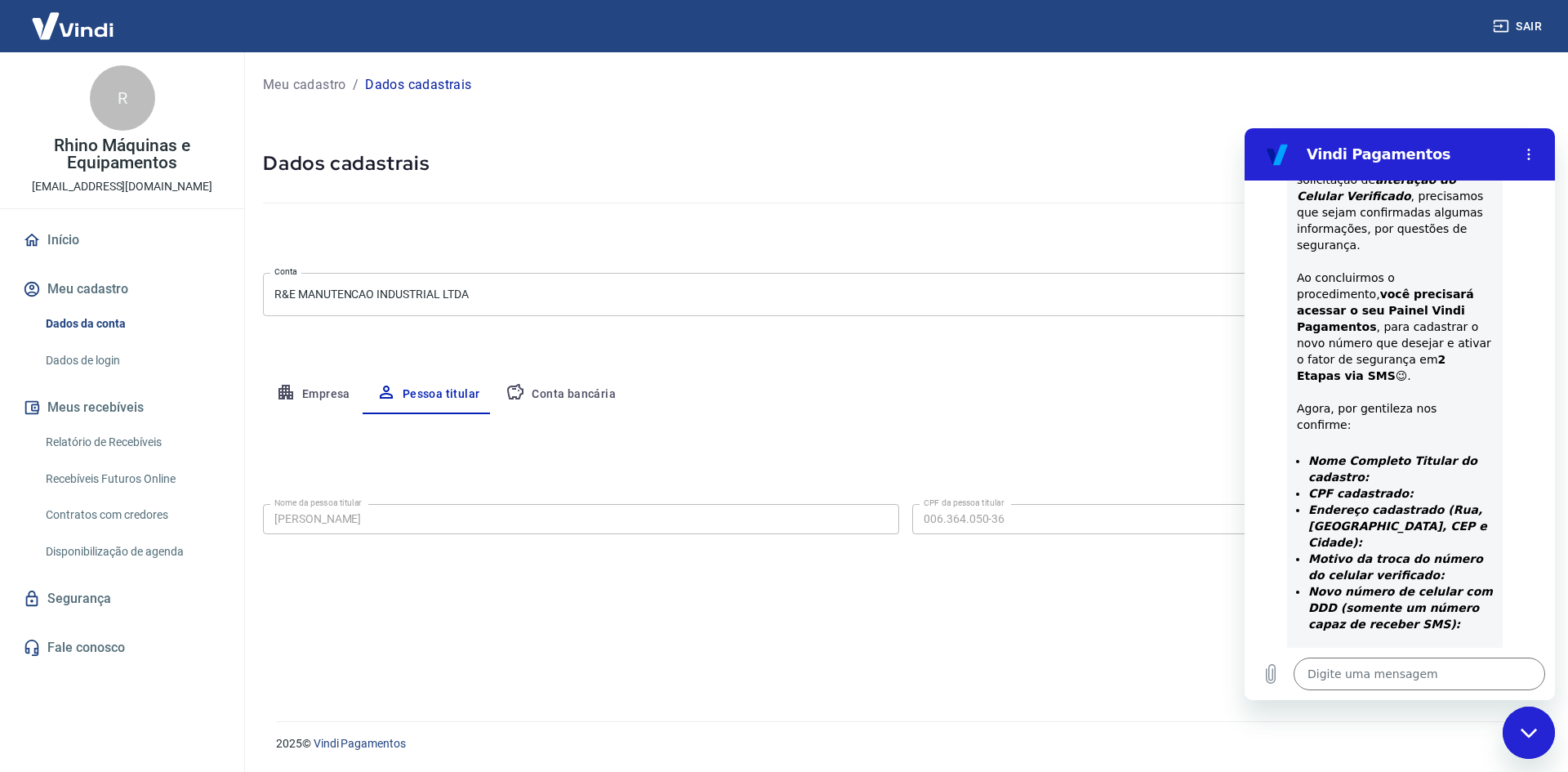
click at [241, 522] on div "Sair R Rhino Máquinas e Equipamentos [EMAIL_ADDRESS][DOMAIN_NAME] Início Meu ca…" at bounding box center [784, 386] width 1568 height 772
click at [1419, 678] on textarea at bounding box center [1420, 674] width 252 height 33
paste textarea "[PERSON_NAME]"
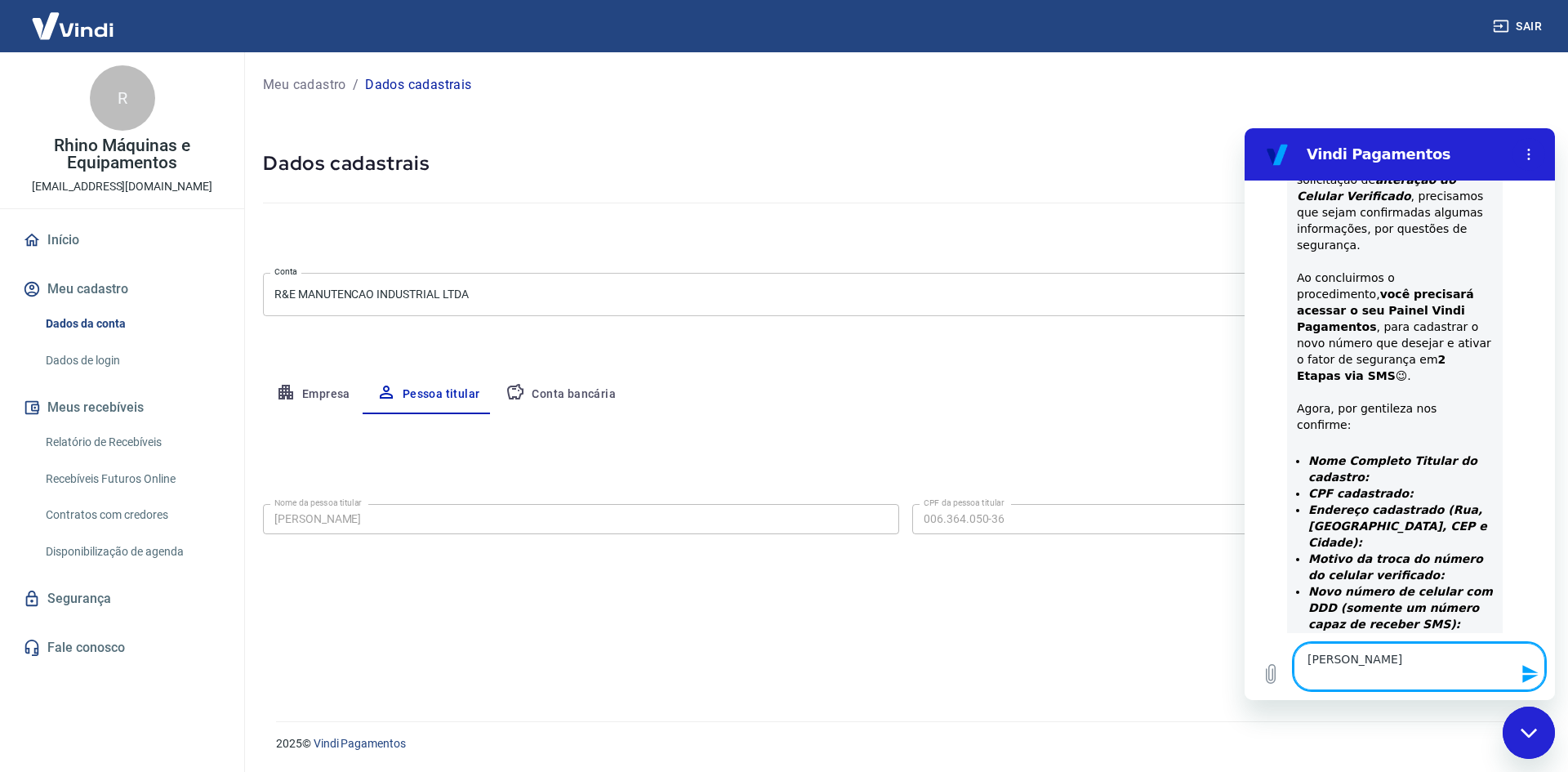
click at [1361, 676] on textarea "[PERSON_NAME]" at bounding box center [1420, 666] width 252 height 47
paste textarea "006.364.050-36"
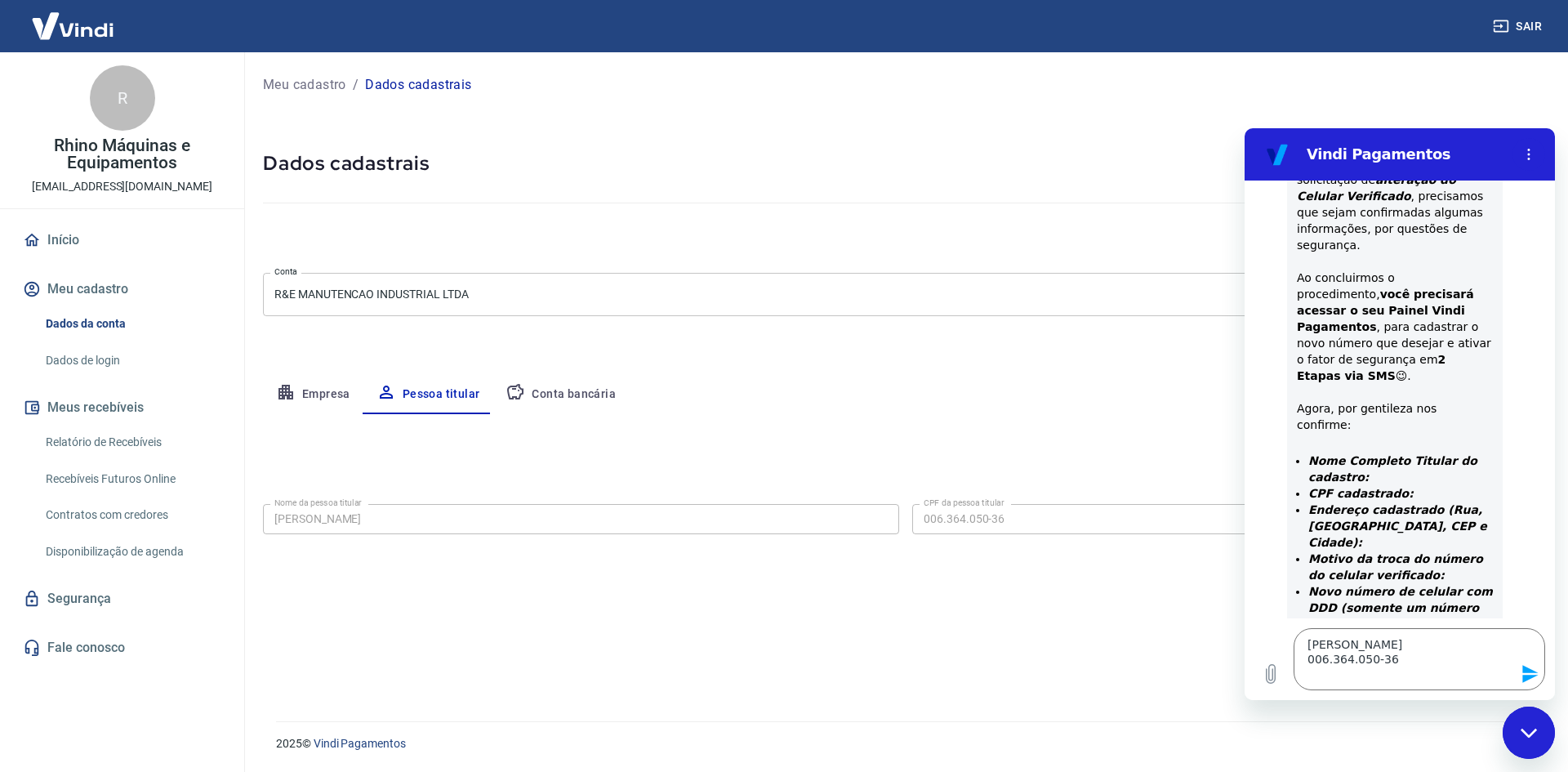
click at [317, 400] on button "Empresa" at bounding box center [313, 394] width 100 height 39
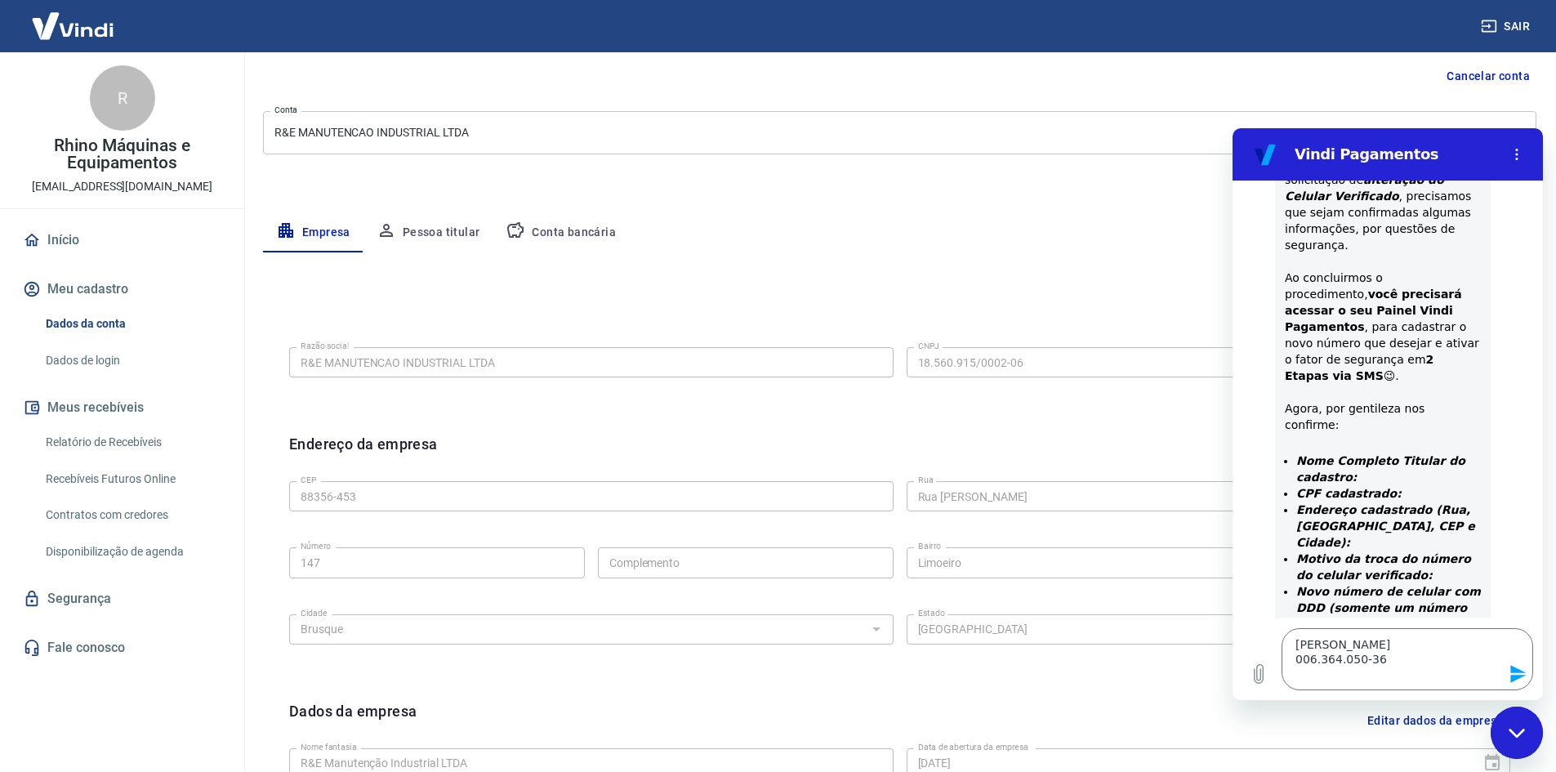
scroll to position [163, 0]
click at [1340, 680] on textarea "[PERSON_NAME] 006.364.050-36" at bounding box center [1408, 659] width 252 height 62
paste textarea "Rua [PERSON_NAME]"
click at [889, 566] on div "CEP 88356-453 CEP [GEOGRAPHIC_DATA][PERSON_NAME] [GEOGRAPHIC_DATA] Número Compl…" at bounding box center [899, 559] width 1221 height 172
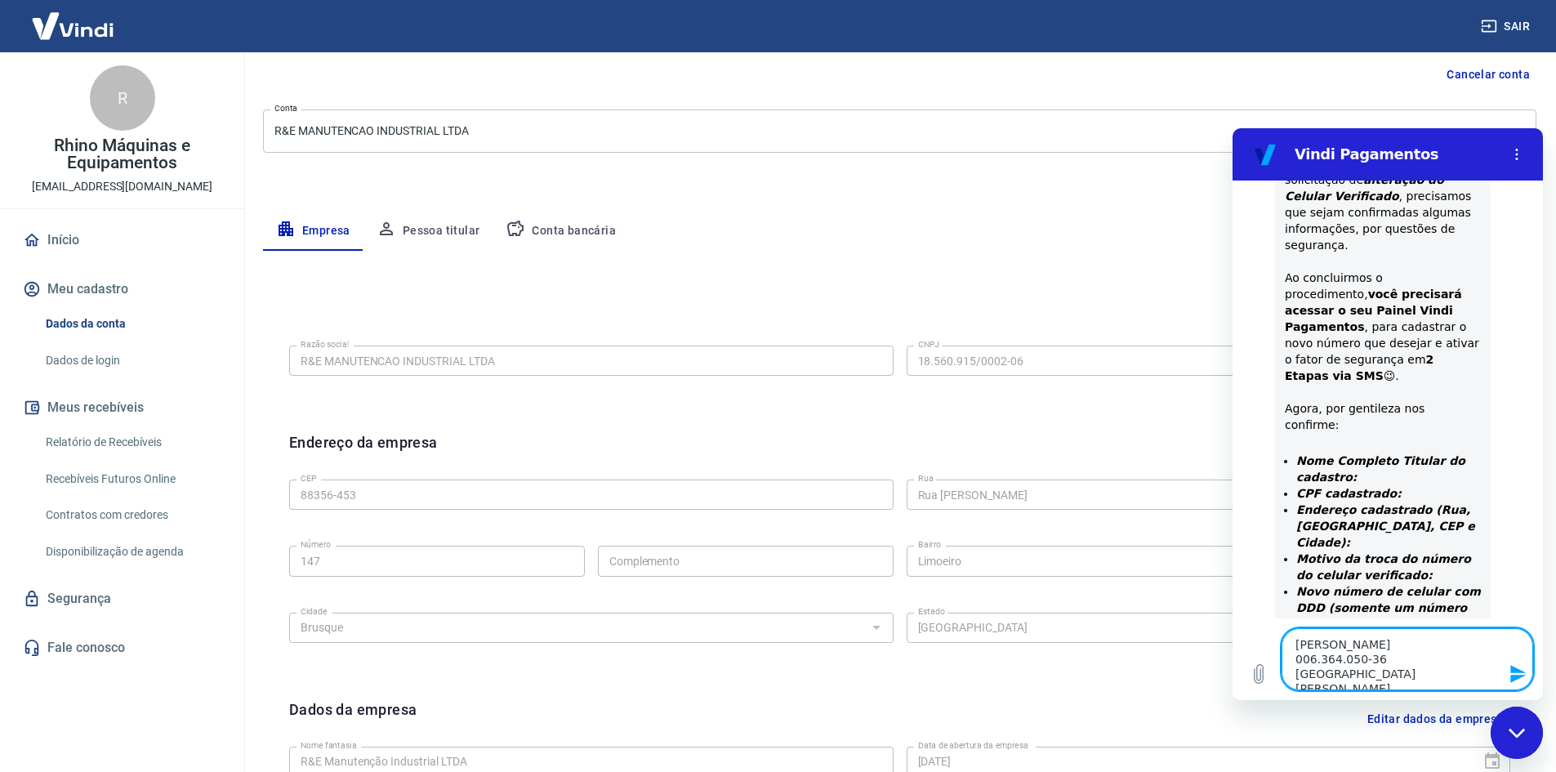
click at [1425, 680] on textarea "[PERSON_NAME] 006.364.050-36 [GEOGRAPHIC_DATA][PERSON_NAME]," at bounding box center [1408, 659] width 252 height 62
paste textarea "Limoeiro"
click at [287, 500] on div "Endereço da empresa Editar endereço CEP 88356-453 CEP [GEOGRAPHIC_DATA][PERSON_…" at bounding box center [899, 551] width 1247 height 266
click at [1461, 672] on textarea "[PERSON_NAME] 006.364.050-36 [STREET_ADDRESS][PERSON_NAME]," at bounding box center [1408, 659] width 252 height 62
paste textarea "88356-453"
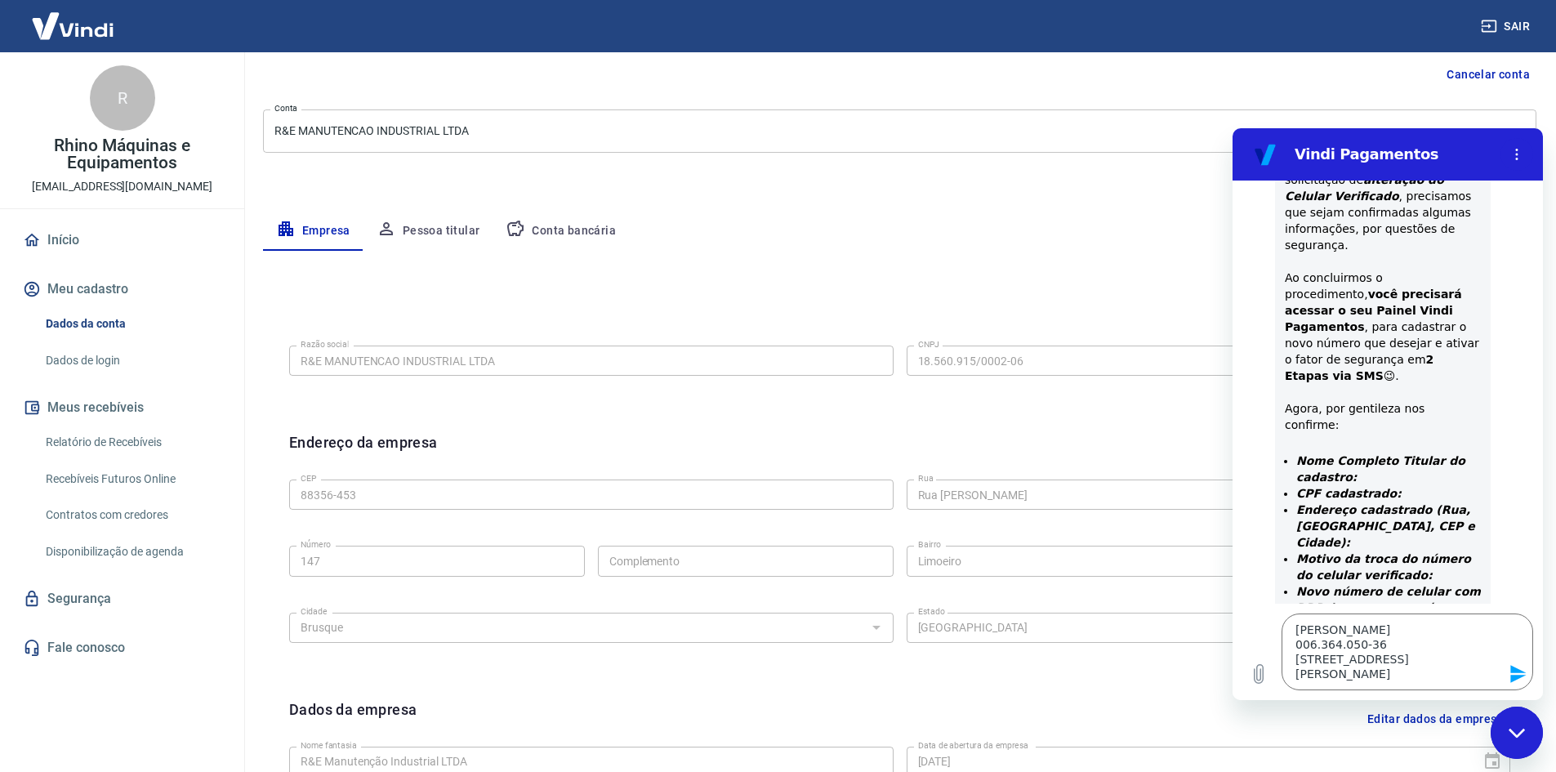
click at [832, 626] on div "CEP 88356-453 CEP [GEOGRAPHIC_DATA][PERSON_NAME] [GEOGRAPHIC_DATA] Número Compl…" at bounding box center [899, 559] width 1221 height 172
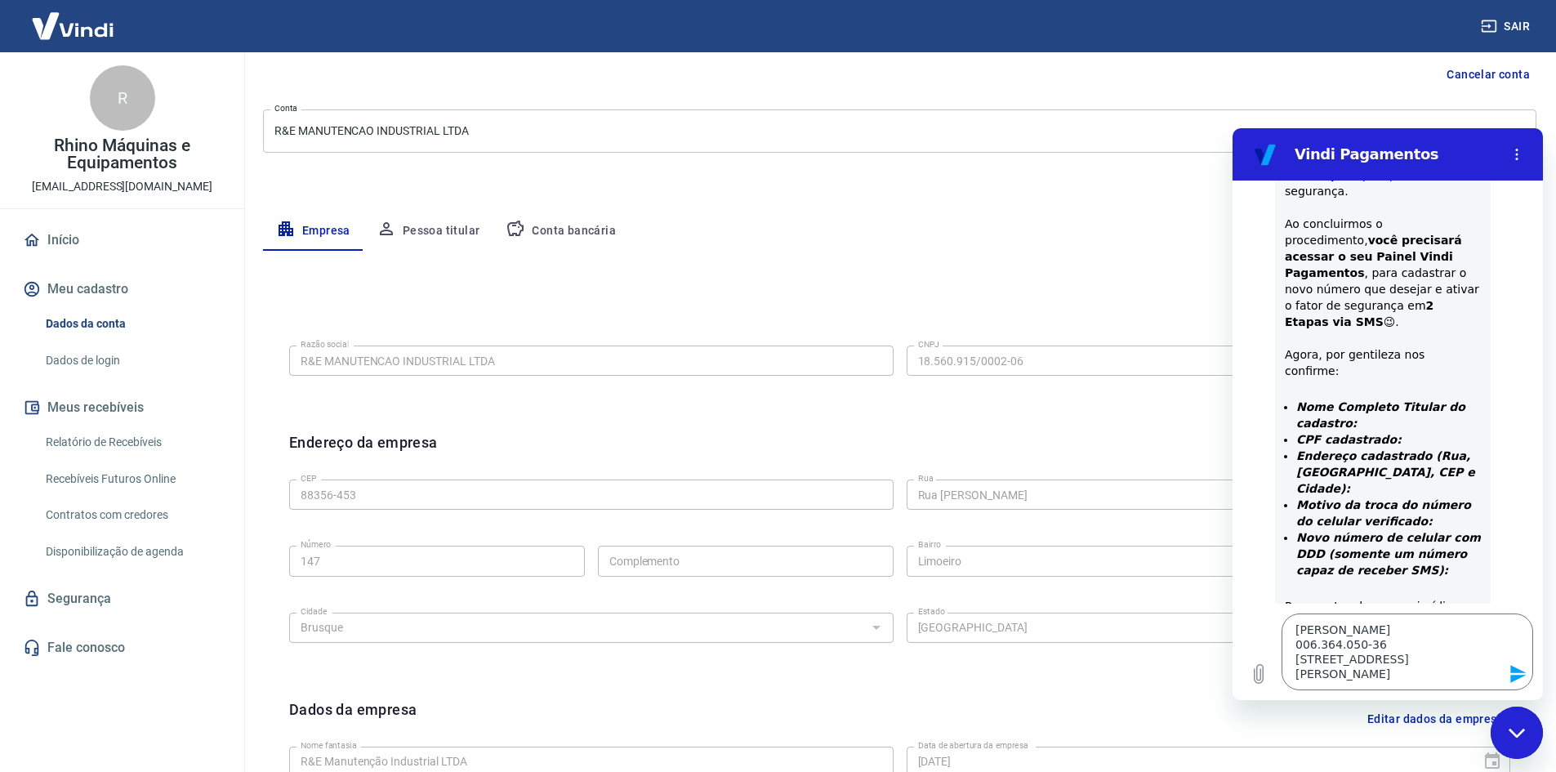
scroll to position [703, 0]
click at [254, 628] on div "Meu cadastro / Dados cadastrais Dados cadastrais Cancelar conta Conta R&E MANUT…" at bounding box center [899, 416] width 1313 height 1055
click at [1358, 669] on textarea "[PERSON_NAME] 006.364.050-36 [STREET_ADDRESS][PERSON_NAME]" at bounding box center [1408, 651] width 252 height 77
paste textarea "Brusque"
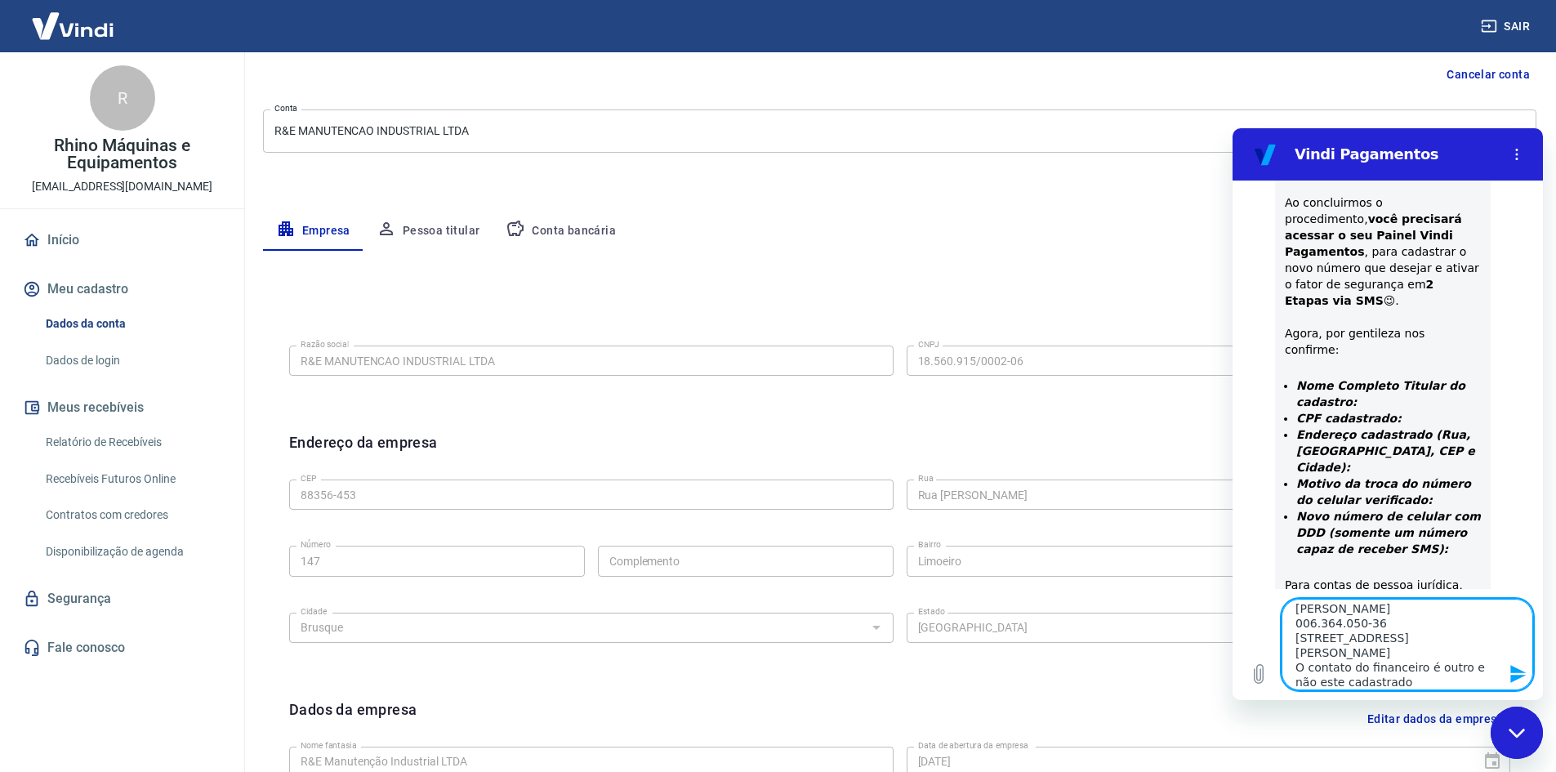
scroll to position [21, 0]
click at [1516, 675] on icon "Enviar mensagem" at bounding box center [1519, 674] width 20 height 20
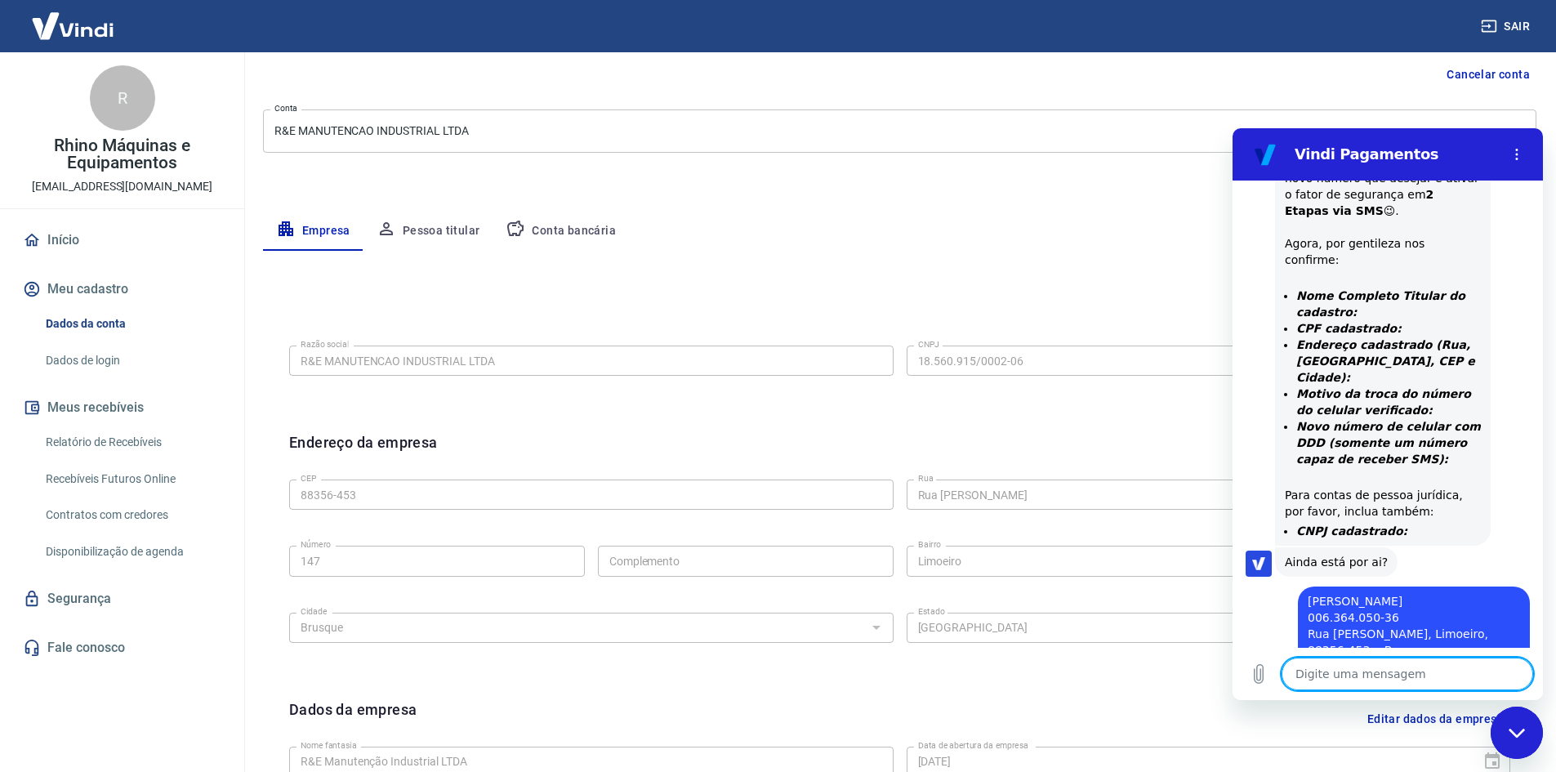
scroll to position [819, 0]
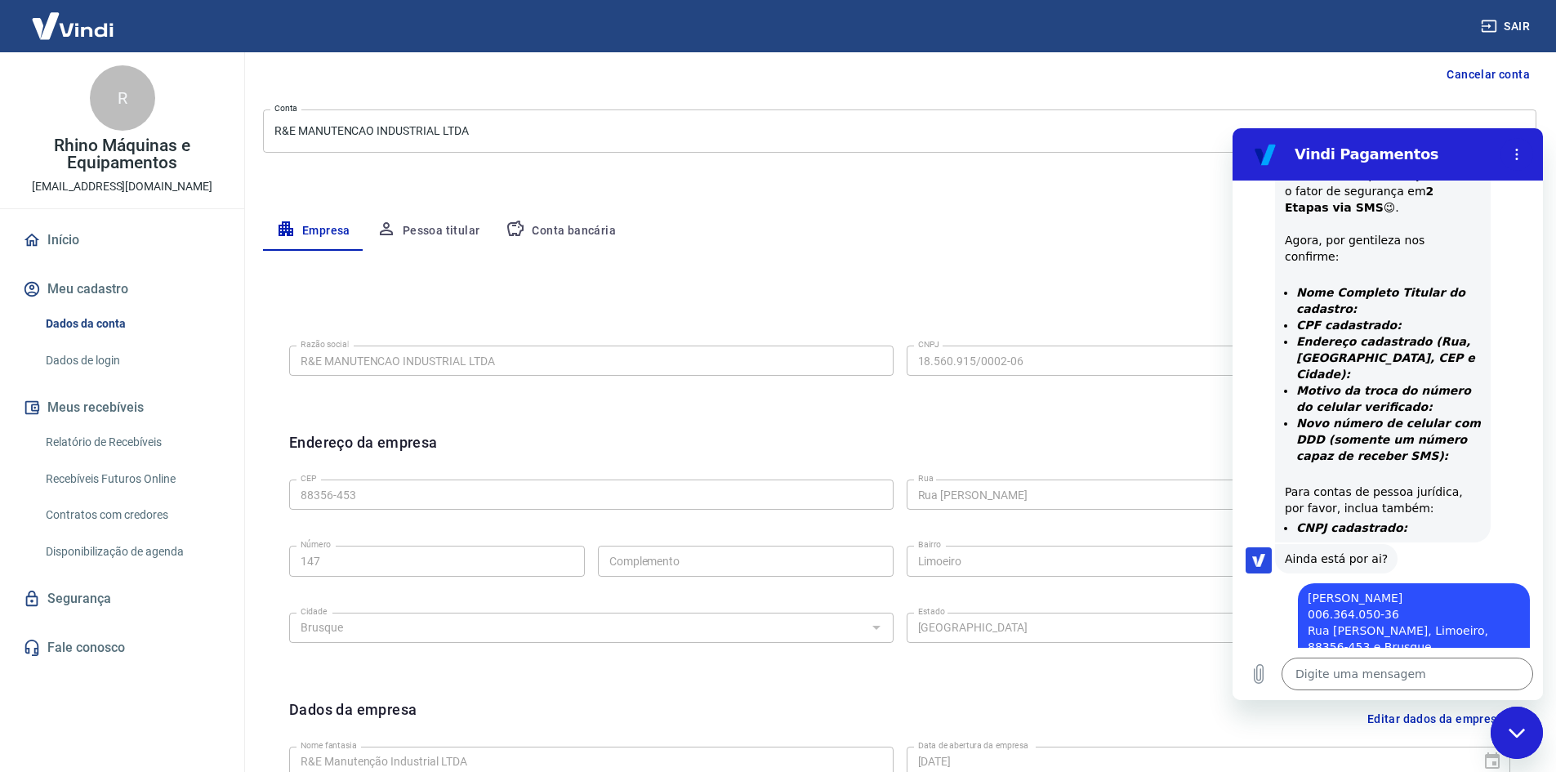
click at [889, 344] on div "Razão social R&E MANUTENCAO INDUSTRIAL LTDA Razão social CNPJ 18.560.915/0002-0…" at bounding box center [899, 359] width 1221 height 40
click at [1398, 692] on div "Digite uma mensagem x" at bounding box center [1388, 674] width 310 height 52
click at [1406, 672] on textarea at bounding box center [1408, 674] width 252 height 33
paste textarea "18.560.915/0002-06"
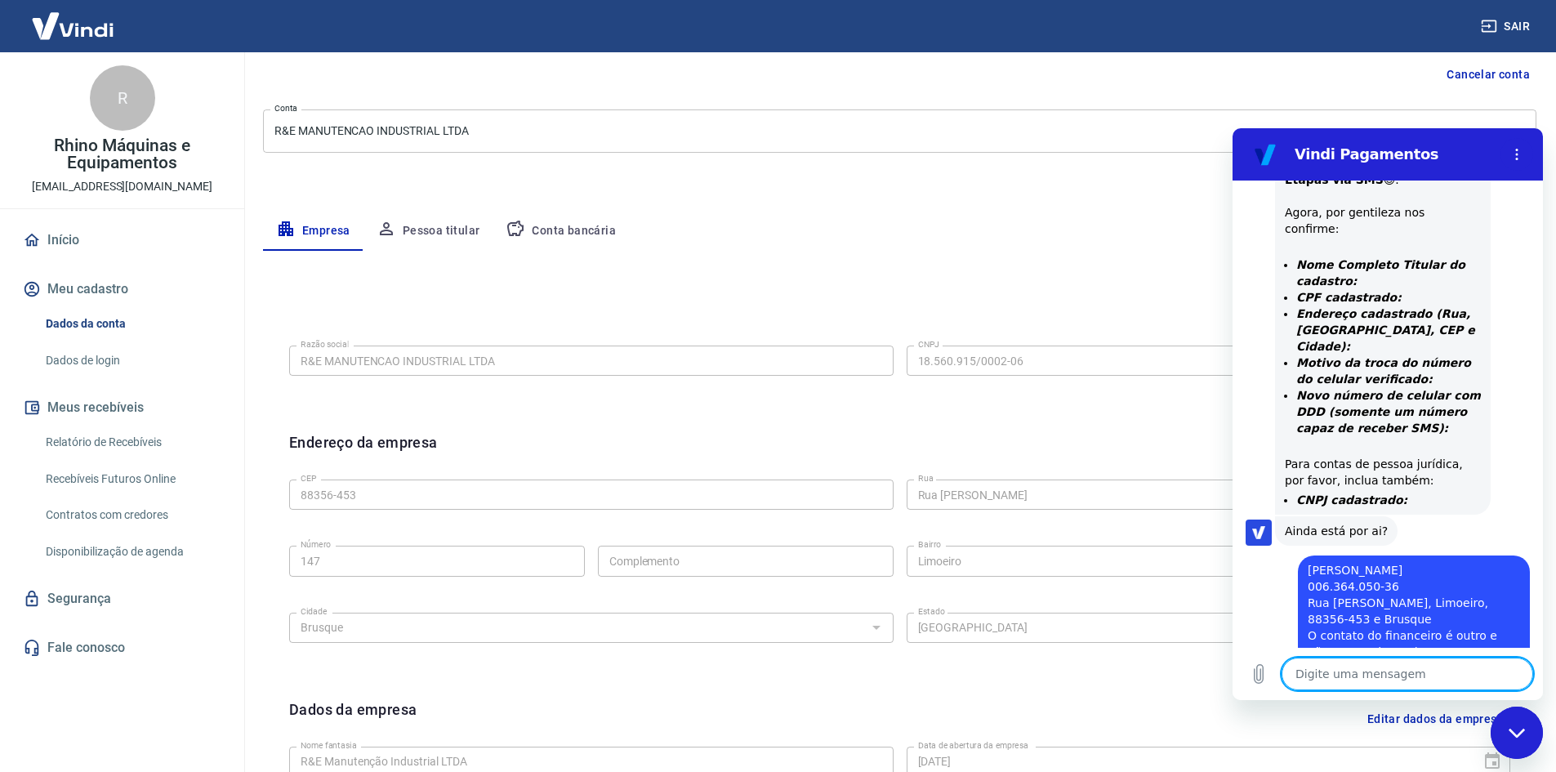
scroll to position [850, 0]
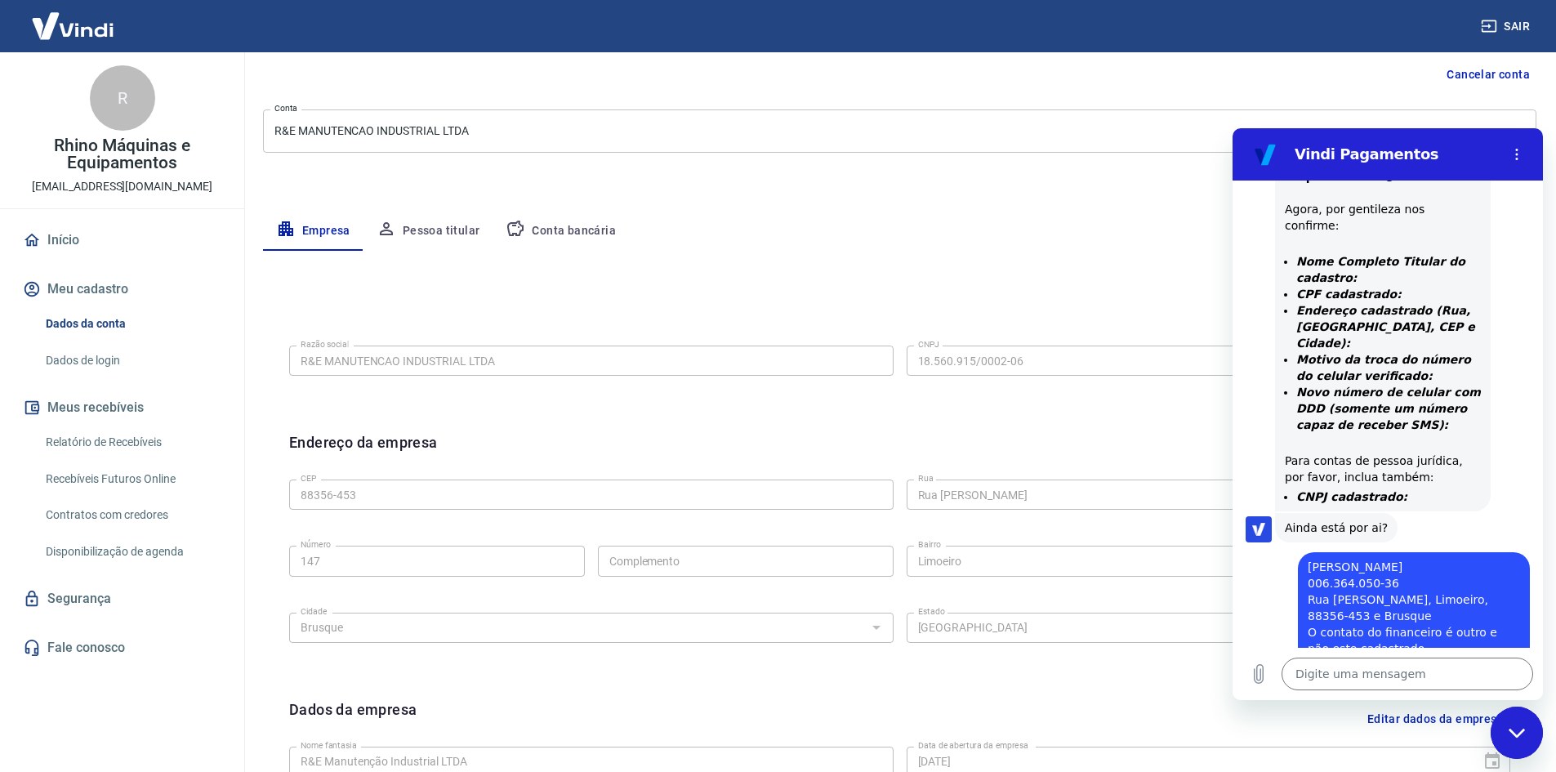
click at [783, 303] on div "Editar razão social Razão social R&E MANUTENCAO INDUSTRIAL LTDA Razão social CN…" at bounding box center [899, 358] width 1247 height 123
click at [67, 237] on link "Início" at bounding box center [122, 240] width 205 height 36
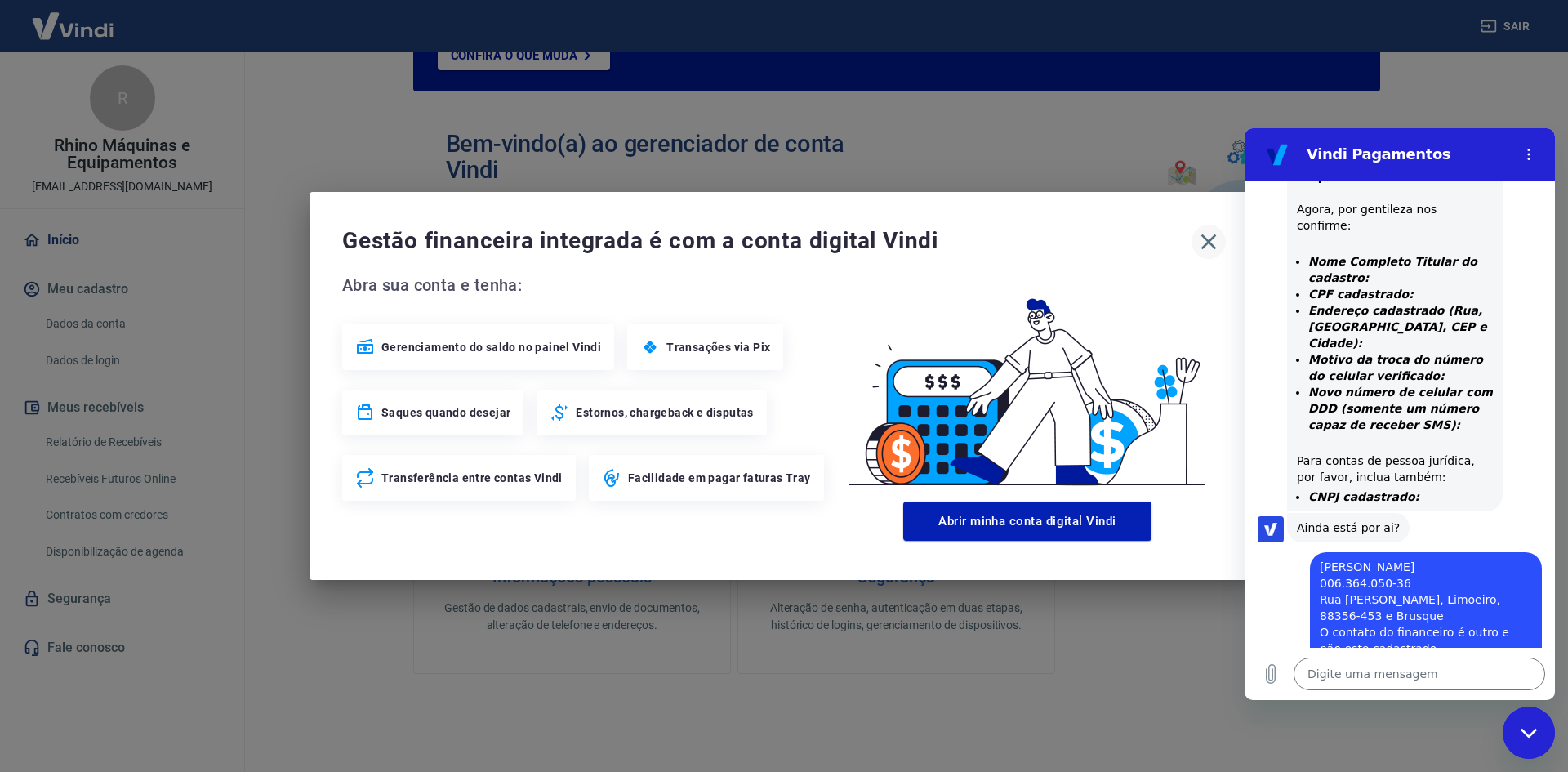
click at [1211, 247] on icon "button" at bounding box center [1209, 242] width 26 height 26
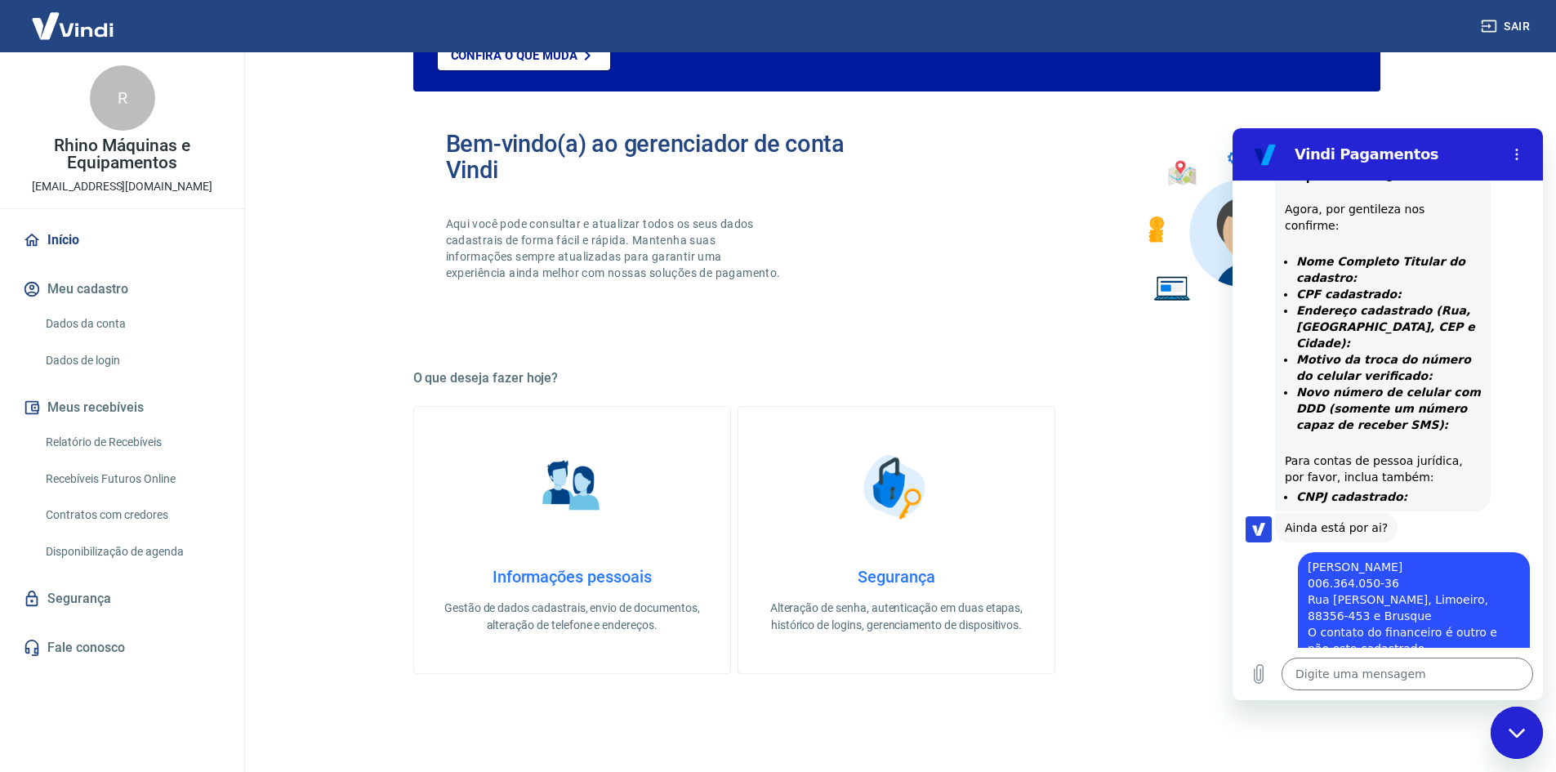
click at [830, 328] on div "Bem-vindo(a) ao gerenciador de conta Vindi Aqui você pode consultar e atualizar…" at bounding box center [896, 221] width 967 height 233
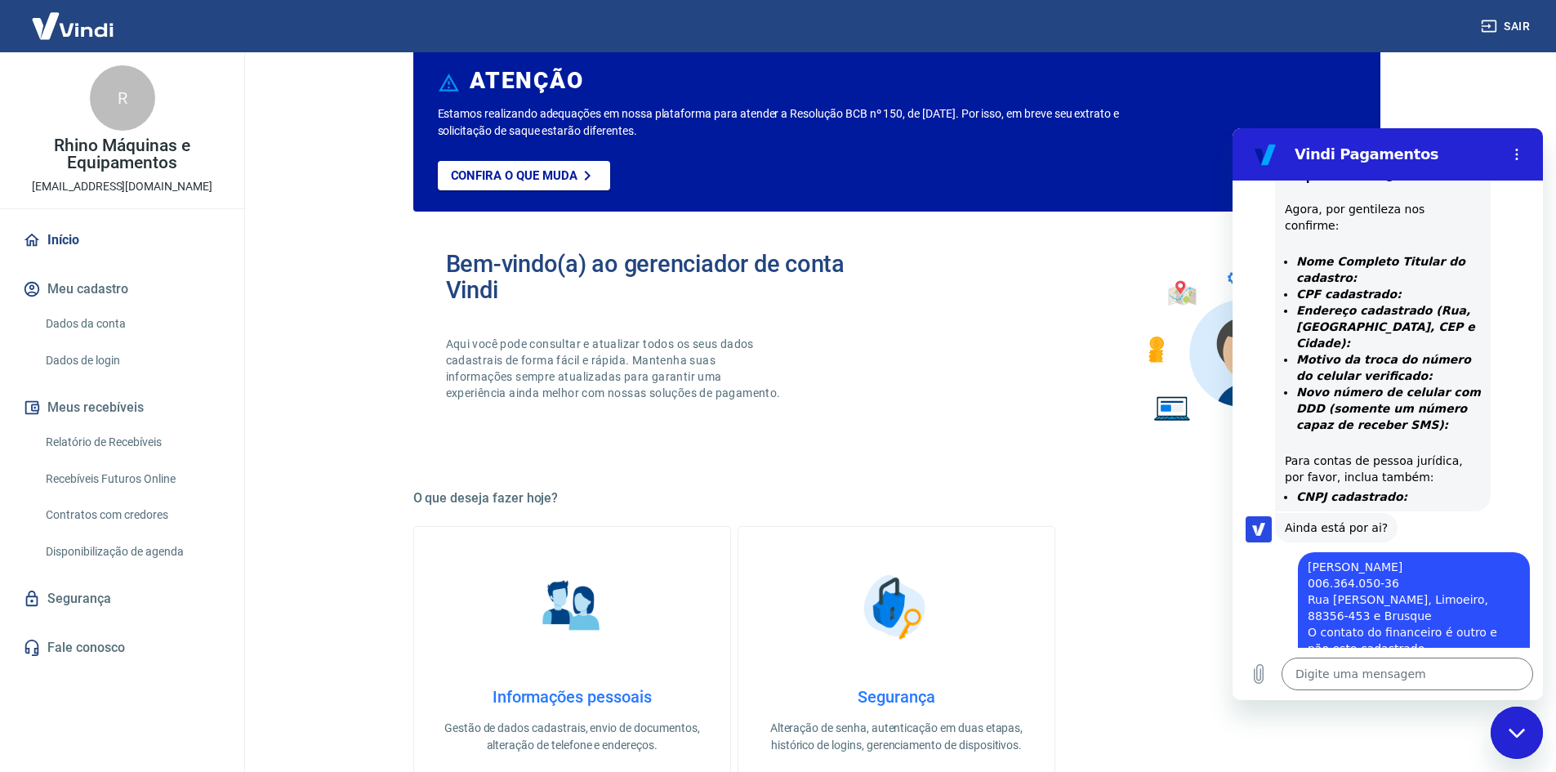
scroll to position [82, 0]
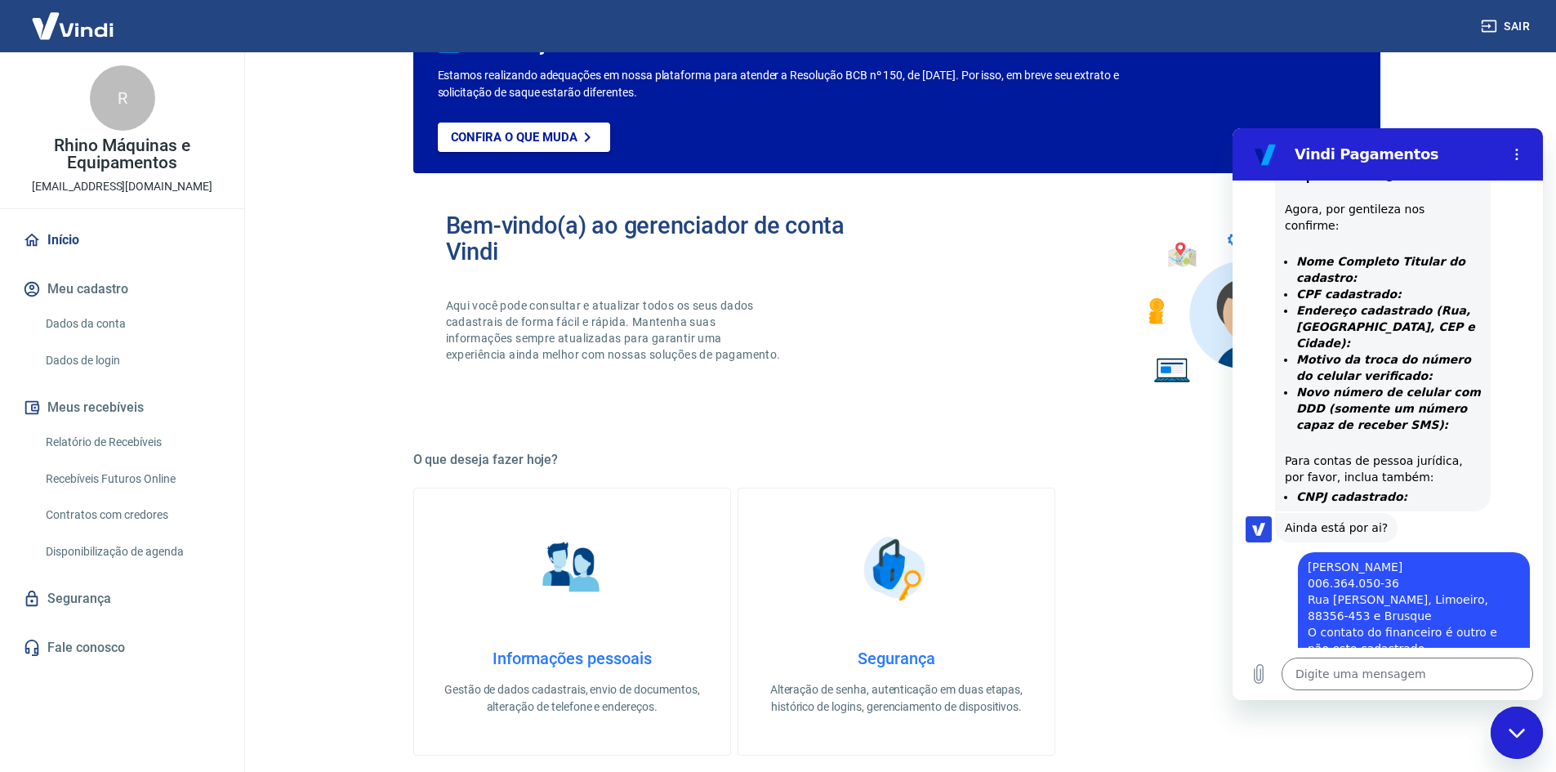
click at [876, 367] on div "Bem-vindo(a) ao gerenciador de conta Vindi Aqui você pode consultar e atualizar…" at bounding box center [671, 302] width 451 height 181
click at [103, 437] on link "Relatório de Recebíveis" at bounding box center [131, 442] width 185 height 33
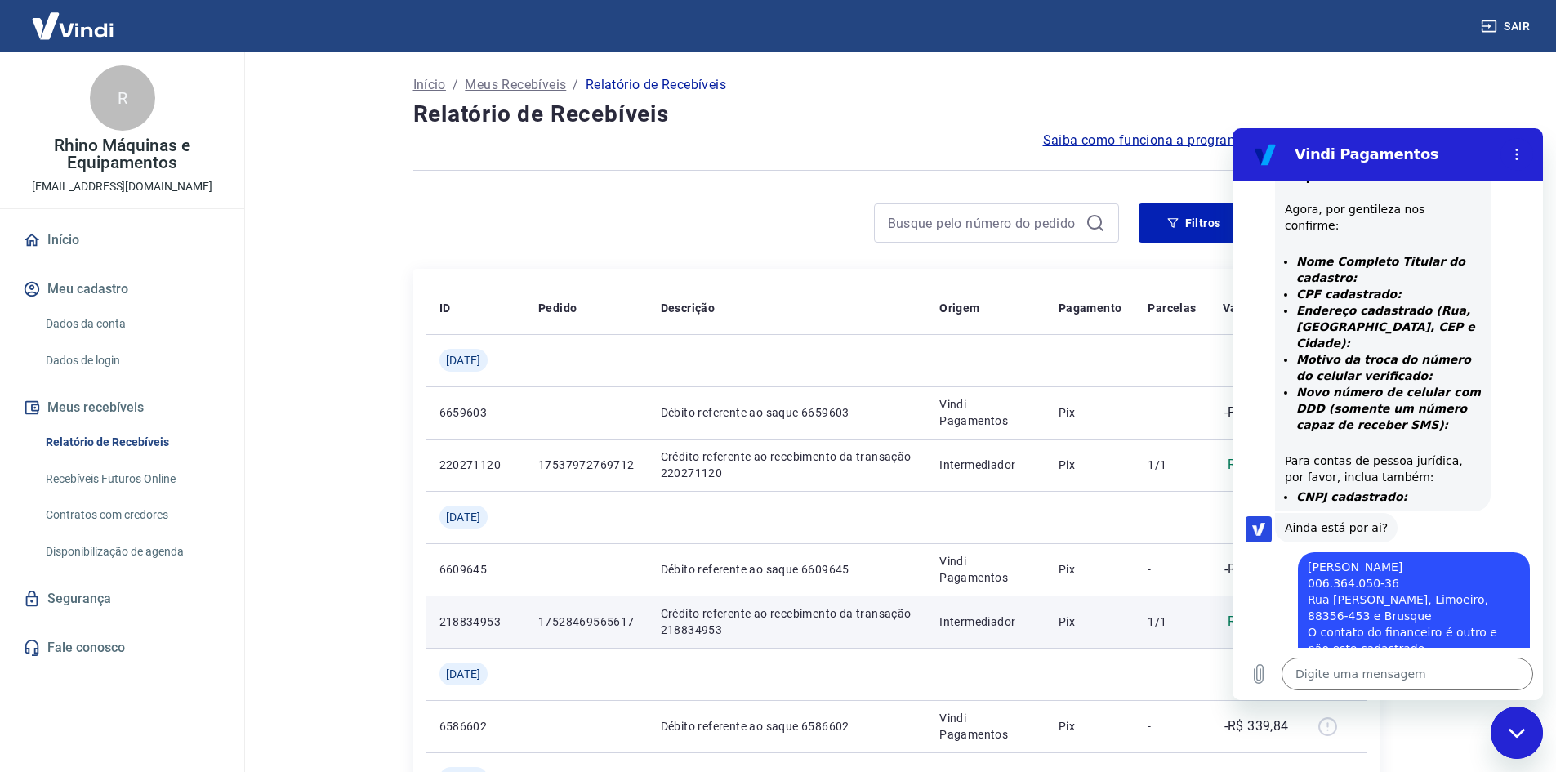
drag, startPoint x: 1089, startPoint y: 631, endPoint x: 1193, endPoint y: 600, distance: 108.5
click at [1091, 631] on td "Pix" at bounding box center [1091, 621] width 90 height 52
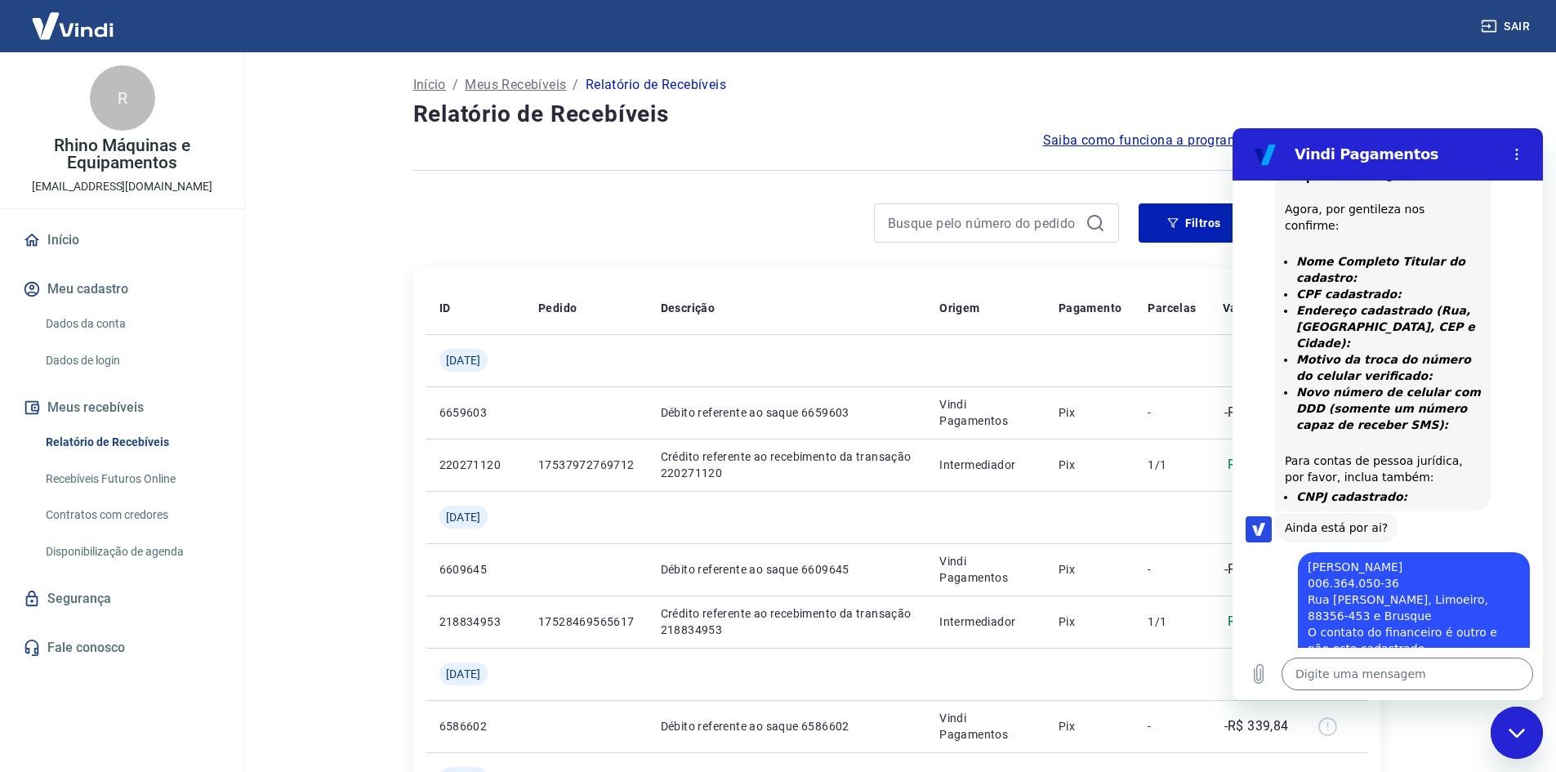
click at [1517, 738] on icon "Fechar janela de mensagens" at bounding box center [1517, 733] width 17 height 11
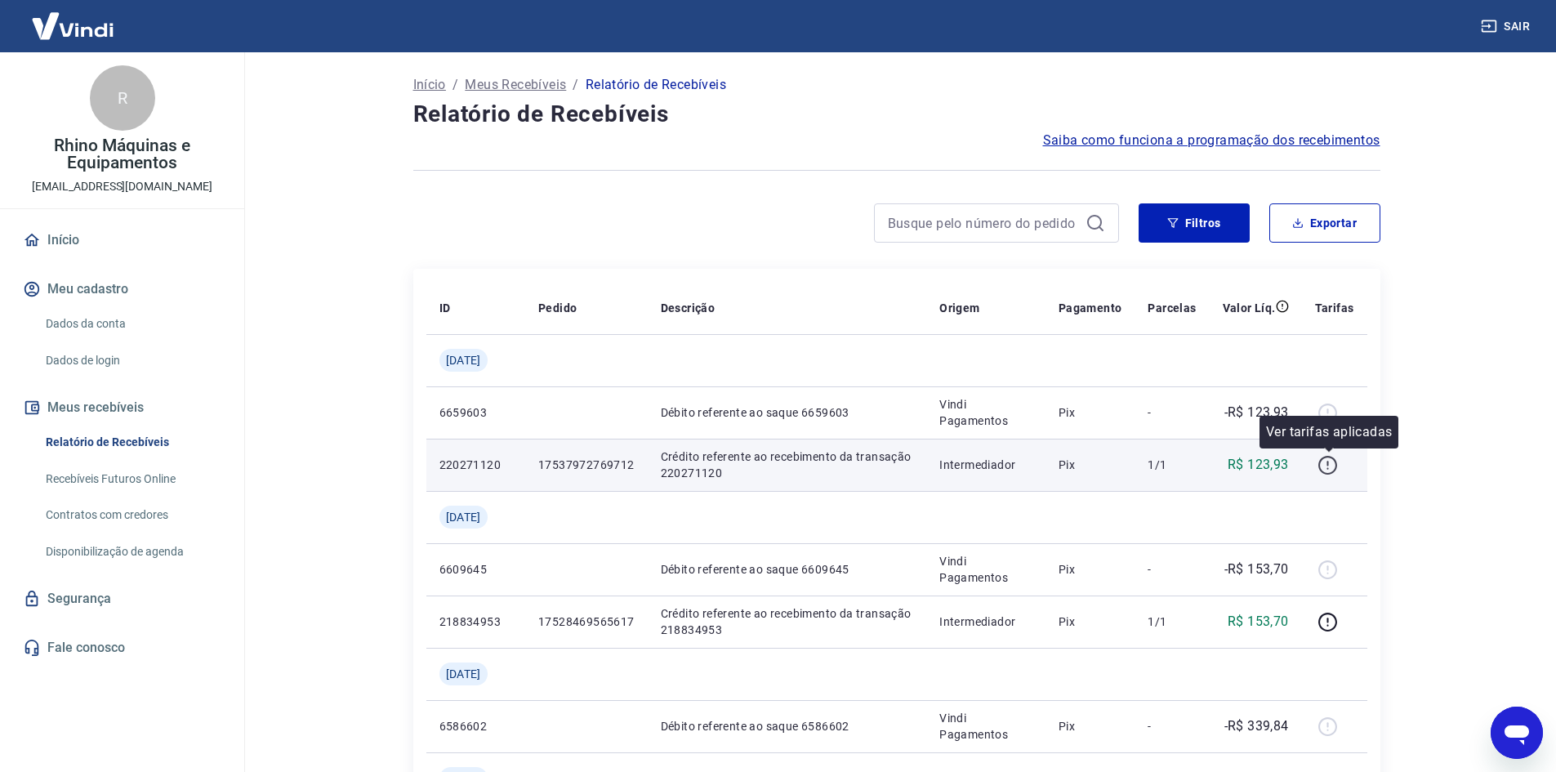
click at [1325, 462] on icon "button" at bounding box center [1328, 465] width 20 height 20
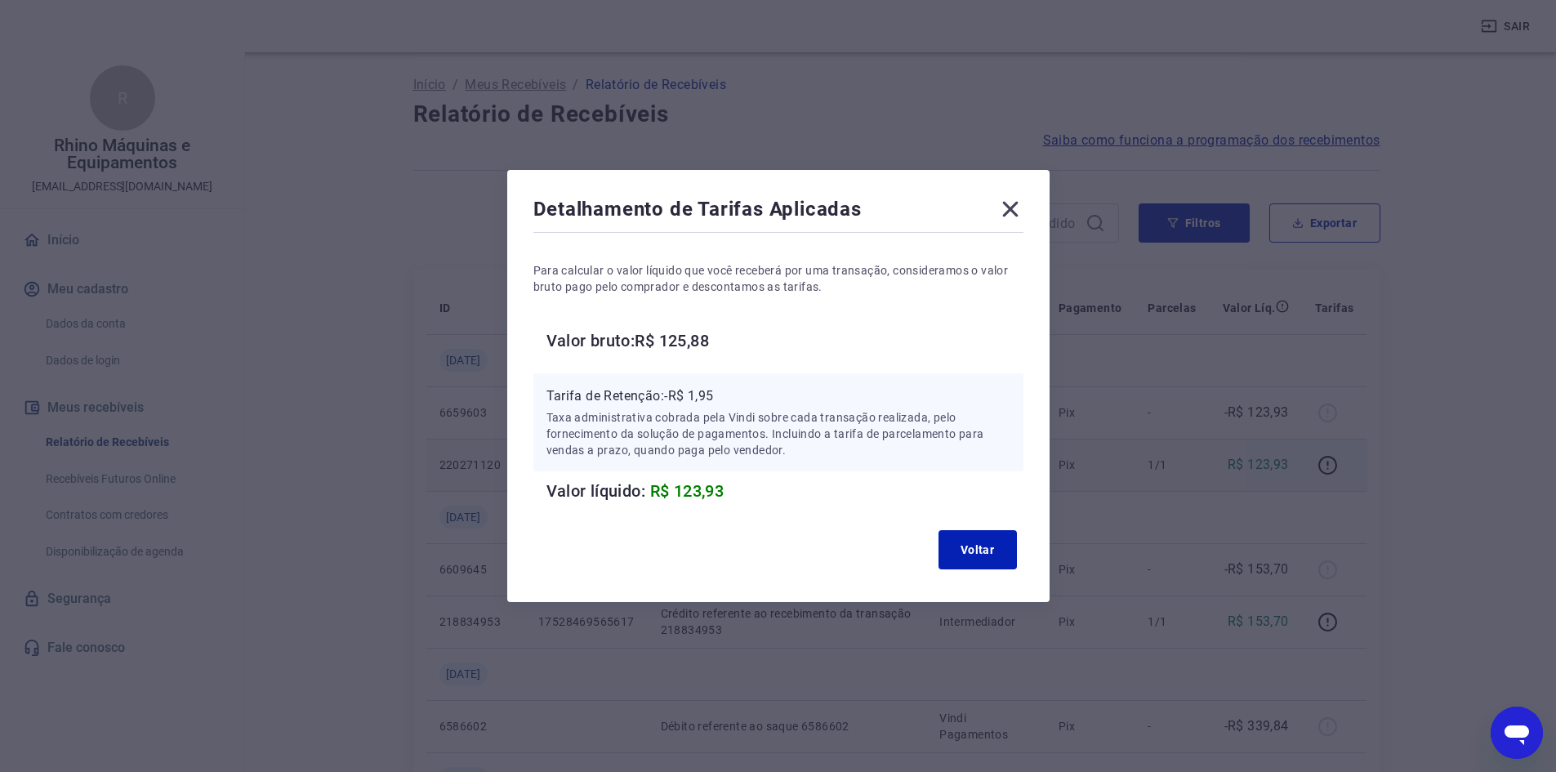
click at [1010, 207] on icon at bounding box center [1010, 209] width 26 height 26
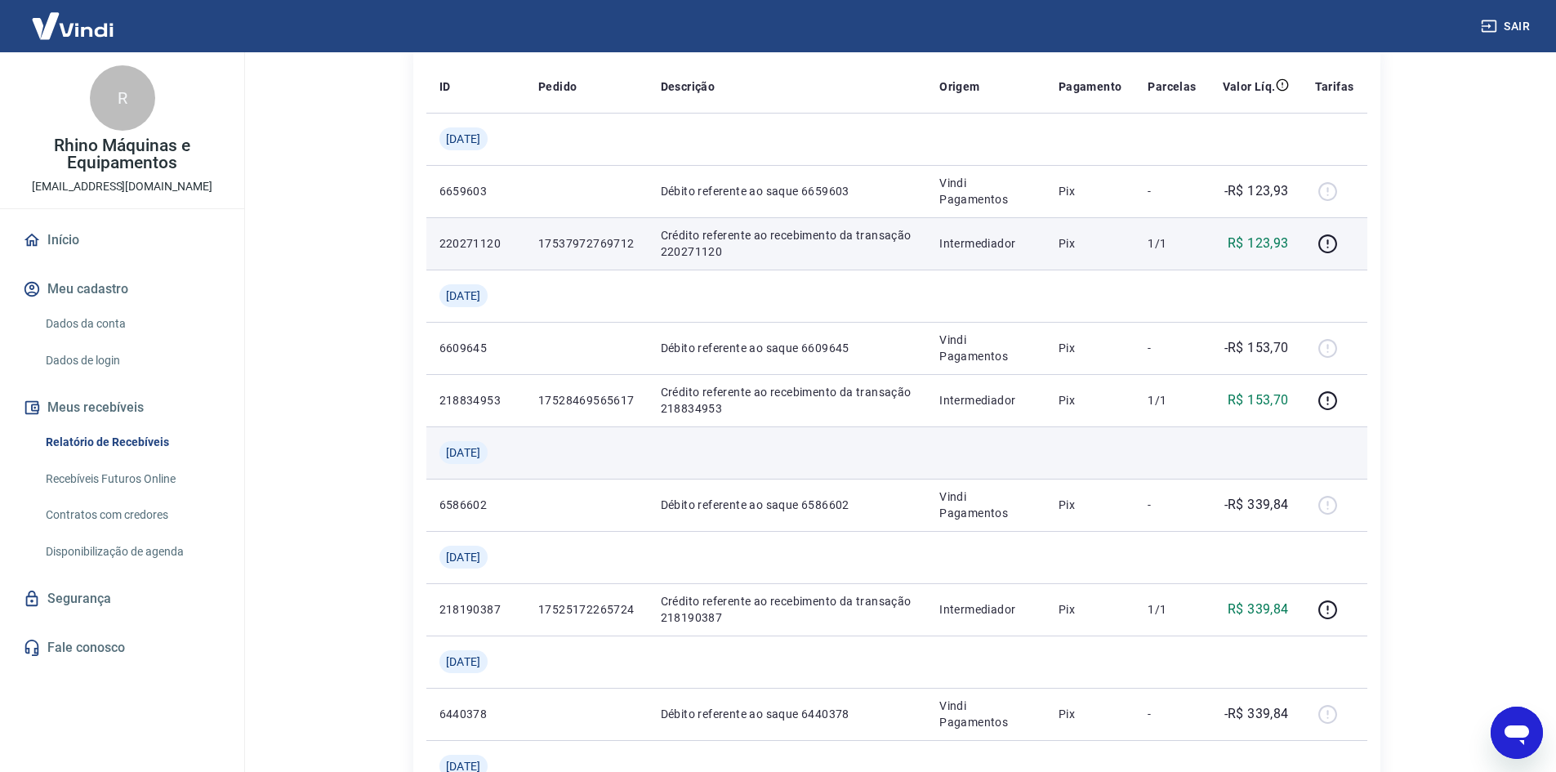
scroll to position [245, 0]
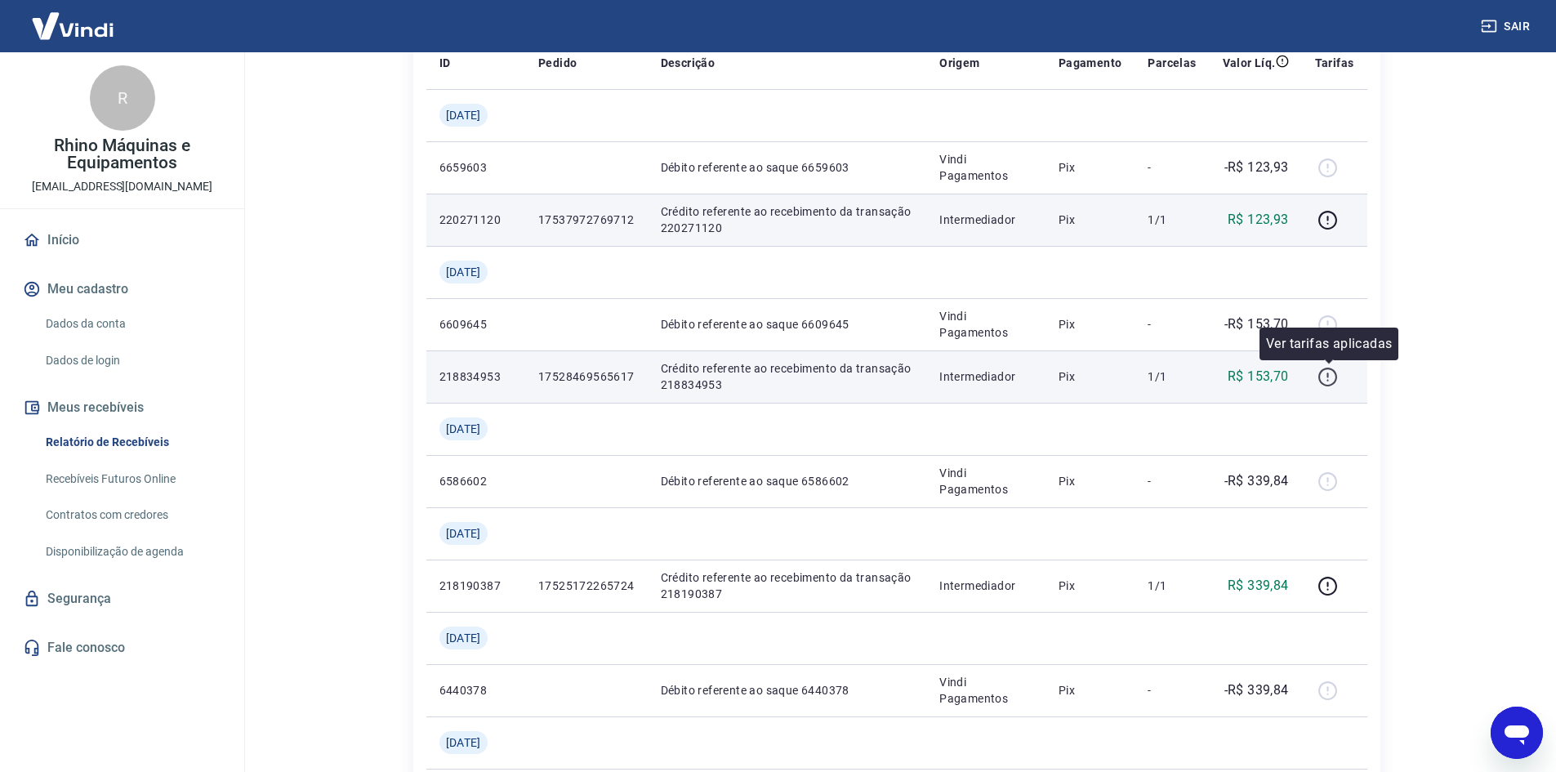
click at [1324, 373] on icon "button" at bounding box center [1328, 377] width 20 height 20
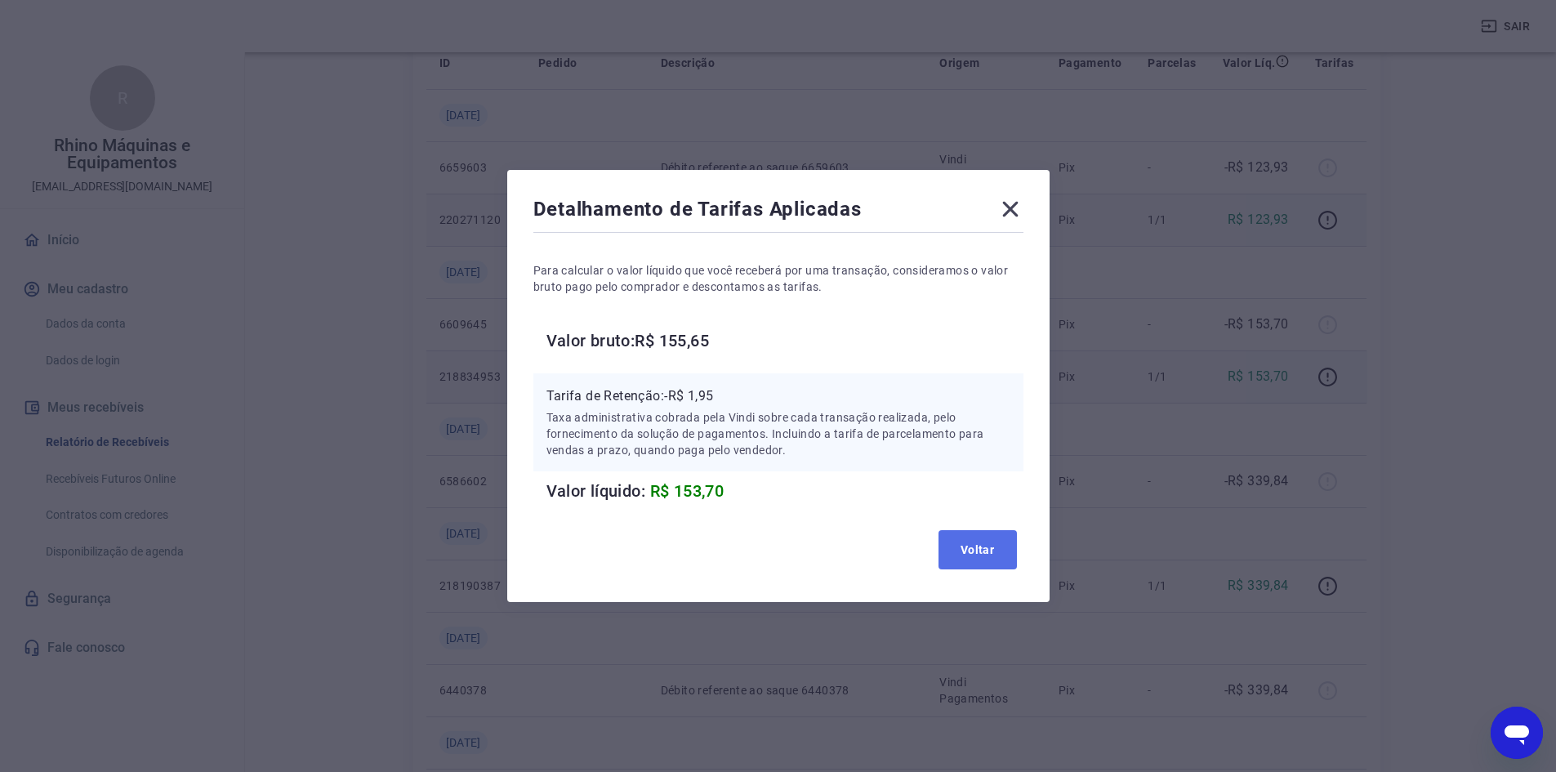
click at [991, 550] on button "Voltar" at bounding box center [978, 549] width 78 height 39
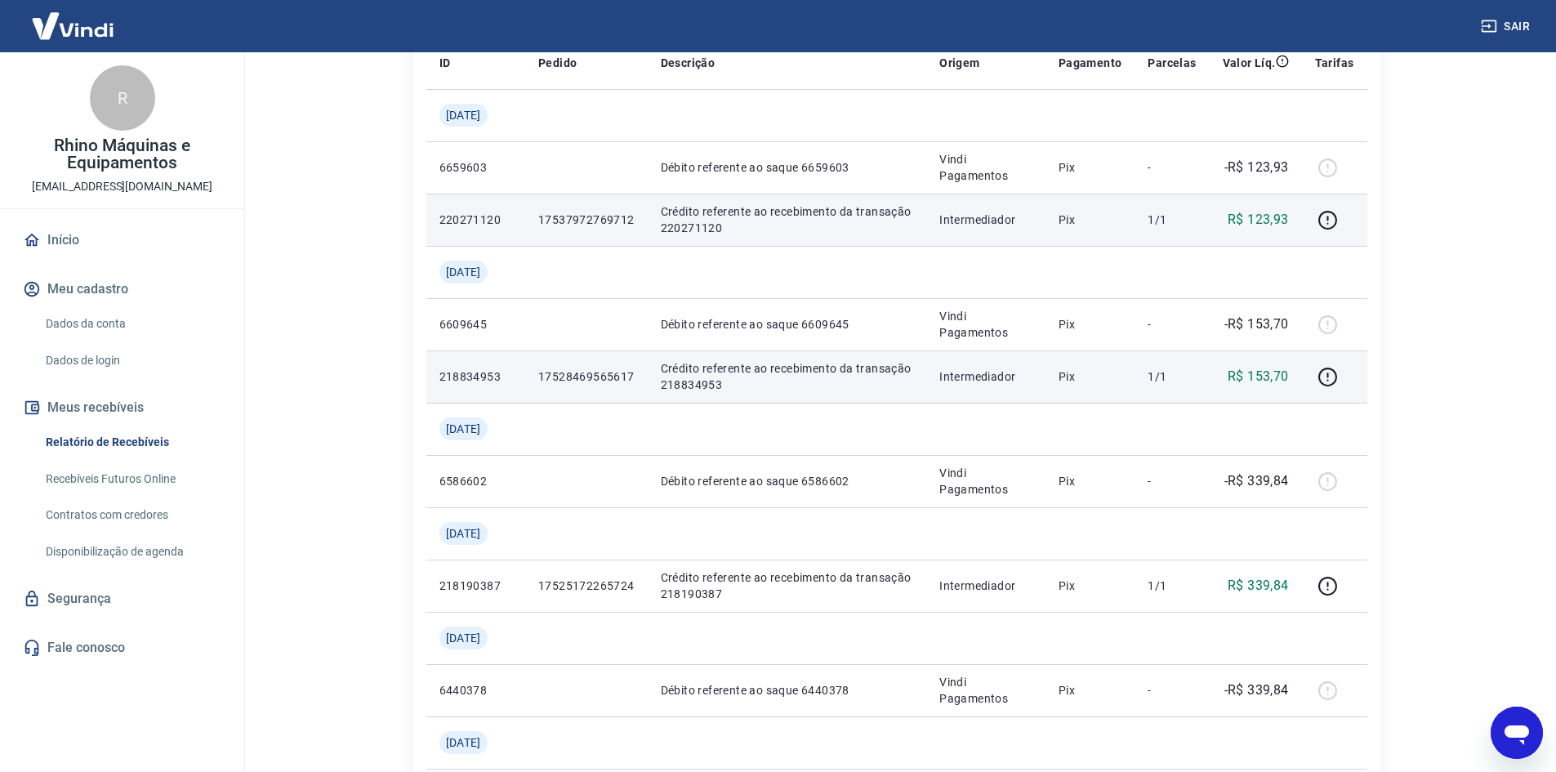
click at [914, 373] on p "Crédito referente ao recebimento da transação 218834953" at bounding box center [787, 376] width 253 height 33
click at [475, 364] on td "218834953" at bounding box center [475, 376] width 99 height 52
click at [1325, 381] on icon "button" at bounding box center [1328, 377] width 20 height 20
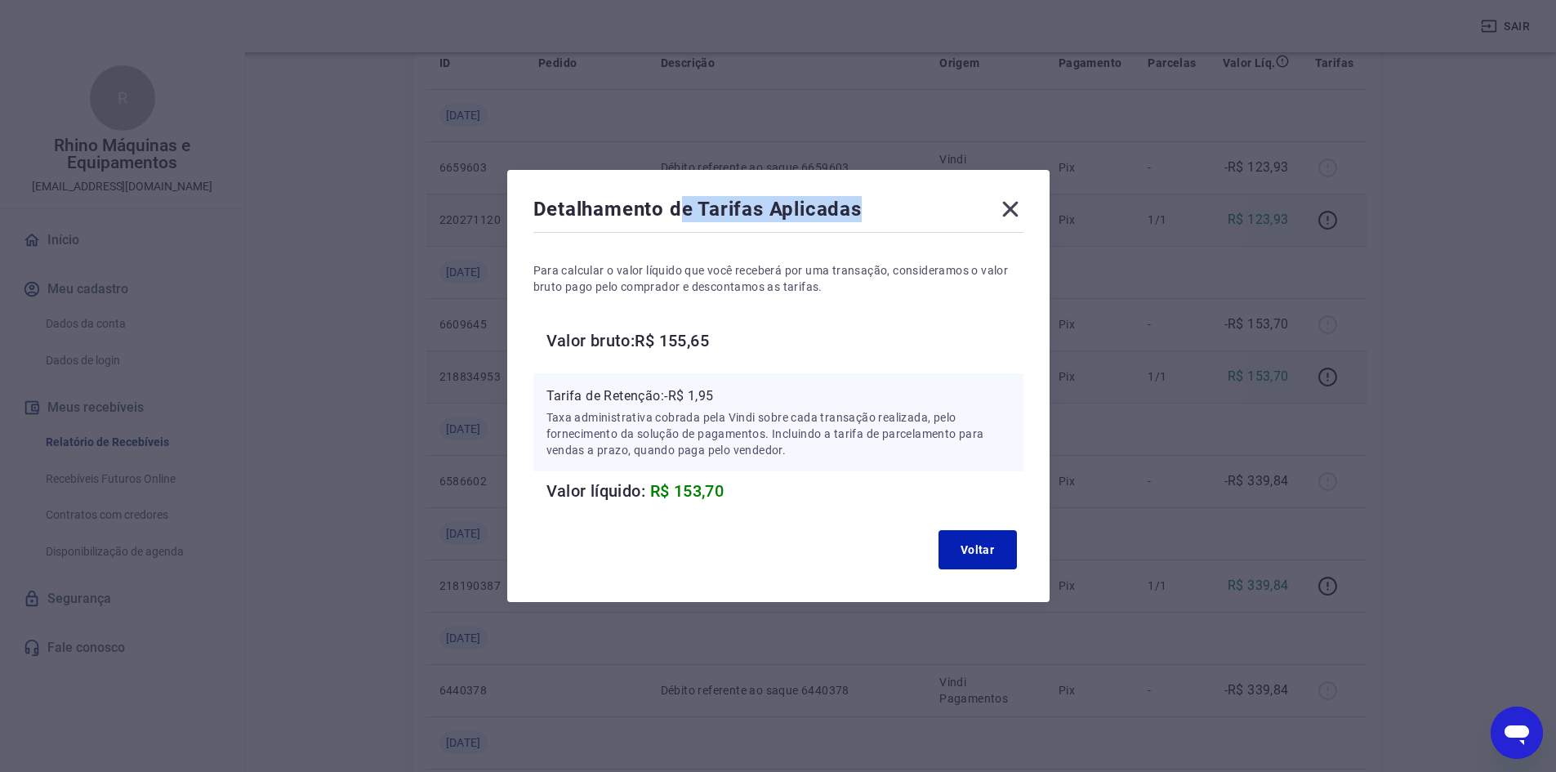
drag, startPoint x: 908, startPoint y: 212, endPoint x: 691, endPoint y: 125, distance: 233.4
click at [688, 123] on div "Detalhamento de Tarifas Aplicadas Para calcular o valor líquido que você recebe…" at bounding box center [778, 386] width 1556 height 772
click at [911, 207] on div "Detalhamento de Tarifas Aplicadas" at bounding box center [778, 212] width 490 height 33
click at [1013, 211] on icon at bounding box center [1010, 210] width 16 height 16
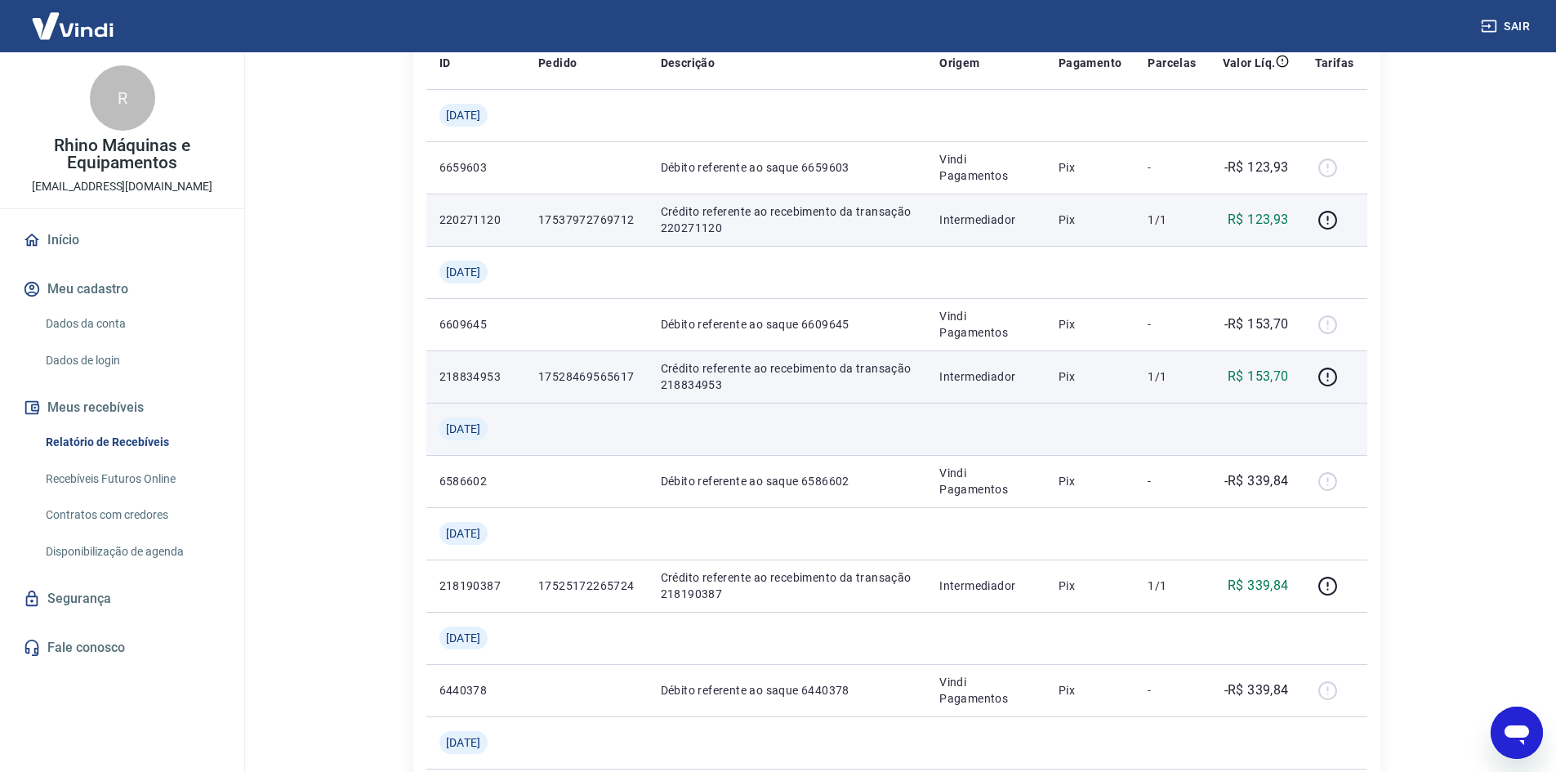
click at [1019, 436] on td at bounding box center [985, 429] width 119 height 52
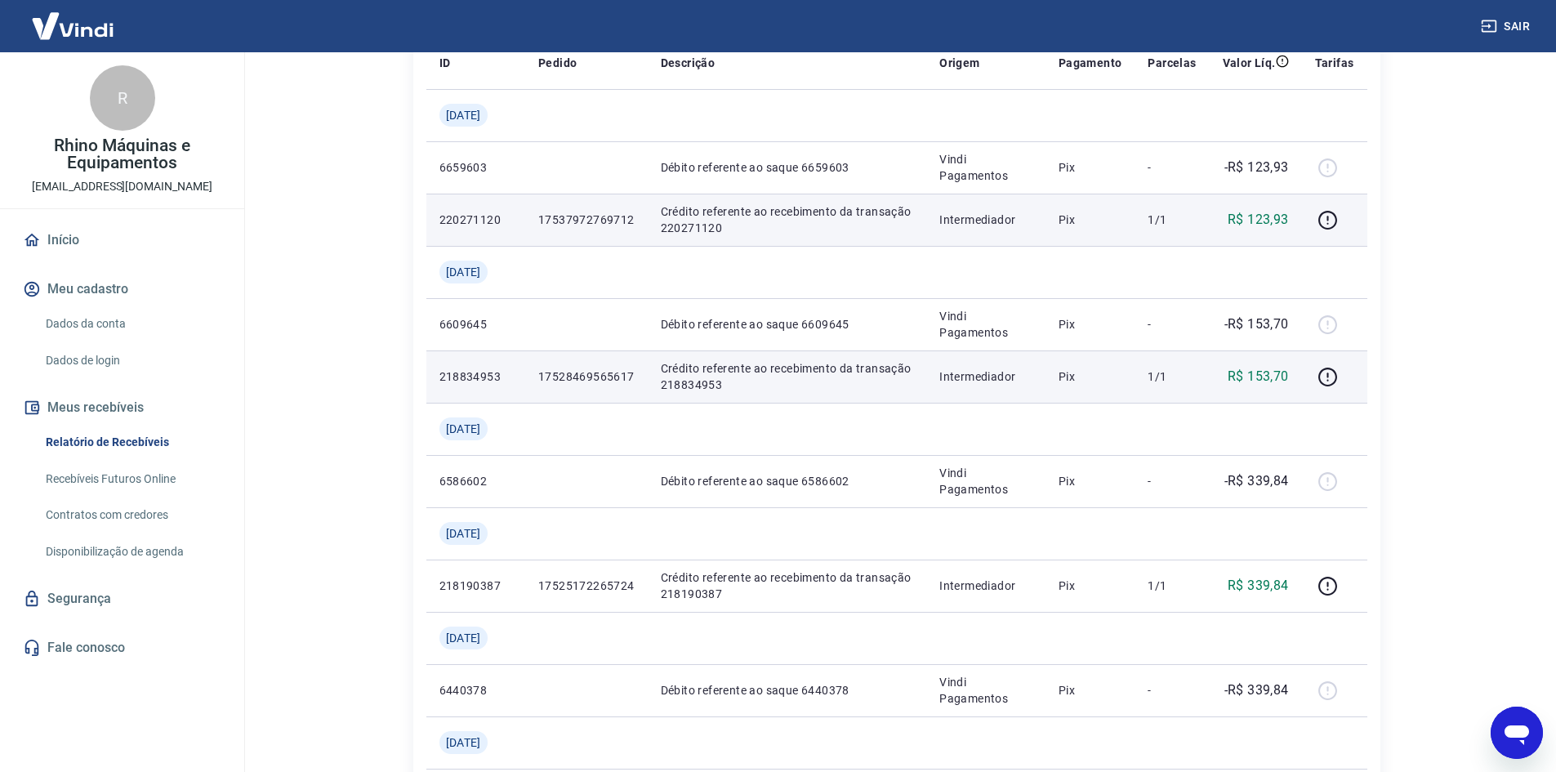
click at [1127, 386] on td "Pix" at bounding box center [1091, 376] width 90 height 52
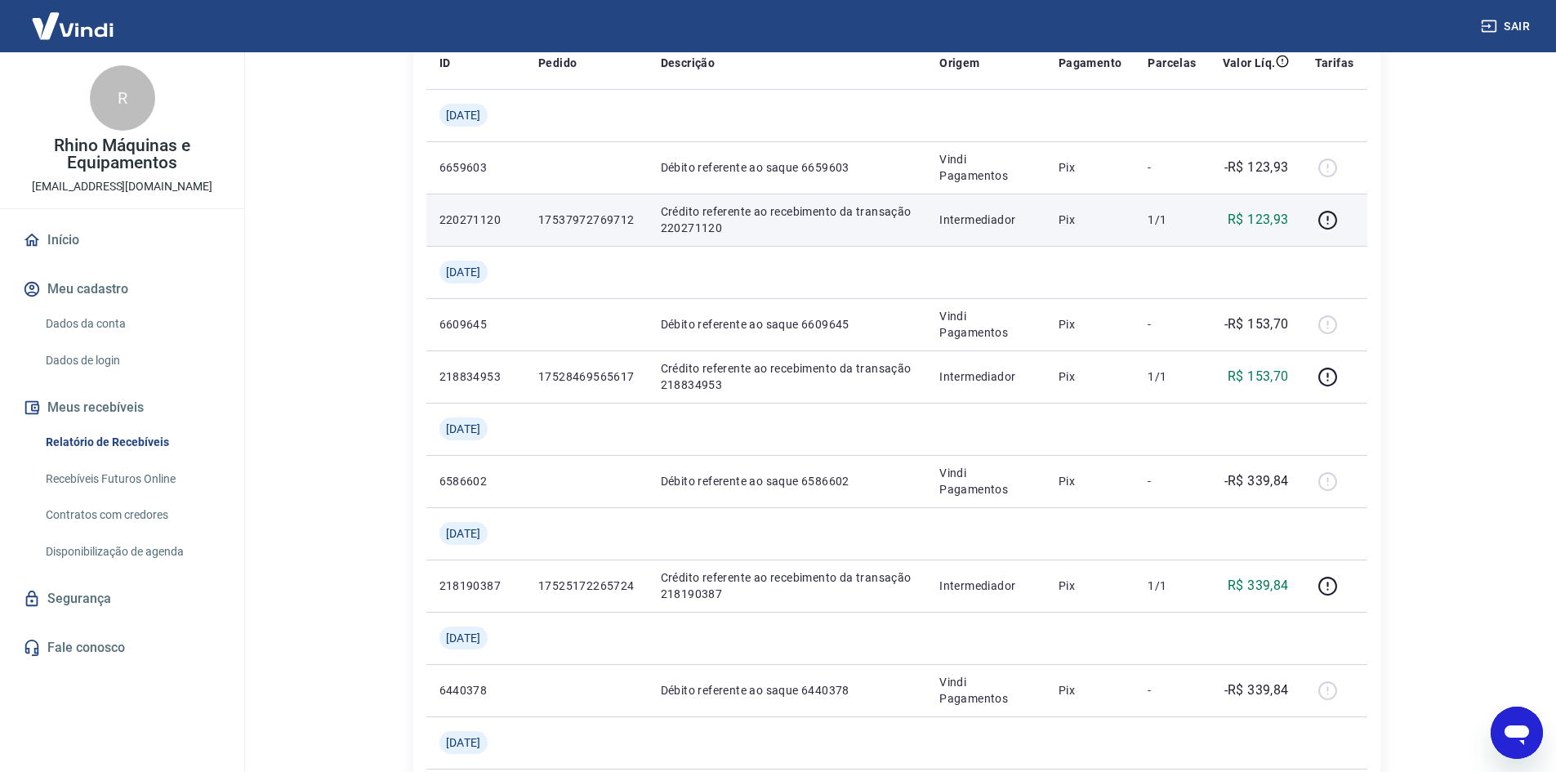
click at [318, 436] on main "Início / Meus Recebíveis / Relatório de Recebíveis Relatório de Recebíveis Saib…" at bounding box center [896, 167] width 1319 height 720
